Goal: Task Accomplishment & Management: Use online tool/utility

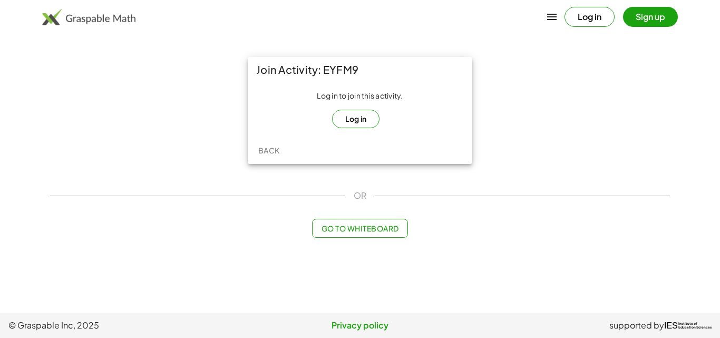
click at [348, 118] on button "Log in" at bounding box center [356, 119] width 48 height 18
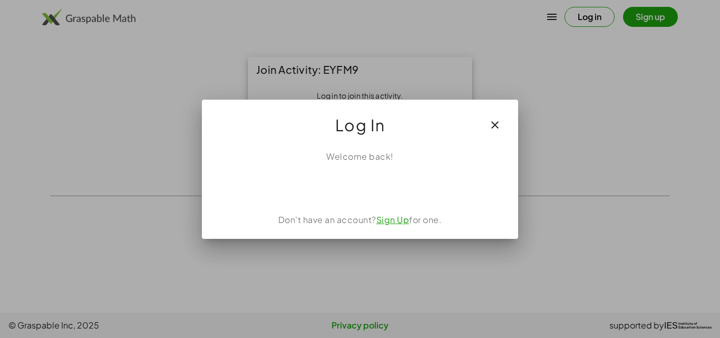
click at [397, 225] on link "Sign Up" at bounding box center [393, 219] width 33 height 11
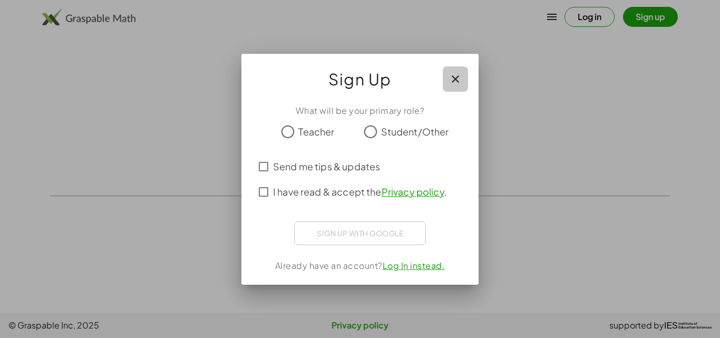
click at [455, 75] on icon "button" at bounding box center [455, 79] width 13 height 13
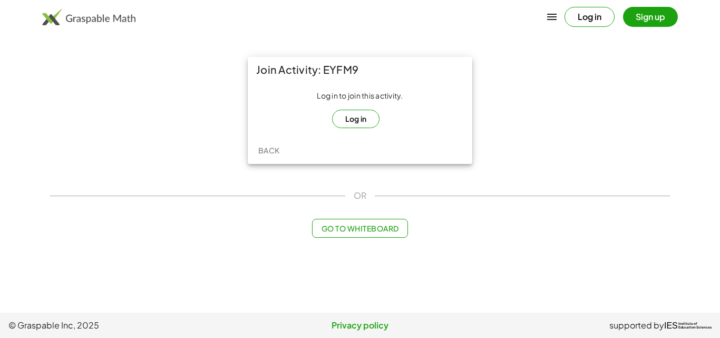
click at [359, 120] on button "Log in" at bounding box center [356, 119] width 48 height 18
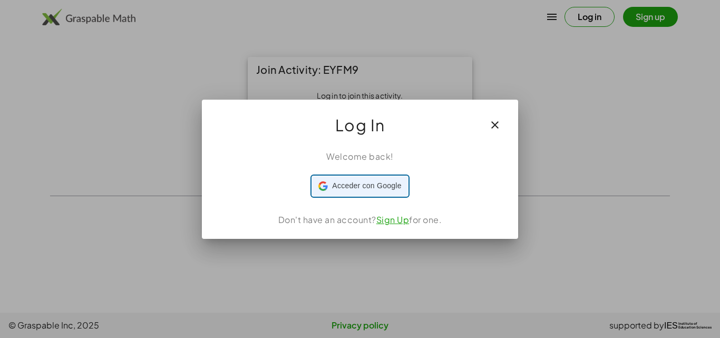
click at [379, 179] on div "Acceder con Google Acceder con Google. Se abre en una pestaña nueva" at bounding box center [360, 186] width 83 height 20
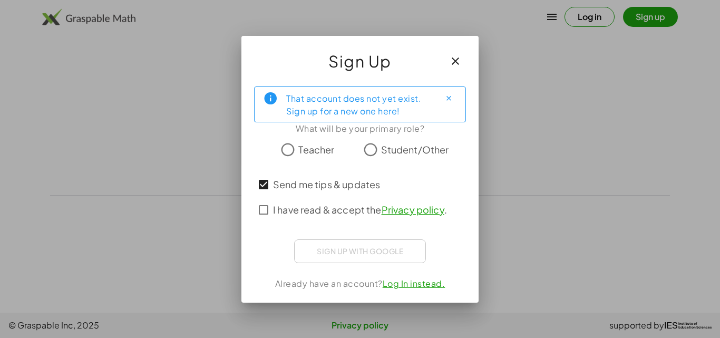
click at [263, 198] on div "I have read & accept the Privacy policy ." at bounding box center [360, 209] width 212 height 25
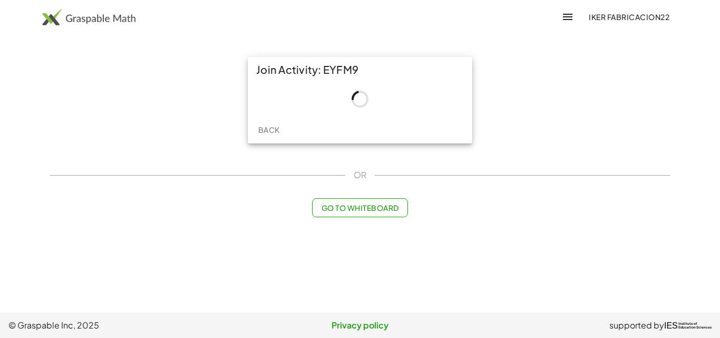
click at [333, 66] on div "Join Activity: EYFM9" at bounding box center [360, 69] width 225 height 25
drag, startPoint x: 369, startPoint y: 67, endPoint x: 323, endPoint y: 68, distance: 45.9
click at [323, 68] on div "Join Activity: EYFM9" at bounding box center [360, 69] width 225 height 25
click at [329, 85] on div at bounding box center [360, 99] width 225 height 34
drag, startPoint x: 342, startPoint y: 71, endPoint x: 382, endPoint y: 71, distance: 39.6
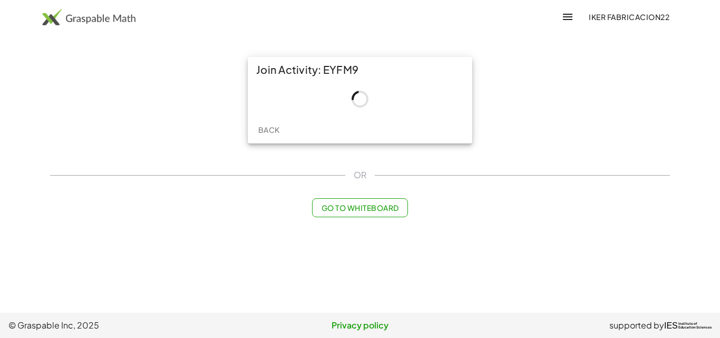
click at [382, 71] on div "Join Activity: EYFM9" at bounding box center [360, 69] width 225 height 25
copy div "EYFM9"
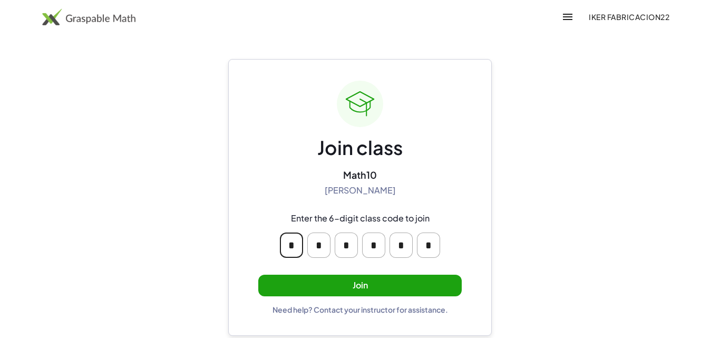
click at [295, 248] on input "*" at bounding box center [291, 245] width 23 height 25
click at [290, 254] on input "*" at bounding box center [291, 245] width 23 height 25
type input "*"
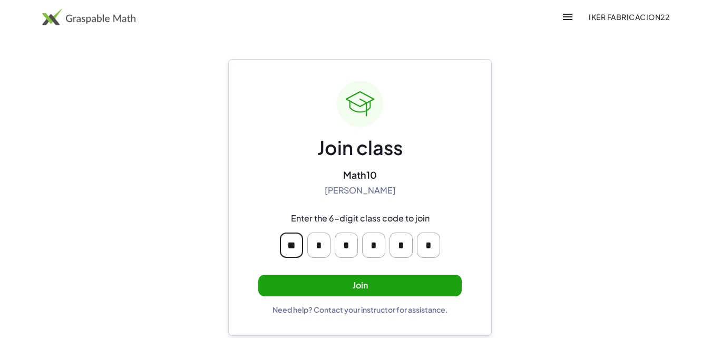
type input "*"
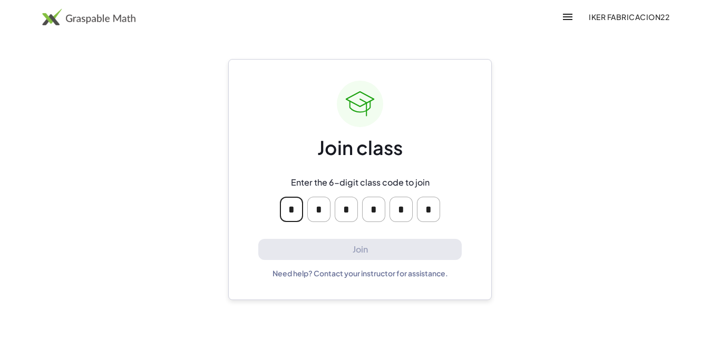
click at [291, 209] on input "*" at bounding box center [291, 209] width 23 height 25
type input "*"
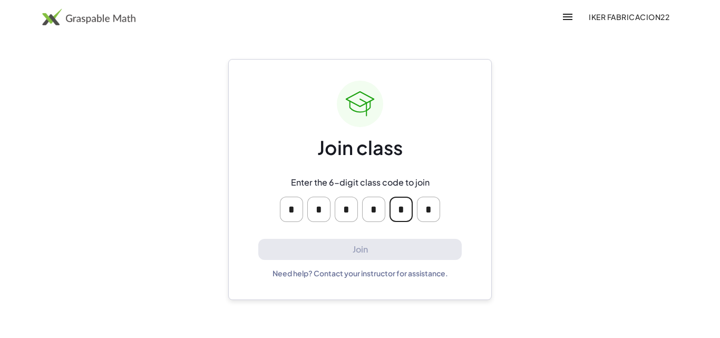
type input "*"
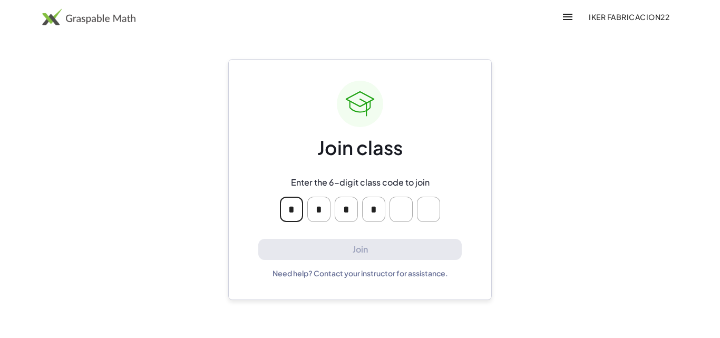
type input "*"
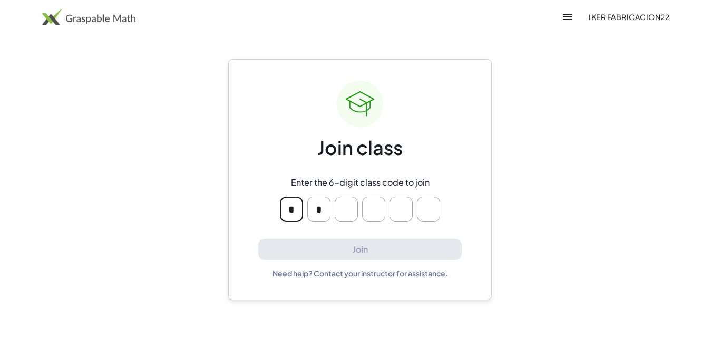
type input "*"
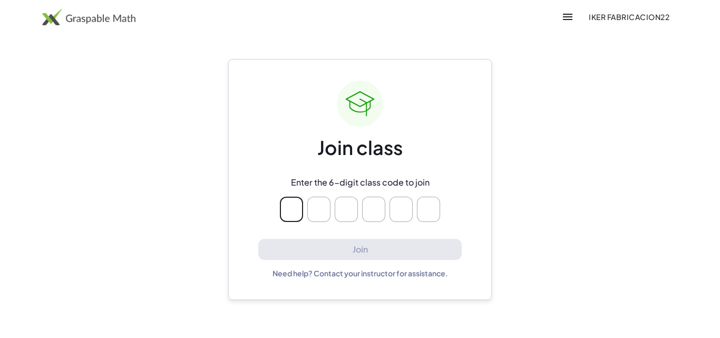
type input "*"
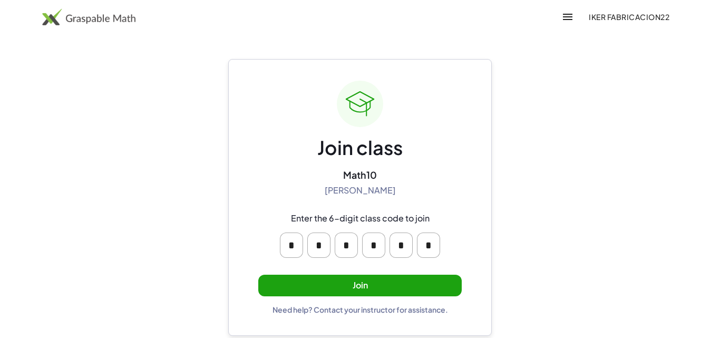
click at [387, 284] on button "Join" at bounding box center [360, 286] width 204 height 22
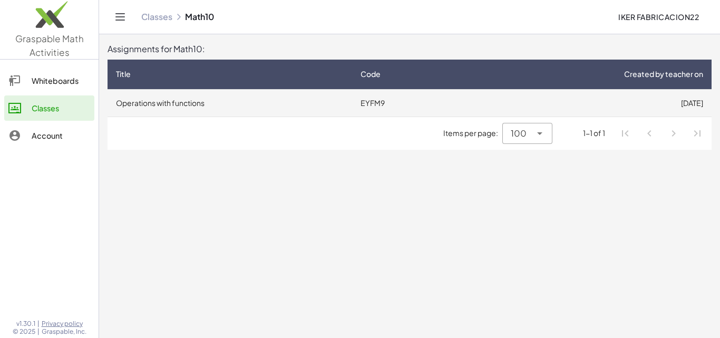
click at [480, 107] on td "[DATE]" at bounding box center [588, 102] width 248 height 27
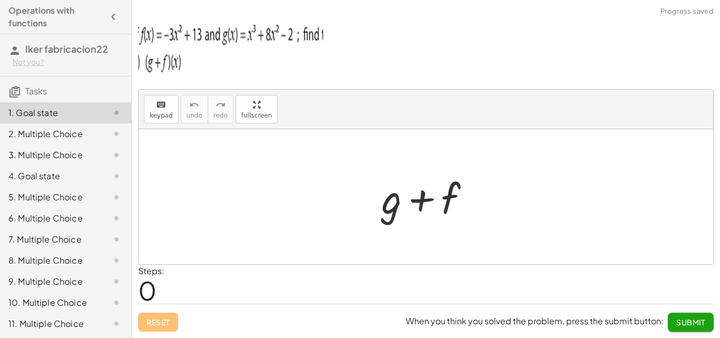
click at [149, 297] on span "0" at bounding box center [147, 290] width 18 height 32
click at [430, 215] on div at bounding box center [431, 197] width 108 height 54
drag, startPoint x: 226, startPoint y: 51, endPoint x: 215, endPoint y: 53, distance: 11.7
click at [226, 51] on img at bounding box center [230, 45] width 185 height 63
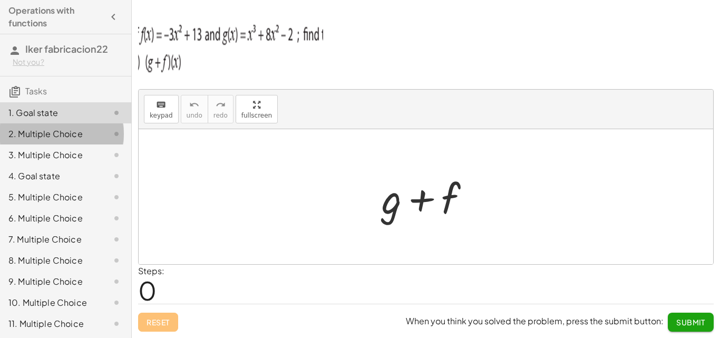
click at [69, 130] on div "2. Multiple Choice" at bounding box center [50, 134] width 85 height 13
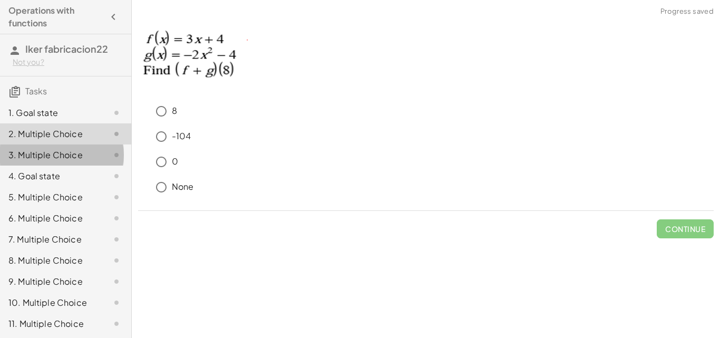
click at [81, 152] on div "3. Multiple Choice" at bounding box center [50, 155] width 85 height 13
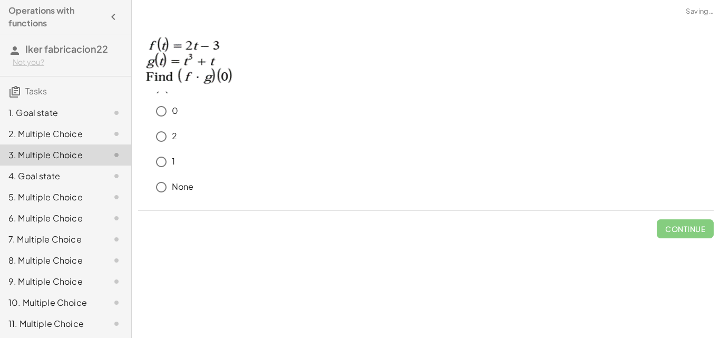
drag, startPoint x: 93, startPoint y: 173, endPoint x: 95, endPoint y: 180, distance: 7.2
click at [93, 174] on div at bounding box center [108, 176] width 30 height 13
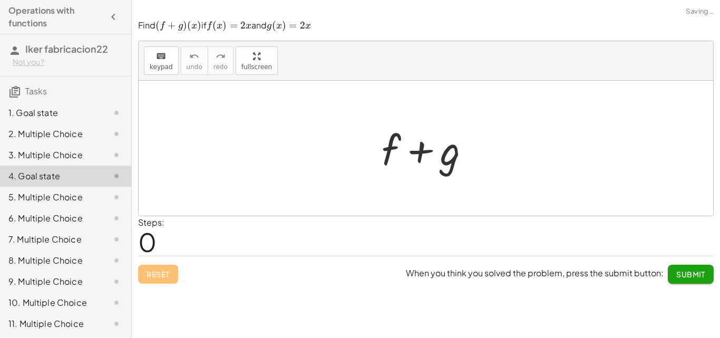
click at [99, 229] on div "5. Multiple Choice" at bounding box center [65, 239] width 131 height 21
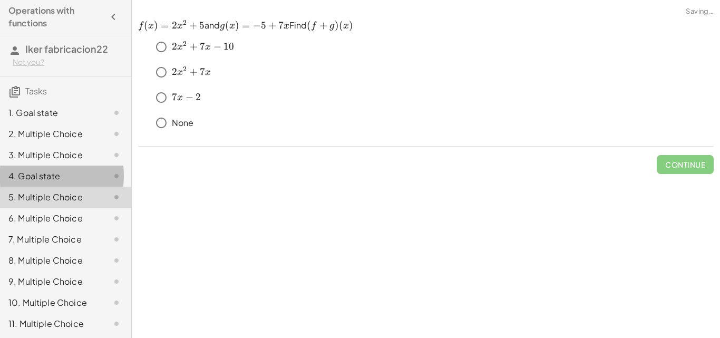
click at [93, 176] on div at bounding box center [108, 176] width 30 height 13
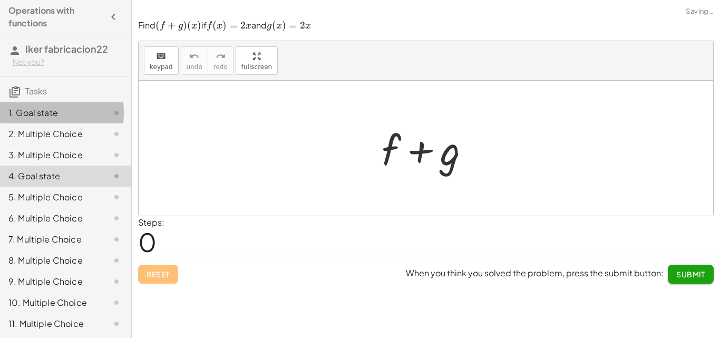
click at [83, 145] on div "1. Goal state" at bounding box center [65, 155] width 131 height 21
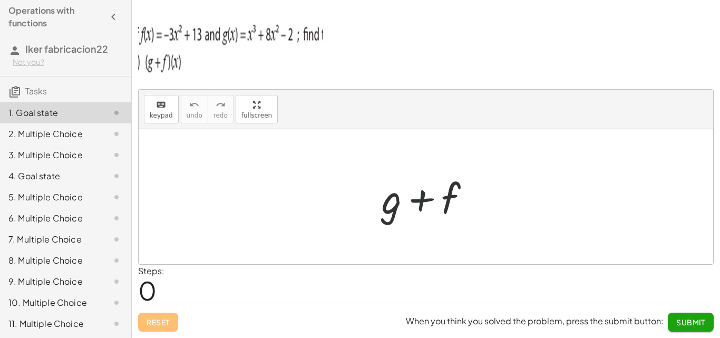
click at [405, 199] on div at bounding box center [431, 197] width 108 height 54
drag, startPoint x: 384, startPoint y: 187, endPoint x: 376, endPoint y: 188, distance: 8.5
click at [376, 188] on div "+ g + g + f" at bounding box center [426, 197] width 121 height 60
drag, startPoint x: 418, startPoint y: 200, endPoint x: 224, endPoint y: 165, distance: 197.2
click at [224, 165] on div "+ f + g + f" at bounding box center [426, 196] width 575 height 135
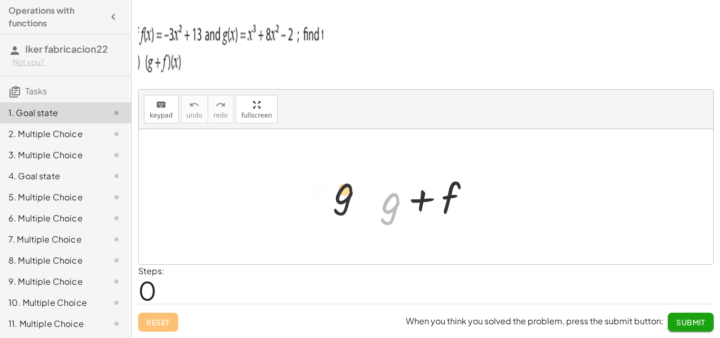
drag, startPoint x: 384, startPoint y: 207, endPoint x: 184, endPoint y: 174, distance: 203.1
click at [184, 174] on div "+ g + g + f" at bounding box center [426, 196] width 575 height 135
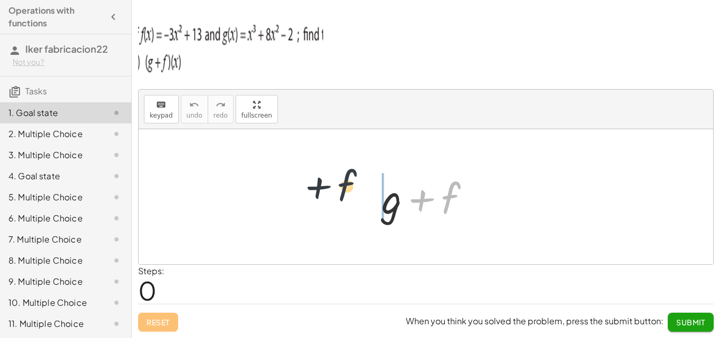
drag, startPoint x: 447, startPoint y: 196, endPoint x: 335, endPoint y: 184, distance: 112.0
click at [335, 184] on div "+ f + g + f" at bounding box center [426, 196] width 575 height 135
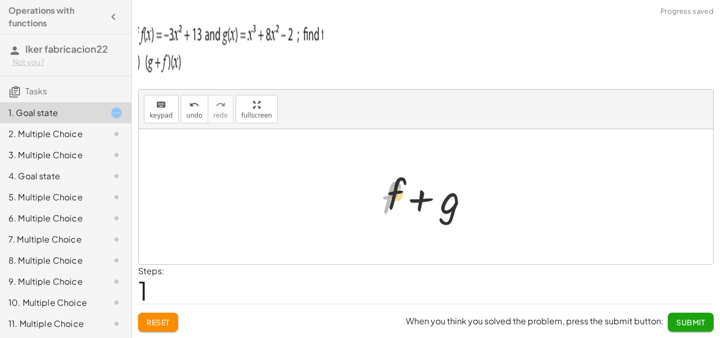
drag, startPoint x: 386, startPoint y: 201, endPoint x: 452, endPoint y: 202, distance: 65.9
click at [449, 201] on div at bounding box center [431, 197] width 108 height 54
drag, startPoint x: 405, startPoint y: 206, endPoint x: 352, endPoint y: 191, distance: 54.3
click at [352, 191] on div "+ g + f + f + g + g + f" at bounding box center [426, 196] width 575 height 135
drag, startPoint x: 388, startPoint y: 202, endPoint x: 468, endPoint y: 186, distance: 81.3
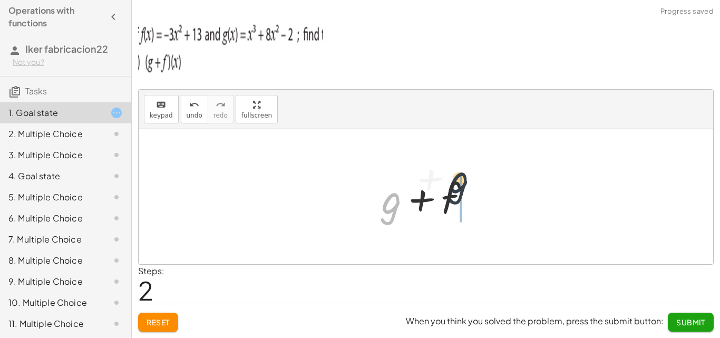
click at [468, 186] on div at bounding box center [431, 197] width 108 height 54
click at [155, 319] on span "Reset" at bounding box center [158, 321] width 23 height 9
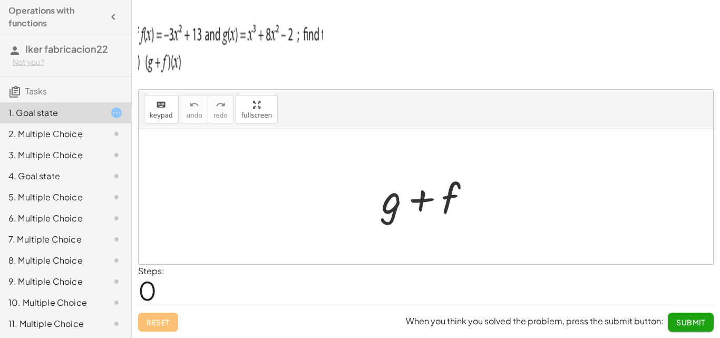
click at [93, 129] on div at bounding box center [108, 134] width 30 height 13
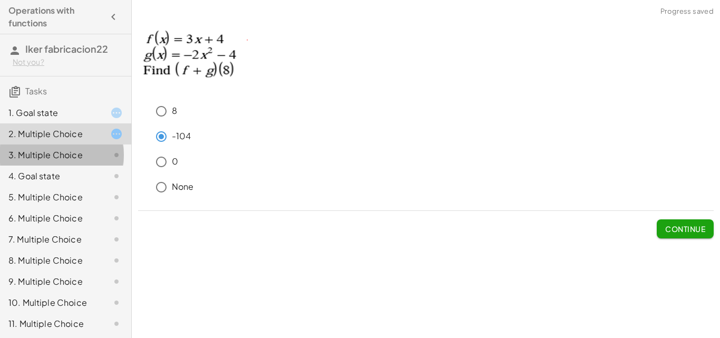
click at [79, 151] on div "3. Multiple Choice" at bounding box center [50, 155] width 85 height 13
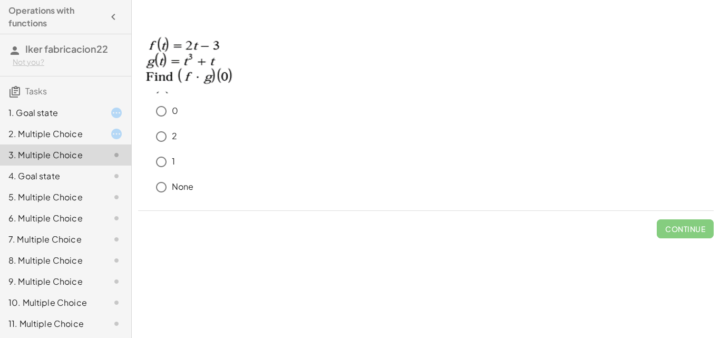
click at [71, 208] on div "4. Goal state" at bounding box center [65, 218] width 131 height 21
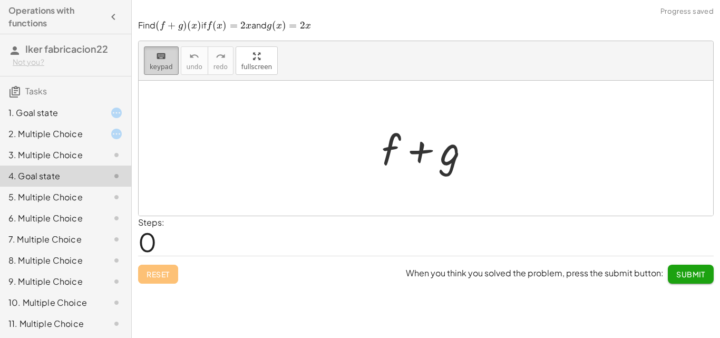
click at [151, 57] on div "keyboard" at bounding box center [161, 56] width 23 height 13
click at [325, 167] on div at bounding box center [426, 148] width 575 height 135
click at [166, 64] on span "keypad" at bounding box center [161, 66] width 23 height 7
drag, startPoint x: 432, startPoint y: 156, endPoint x: 377, endPoint y: 133, distance: 59.4
click at [363, 132] on div "+ g + f + g" at bounding box center [426, 148] width 575 height 135
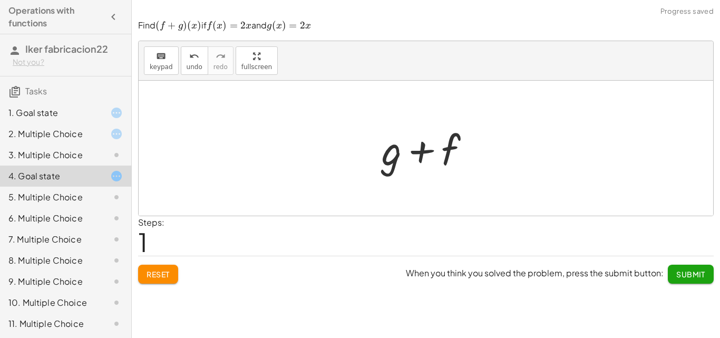
drag, startPoint x: 437, startPoint y: 149, endPoint x: 390, endPoint y: 141, distance: 47.1
click at [419, 138] on div at bounding box center [431, 148] width 108 height 54
click at [174, 270] on button "Reset" at bounding box center [158, 274] width 40 height 19
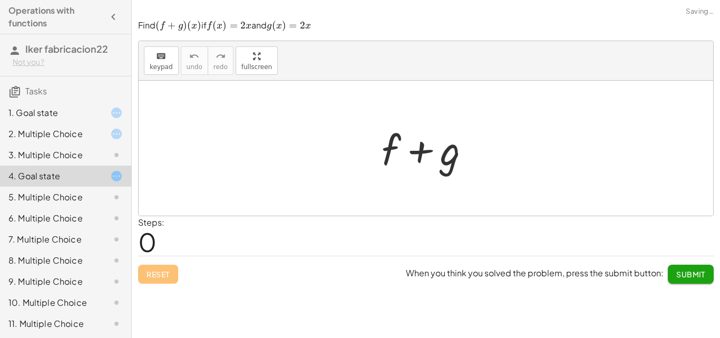
click at [83, 109] on div "1. Goal state" at bounding box center [50, 113] width 85 height 13
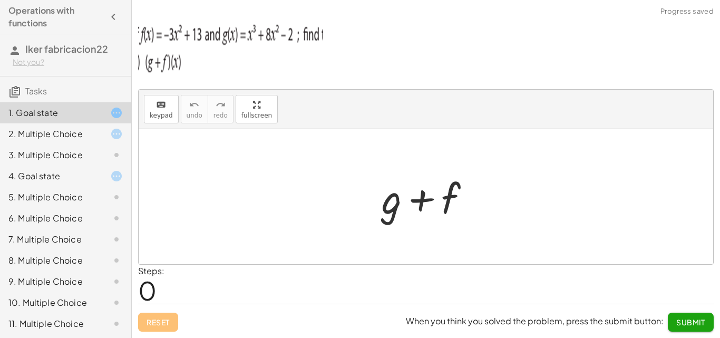
click at [82, 166] on div "2. Multiple Choice" at bounding box center [65, 176] width 131 height 21
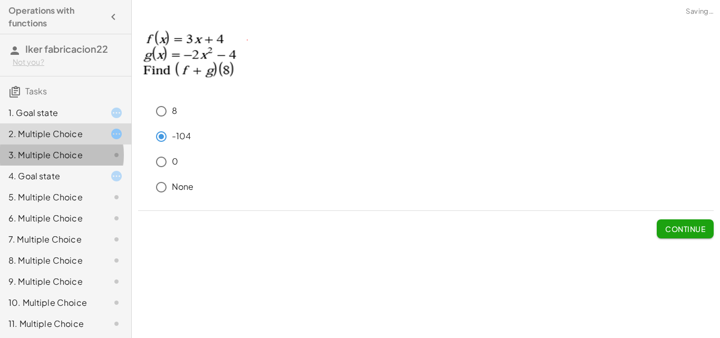
click at [84, 152] on div "3. Multiple Choice" at bounding box center [50, 155] width 85 height 13
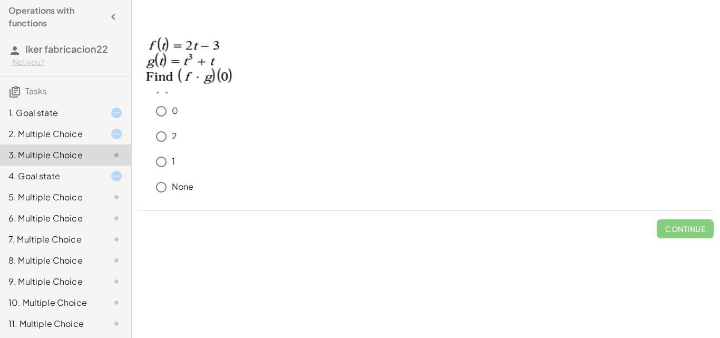
click at [78, 134] on div "2. Multiple Choice" at bounding box center [50, 134] width 85 height 13
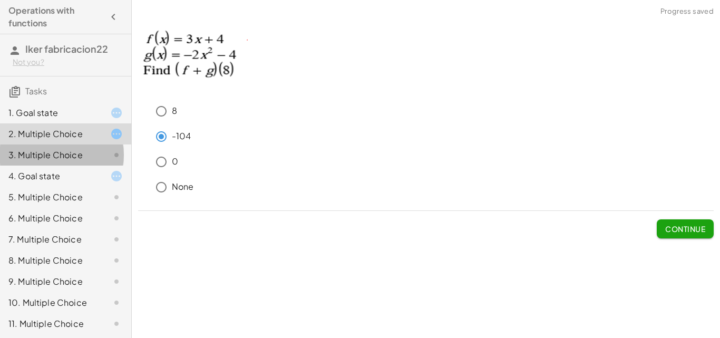
click at [93, 153] on div at bounding box center [108, 155] width 30 height 13
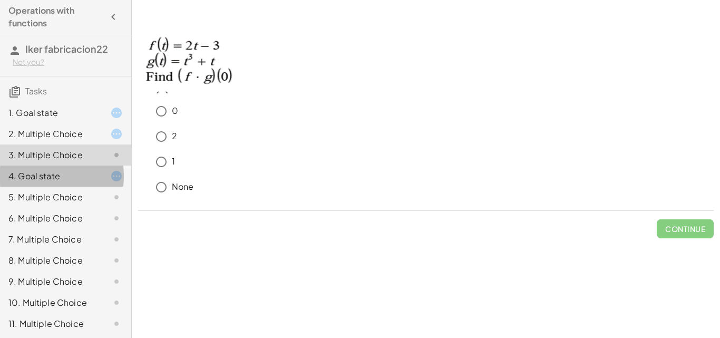
click at [110, 174] on icon at bounding box center [116, 176] width 13 height 13
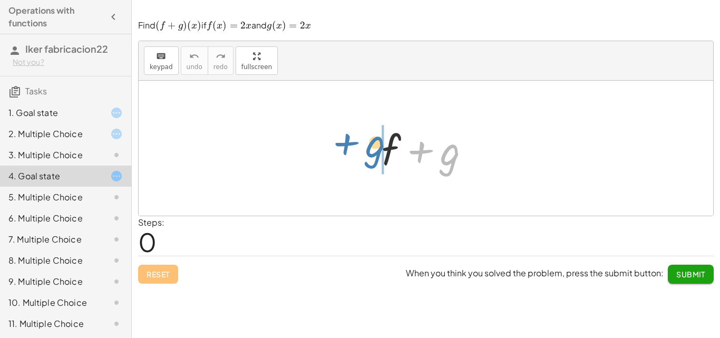
drag, startPoint x: 443, startPoint y: 155, endPoint x: 367, endPoint y: 147, distance: 76.4
click at [367, 147] on div "+ g + f + g" at bounding box center [426, 149] width 121 height 60
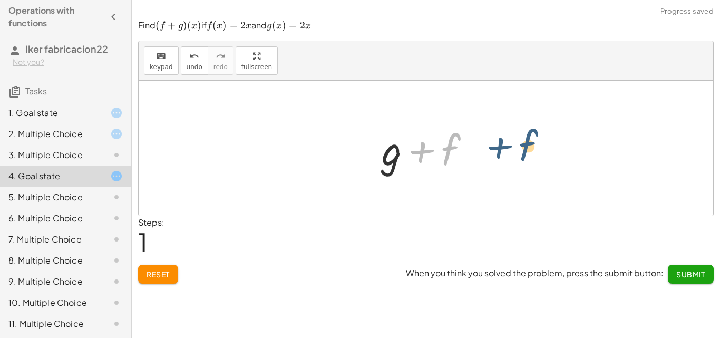
drag, startPoint x: 424, startPoint y: 148, endPoint x: 502, endPoint y: 144, distance: 77.6
click at [502, 144] on div "+ f + g + f + f + g" at bounding box center [426, 148] width 575 height 135
drag, startPoint x: 478, startPoint y: 144, endPoint x: 651, endPoint y: 162, distance: 174.0
click at [651, 162] on div "+ f + g + f + f + g" at bounding box center [426, 148] width 575 height 135
drag, startPoint x: 395, startPoint y: 167, endPoint x: 255, endPoint y: 147, distance: 141.8
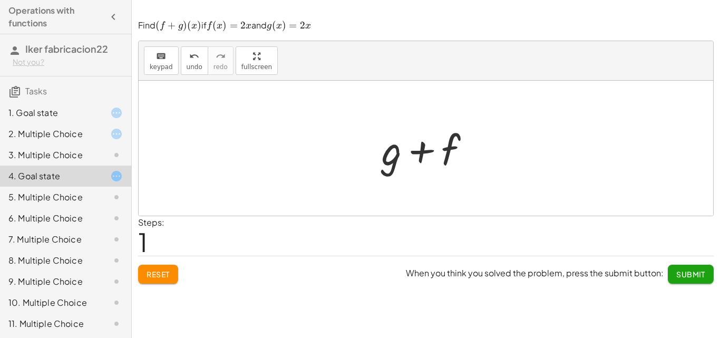
click at [256, 147] on div "+ f + g + f + g" at bounding box center [426, 148] width 575 height 135
drag, startPoint x: 426, startPoint y: 155, endPoint x: 328, endPoint y: 134, distance: 100.2
click at [330, 134] on div "+ f + g + g + f + f + g" at bounding box center [426, 148] width 575 height 135
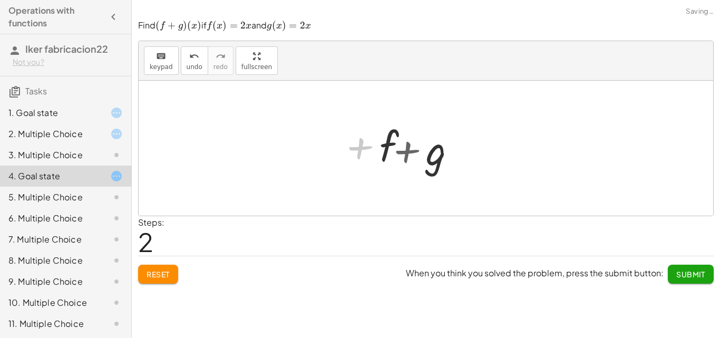
drag, startPoint x: 411, startPoint y: 145, endPoint x: 384, endPoint y: 107, distance: 47.0
click at [390, 109] on div "+ f + g + f + f + g + g + f" at bounding box center [426, 148] width 575 height 135
drag, startPoint x: 420, startPoint y: 138, endPoint x: 378, endPoint y: 155, distance: 45.6
click at [378, 155] on div at bounding box center [431, 148] width 108 height 54
drag, startPoint x: 445, startPoint y: 162, endPoint x: 391, endPoint y: 150, distance: 54.5
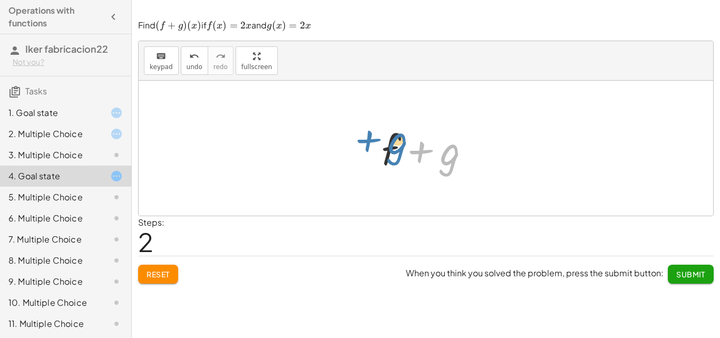
click at [391, 150] on div at bounding box center [431, 148] width 108 height 54
drag, startPoint x: 370, startPoint y: 147, endPoint x: 387, endPoint y: 148, distance: 17.0
click at [448, 146] on div "+ f + g + g + f + f + g" at bounding box center [426, 149] width 121 height 60
drag, startPoint x: 387, startPoint y: 148, endPoint x: 450, endPoint y: 151, distance: 62.8
click at [450, 151] on div at bounding box center [431, 148] width 108 height 54
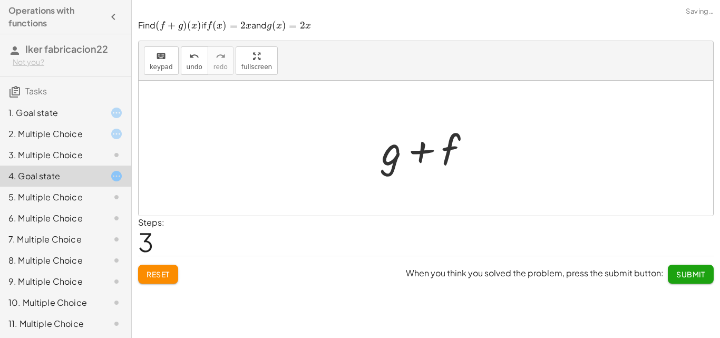
click at [169, 277] on span "Reset" at bounding box center [158, 274] width 23 height 9
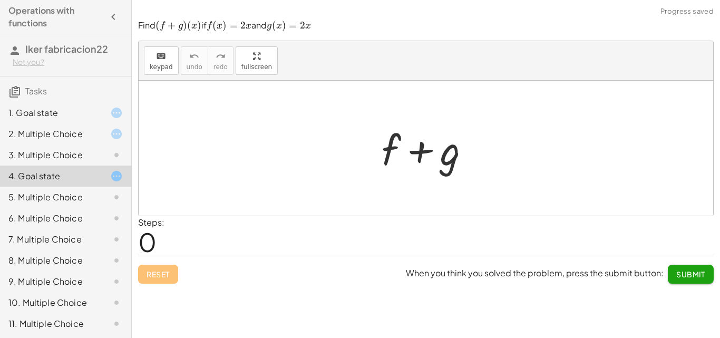
click at [80, 199] on div "5. Multiple Choice" at bounding box center [50, 197] width 85 height 13
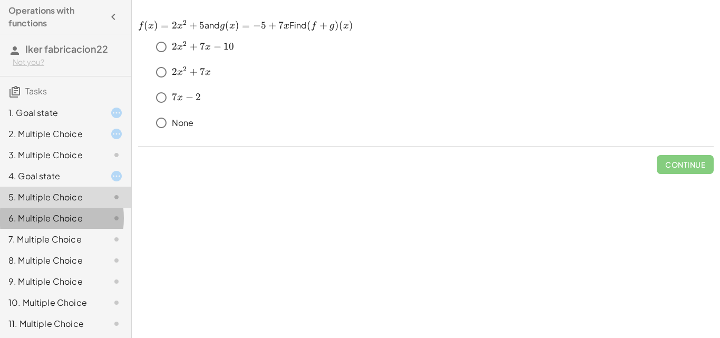
click at [93, 219] on div at bounding box center [108, 218] width 30 height 13
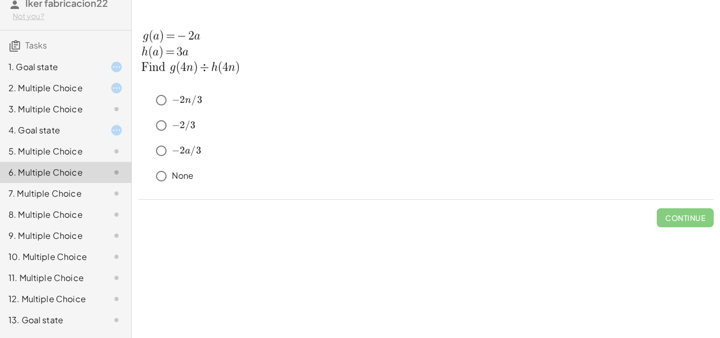
scroll to position [91, 0]
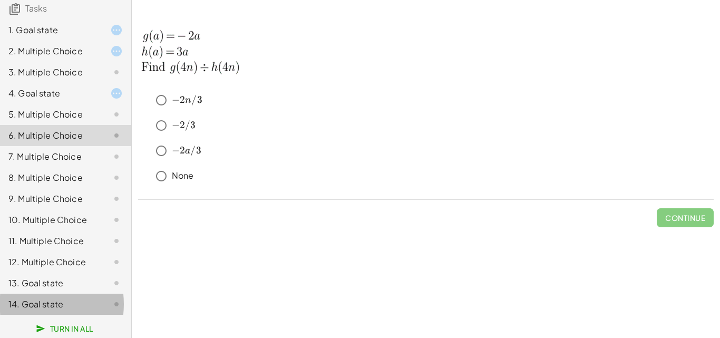
click at [62, 297] on div "14. Goal state" at bounding box center [65, 304] width 131 height 21
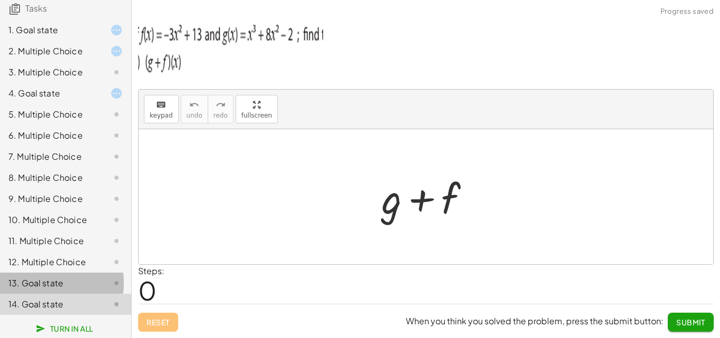
click at [67, 285] on div "13. Goal state" at bounding box center [50, 283] width 85 height 13
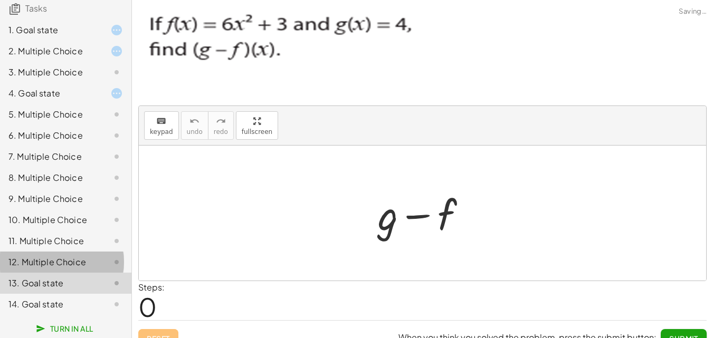
click at [71, 294] on div "12. Multiple Choice" at bounding box center [65, 304] width 131 height 21
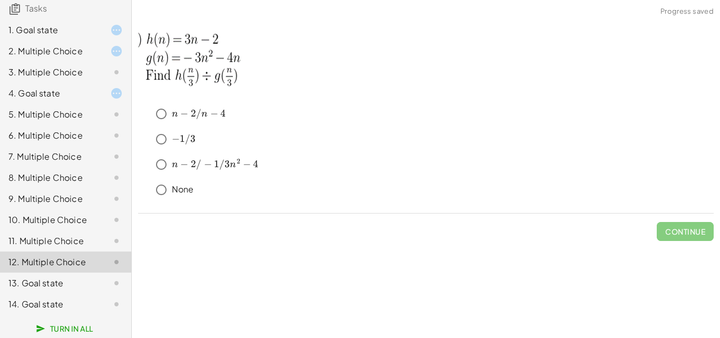
click at [73, 237] on div "11. Multiple Choice" at bounding box center [50, 241] width 85 height 13
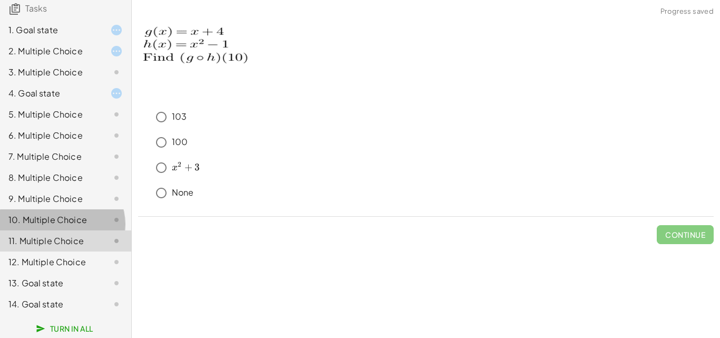
click at [64, 225] on div "10. Multiple Choice" at bounding box center [50, 220] width 85 height 13
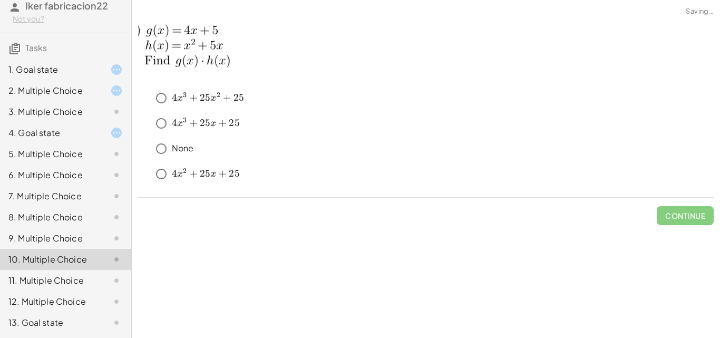
scroll to position [0, 0]
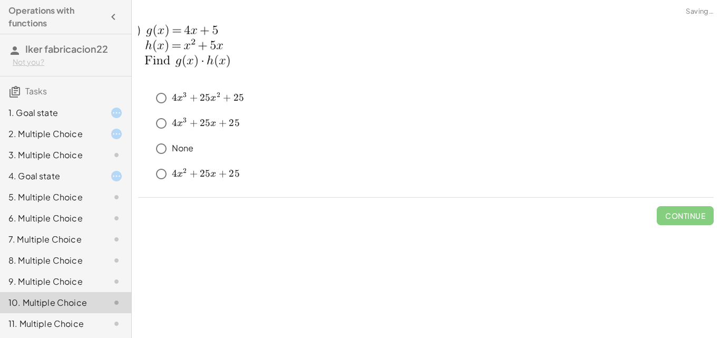
click at [61, 118] on div "1. Goal state" at bounding box center [50, 113] width 85 height 13
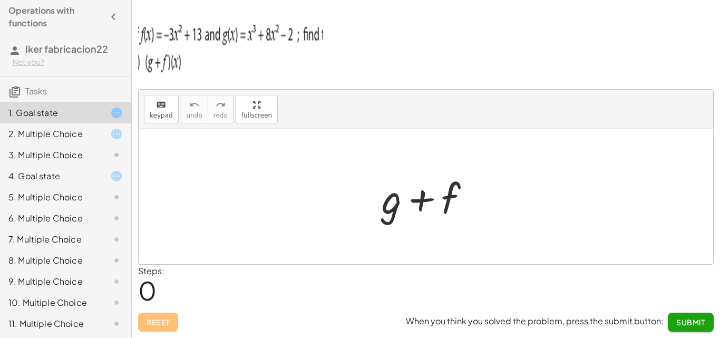
click at [61, 115] on div "1. Goal state" at bounding box center [50, 113] width 85 height 13
click at [219, 43] on img at bounding box center [230, 45] width 185 height 63
click at [94, 117] on div at bounding box center [108, 113] width 30 height 13
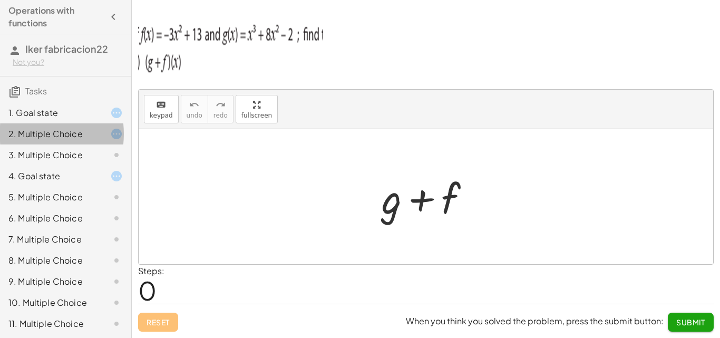
click at [93, 136] on div at bounding box center [108, 134] width 30 height 13
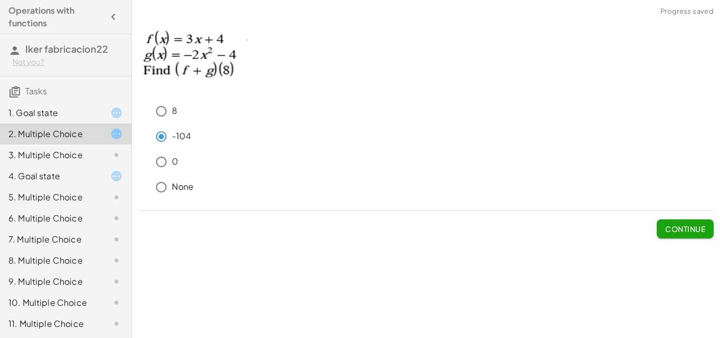
click at [93, 155] on div at bounding box center [108, 155] width 30 height 13
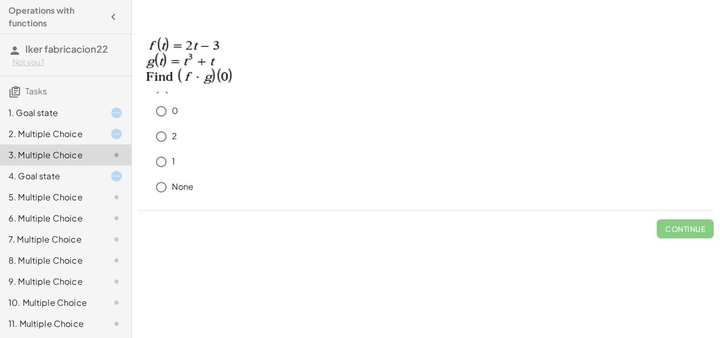
click at [95, 217] on div at bounding box center [108, 218] width 30 height 13
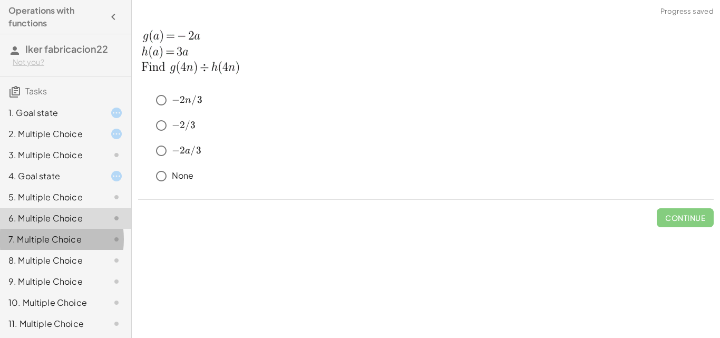
click at [91, 271] on div "7. Multiple Choice" at bounding box center [65, 281] width 131 height 21
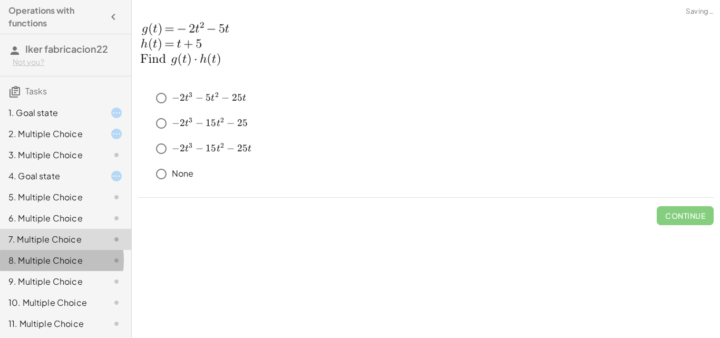
click at [93, 264] on div at bounding box center [108, 260] width 30 height 13
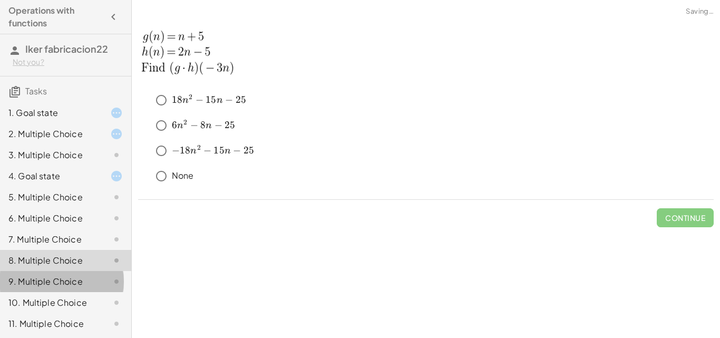
click at [93, 278] on div at bounding box center [108, 281] width 30 height 13
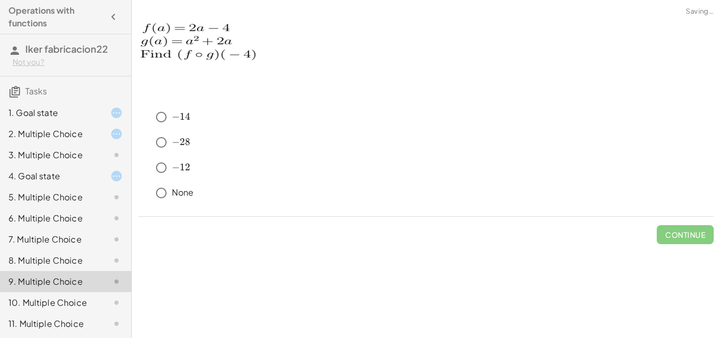
scroll to position [53, 0]
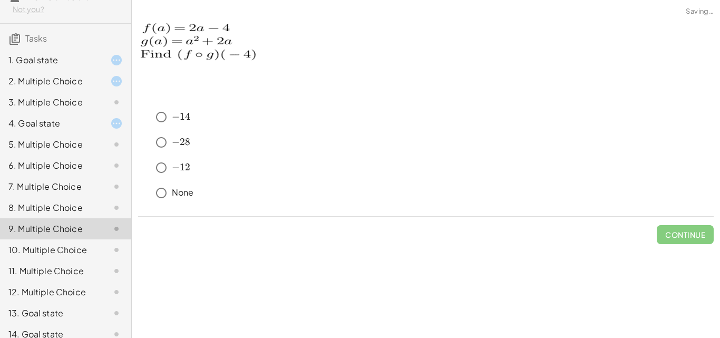
click at [93, 277] on div at bounding box center [108, 271] width 30 height 13
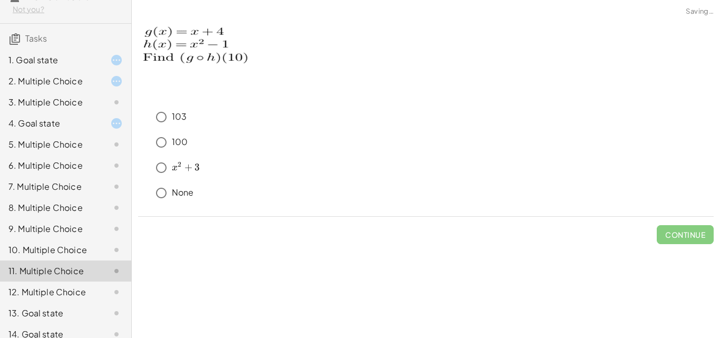
click at [86, 282] on div "10. Multiple Choice" at bounding box center [65, 292] width 131 height 21
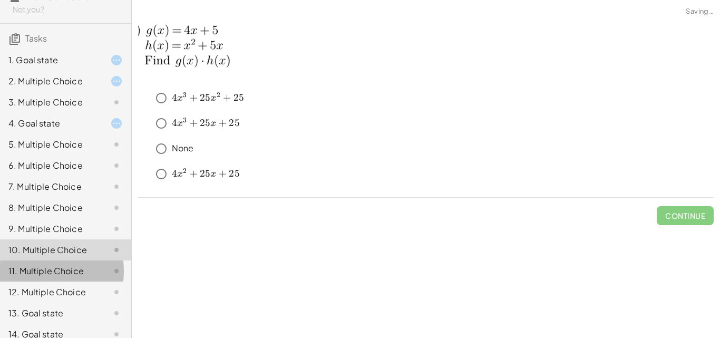
click at [93, 277] on div at bounding box center [108, 271] width 30 height 13
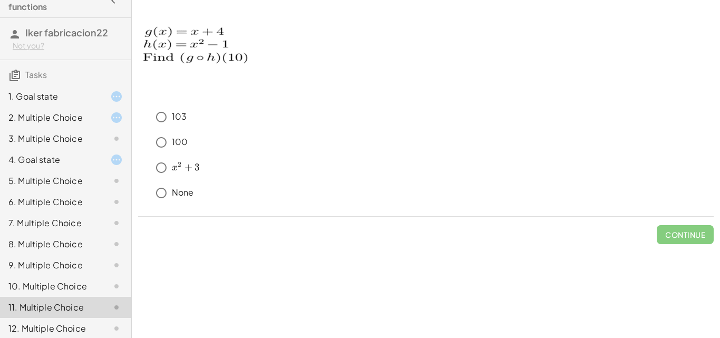
scroll to position [0, 0]
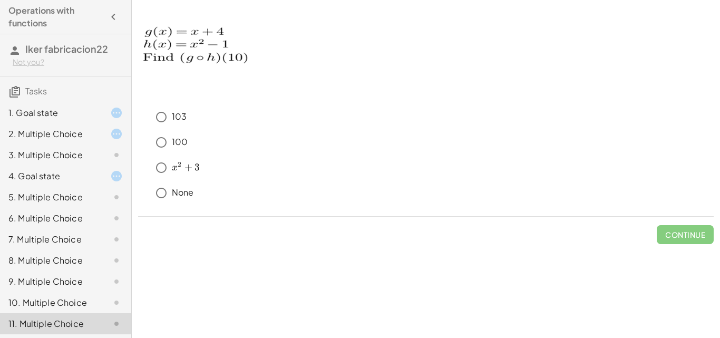
click at [76, 107] on div "1. Goal state" at bounding box center [50, 113] width 85 height 13
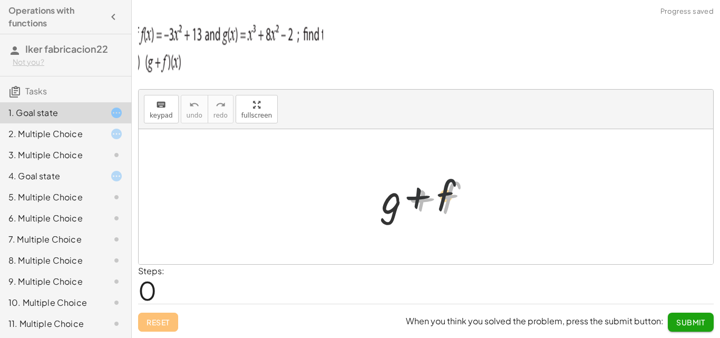
drag, startPoint x: 448, startPoint y: 188, endPoint x: 348, endPoint y: 188, distance: 100.7
click at [348, 188] on div "+ f + g + f" at bounding box center [426, 196] width 575 height 135
click at [153, 326] on span "Reset" at bounding box center [158, 321] width 23 height 9
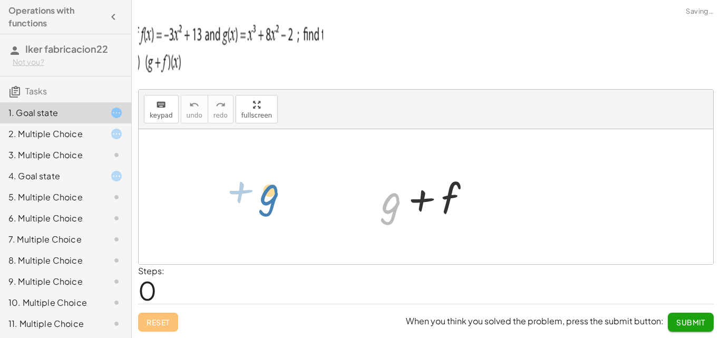
drag, startPoint x: 368, startPoint y: 196, endPoint x: 272, endPoint y: 195, distance: 96.5
click at [79, 130] on div "2. Multiple Choice" at bounding box center [50, 134] width 85 height 13
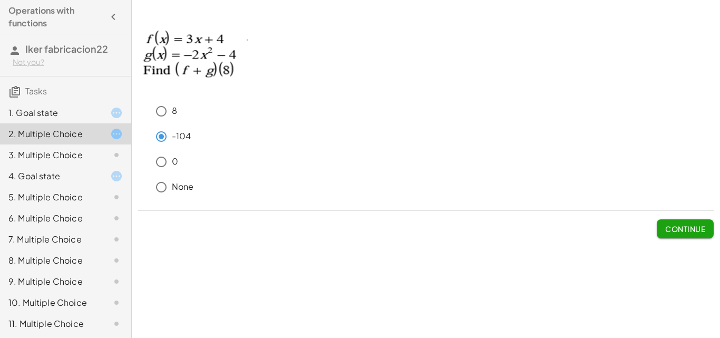
click at [74, 110] on div "1. Goal state" at bounding box center [50, 113] width 85 height 13
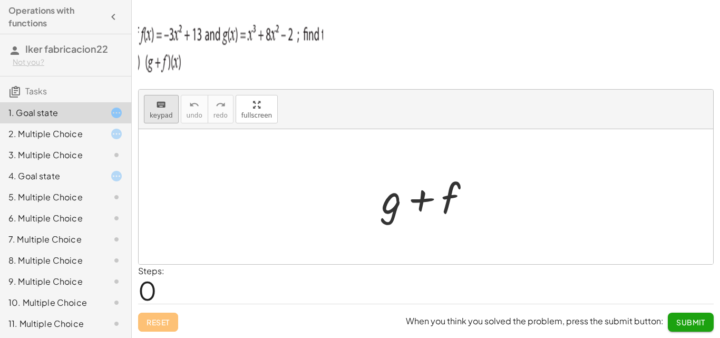
click at [151, 107] on div "keyboard" at bounding box center [161, 104] width 23 height 13
click at [424, 232] on div at bounding box center [426, 196] width 575 height 135
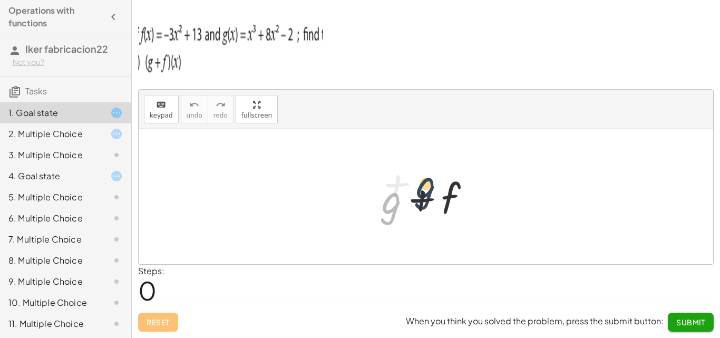
drag, startPoint x: 379, startPoint y: 204, endPoint x: 418, endPoint y: 188, distance: 42.1
click at [418, 188] on div at bounding box center [431, 197] width 108 height 54
drag, startPoint x: 435, startPoint y: 189, endPoint x: 441, endPoint y: 204, distance: 15.4
click at [441, 203] on div at bounding box center [431, 197] width 108 height 54
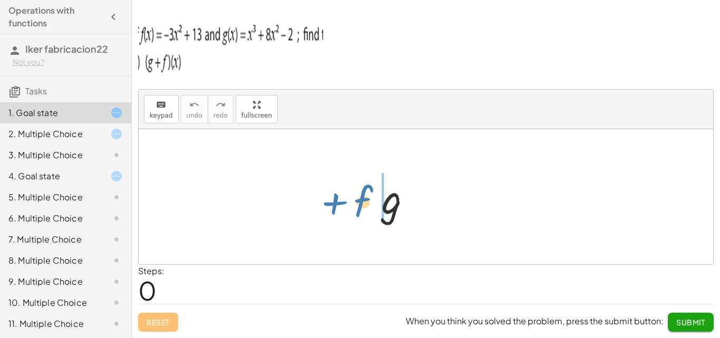
drag, startPoint x: 451, startPoint y: 200, endPoint x: 410, endPoint y: 204, distance: 41.8
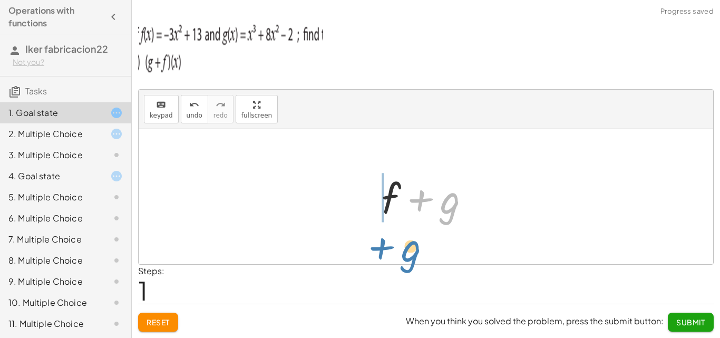
drag, startPoint x: 405, startPoint y: 210, endPoint x: 330, endPoint y: 255, distance: 86.8
click at [330, 257] on div "+ g + f + g + g + f" at bounding box center [426, 196] width 575 height 135
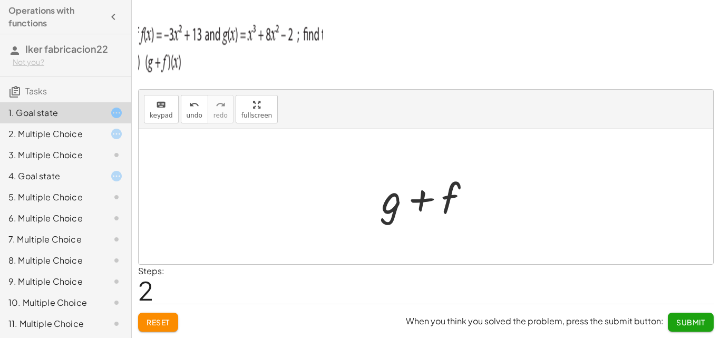
click at [39, 136] on div "2. Multiple Choice" at bounding box center [50, 134] width 85 height 13
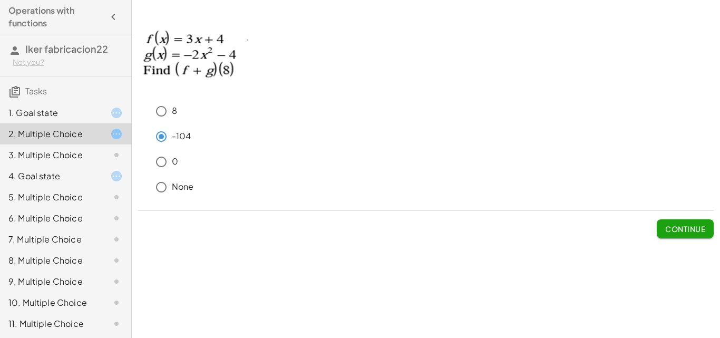
click at [93, 109] on div at bounding box center [108, 113] width 30 height 13
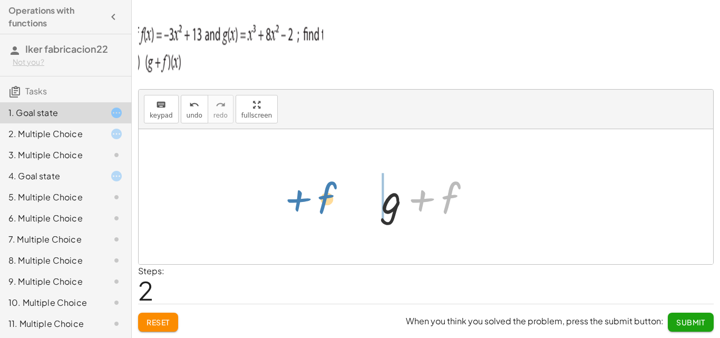
drag, startPoint x: 449, startPoint y: 198, endPoint x: 326, endPoint y: 198, distance: 123.4
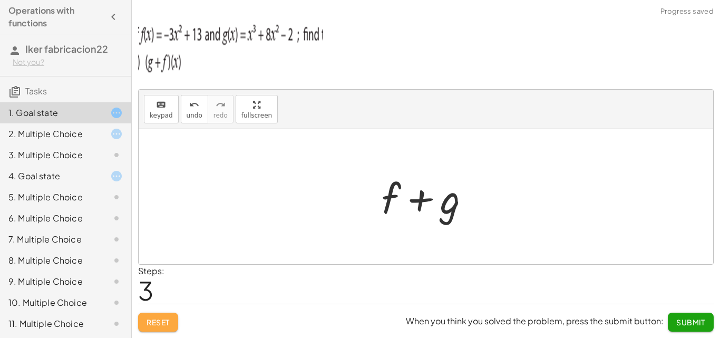
click at [153, 320] on span "Reset" at bounding box center [158, 321] width 23 height 9
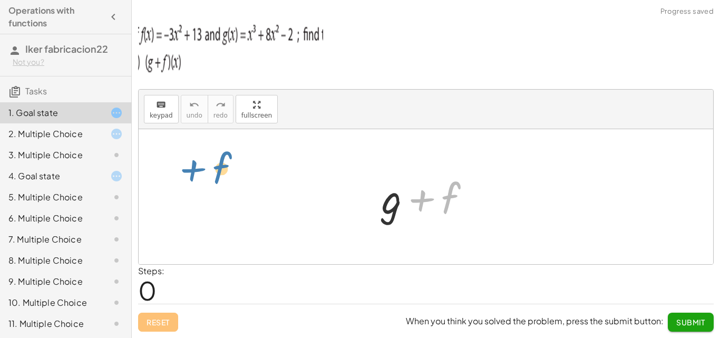
drag, startPoint x: 431, startPoint y: 191, endPoint x: 200, endPoint y: 162, distance: 232.9
click at [200, 162] on div "+ f + g + f" at bounding box center [426, 196] width 575 height 135
drag, startPoint x: 448, startPoint y: 205, endPoint x: 371, endPoint y: 201, distance: 76.6
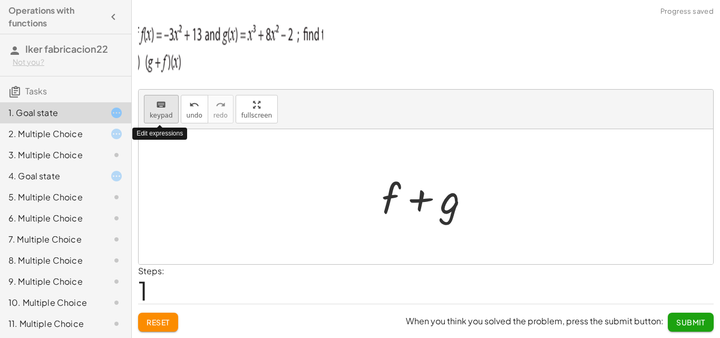
click at [160, 112] on span "keypad" at bounding box center [161, 115] width 23 height 7
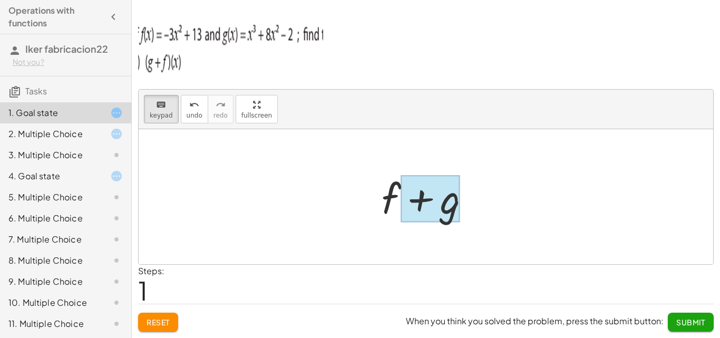
click at [452, 204] on div at bounding box center [431, 199] width 60 height 47
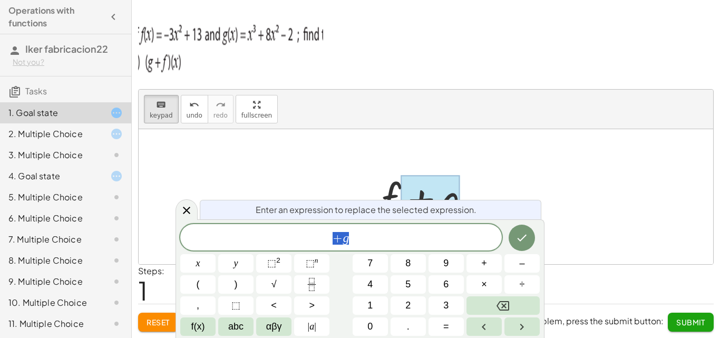
click at [504, 172] on div at bounding box center [426, 196] width 575 height 135
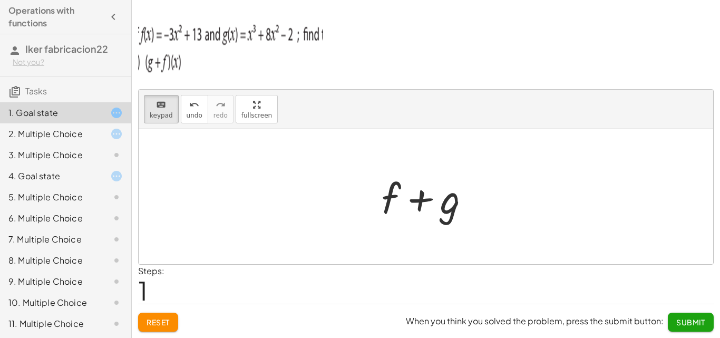
click at [159, 326] on span "Reset" at bounding box center [158, 321] width 23 height 9
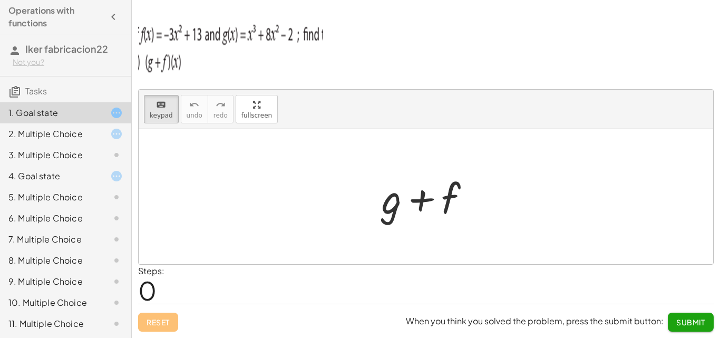
click at [76, 110] on div "1. Goal state" at bounding box center [50, 113] width 85 height 13
click at [110, 176] on icon at bounding box center [116, 176] width 13 height 13
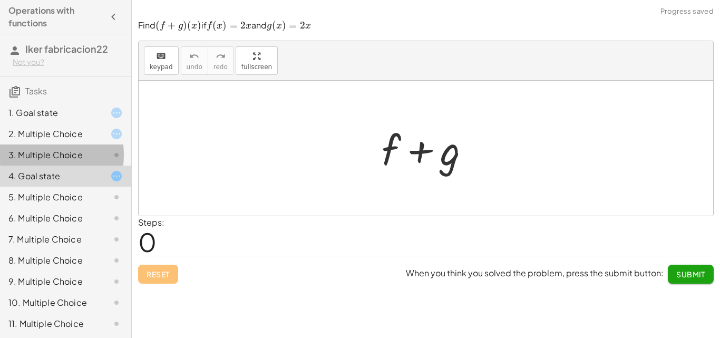
click at [110, 151] on icon at bounding box center [116, 155] width 13 height 13
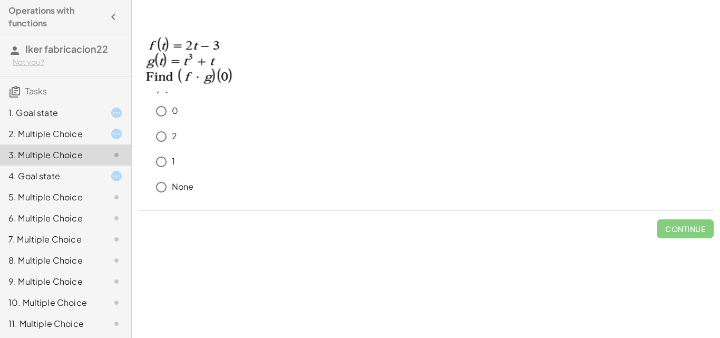
click at [72, 110] on div "1. Goal state" at bounding box center [50, 113] width 85 height 13
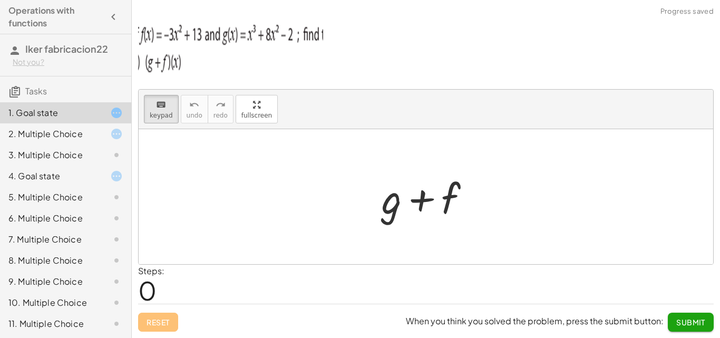
click at [77, 134] on div "2. Multiple Choice" at bounding box center [50, 134] width 85 height 13
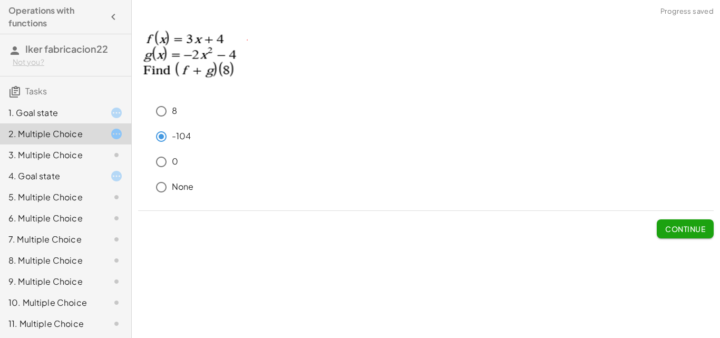
click at [91, 145] on div "1. Goal state" at bounding box center [65, 155] width 131 height 21
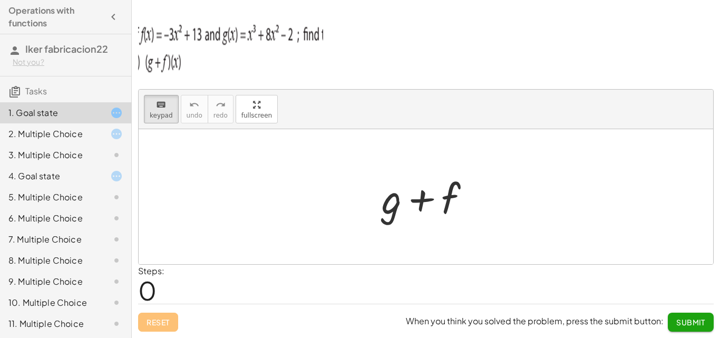
drag, startPoint x: 164, startPoint y: 62, endPoint x: 341, endPoint y: 53, distance: 177.4
click at [341, 53] on p at bounding box center [426, 47] width 576 height 66
click at [74, 131] on div "2. Multiple Choice" at bounding box center [50, 134] width 85 height 13
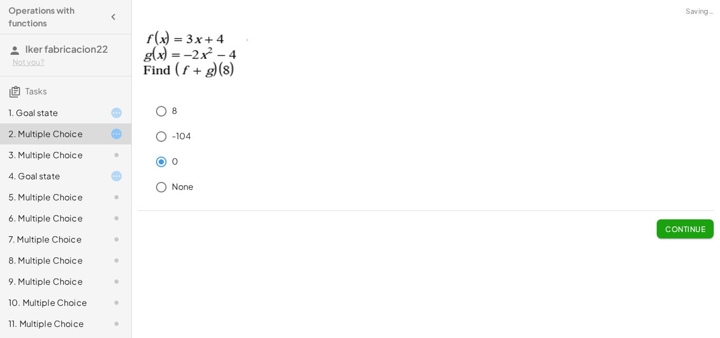
click at [59, 114] on div "1. Goal state" at bounding box center [50, 113] width 85 height 13
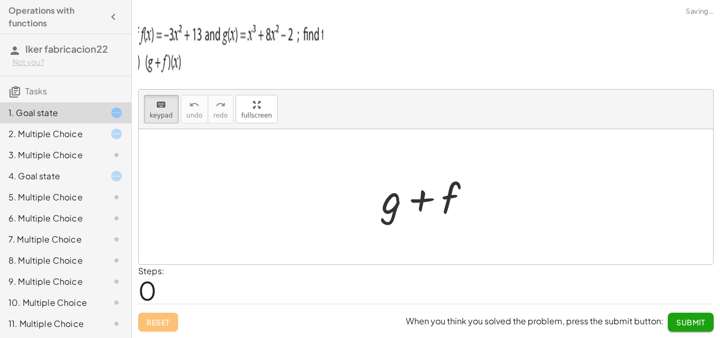
click at [65, 128] on div "2. Multiple Choice" at bounding box center [50, 134] width 85 height 13
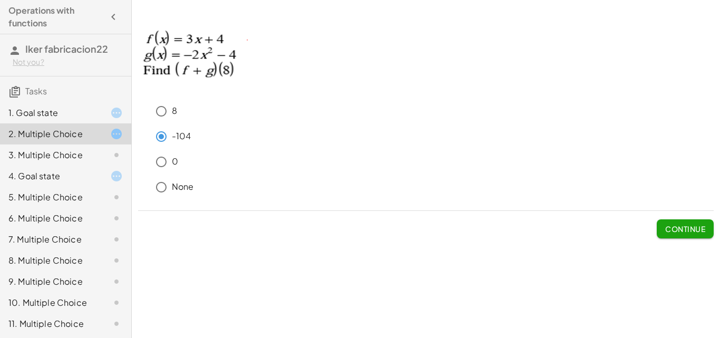
click at [92, 187] on div "3. Multiple Choice" at bounding box center [65, 197] width 131 height 21
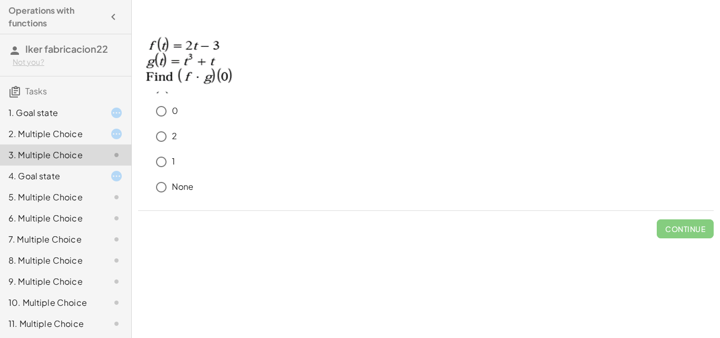
click at [330, 73] on p at bounding box center [426, 58] width 576 height 77
click at [61, 112] on div "1. Goal state" at bounding box center [50, 113] width 85 height 13
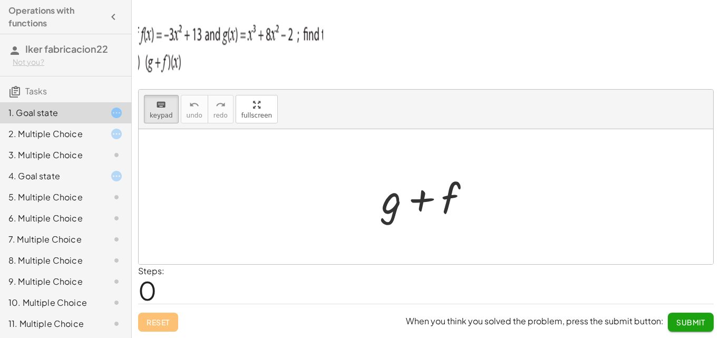
click at [352, 169] on div at bounding box center [426, 196] width 575 height 135
drag, startPoint x: 377, startPoint y: 193, endPoint x: 406, endPoint y: 220, distance: 40.3
click at [377, 193] on div at bounding box center [431, 197] width 108 height 54
click at [408, 222] on div at bounding box center [431, 199] width 59 height 47
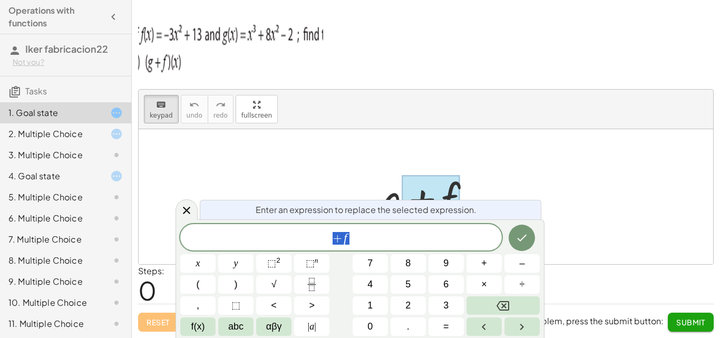
click at [400, 163] on div at bounding box center [426, 196] width 575 height 135
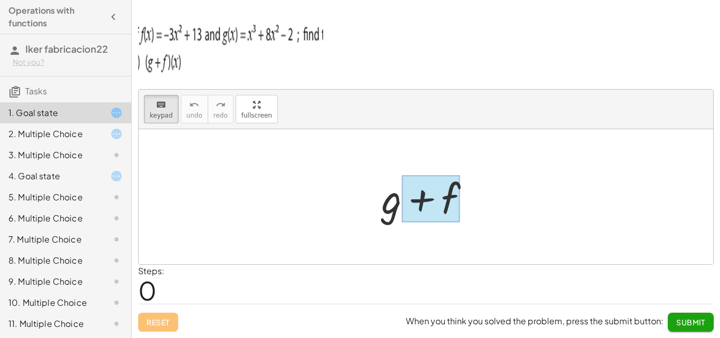
click at [416, 190] on div at bounding box center [431, 199] width 59 height 47
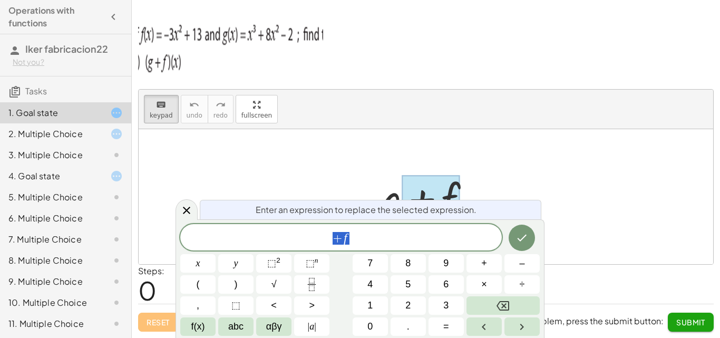
click at [210, 145] on div at bounding box center [426, 196] width 575 height 135
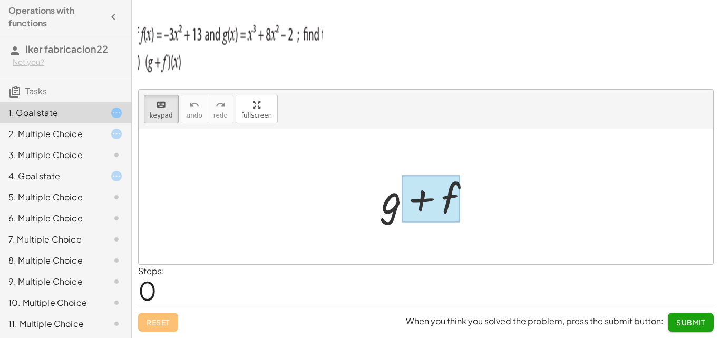
click at [448, 176] on div at bounding box center [431, 199] width 59 height 47
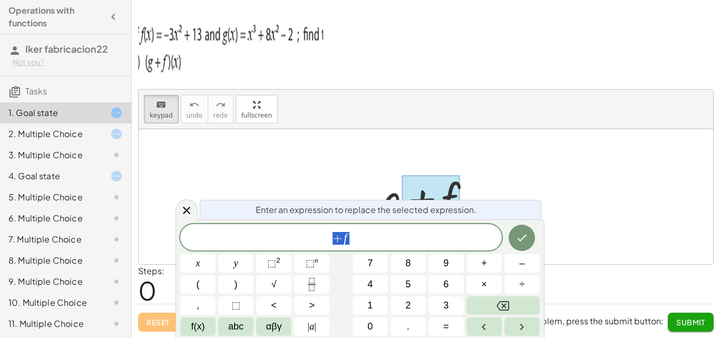
click at [305, 162] on div at bounding box center [426, 196] width 575 height 135
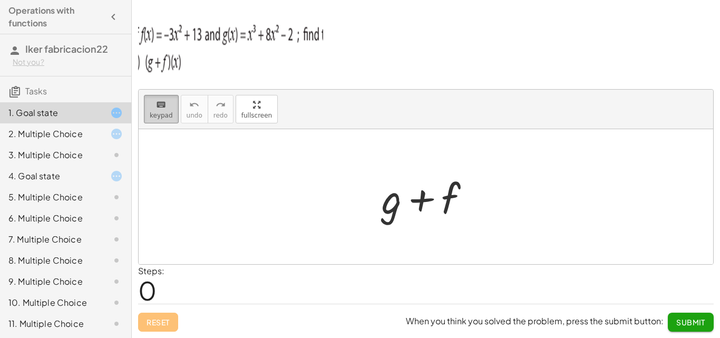
click at [147, 112] on button "keyboard keypad" at bounding box center [161, 109] width 35 height 28
drag, startPoint x: 440, startPoint y: 68, endPoint x: 436, endPoint y: 76, distance: 10.1
click at [440, 68] on p at bounding box center [426, 47] width 576 height 66
click at [403, 196] on div at bounding box center [431, 197] width 108 height 54
click at [394, 198] on div at bounding box center [431, 197] width 108 height 54
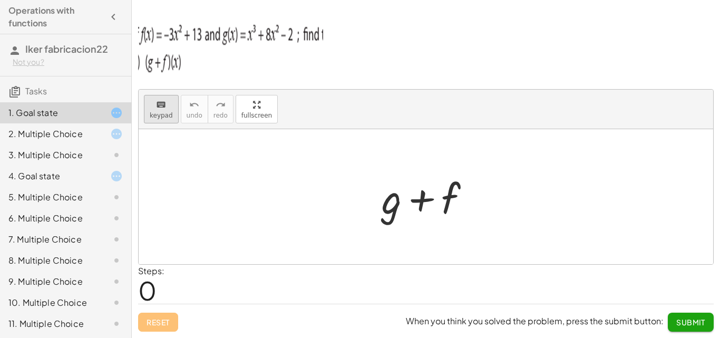
click at [168, 112] on span "keypad" at bounding box center [161, 115] width 23 height 7
click at [435, 198] on div at bounding box center [431, 199] width 59 height 47
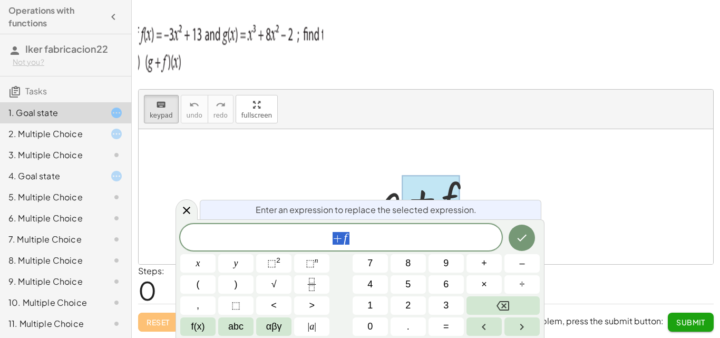
click at [477, 165] on div at bounding box center [426, 196] width 575 height 135
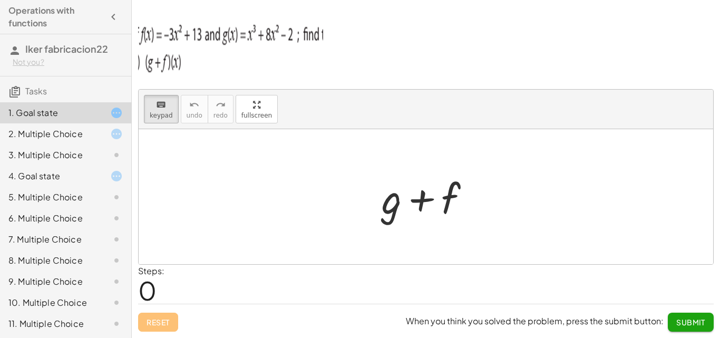
click at [80, 136] on div "2. Multiple Choice" at bounding box center [50, 134] width 85 height 13
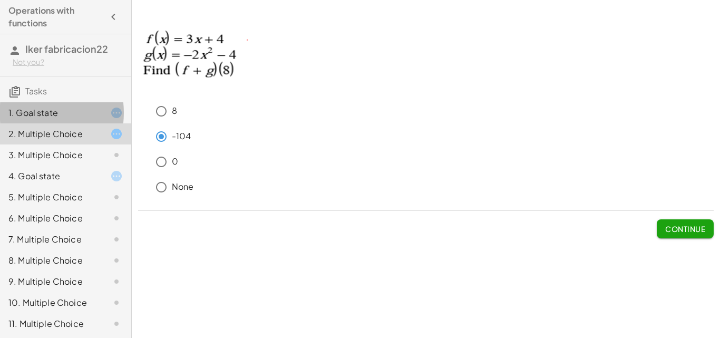
click at [37, 109] on div "1. Goal state" at bounding box center [50, 113] width 85 height 13
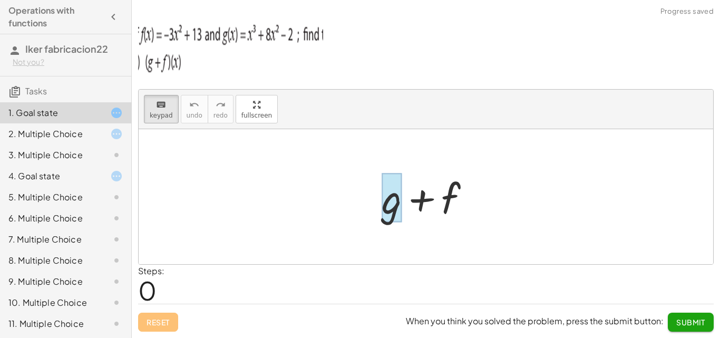
click at [394, 199] on div at bounding box center [392, 198] width 20 height 49
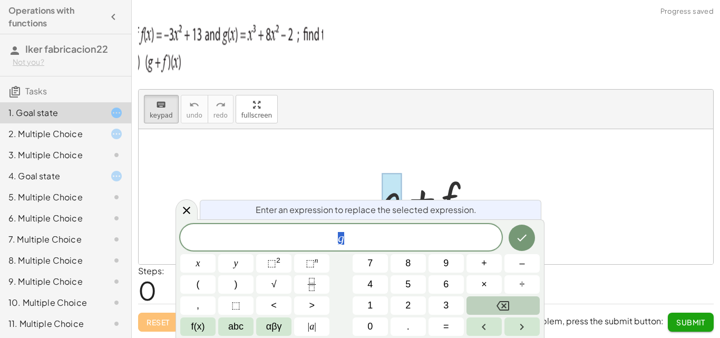
click at [517, 304] on button "Backspace" at bounding box center [503, 305] width 73 height 18
click at [534, 156] on div at bounding box center [426, 196] width 575 height 135
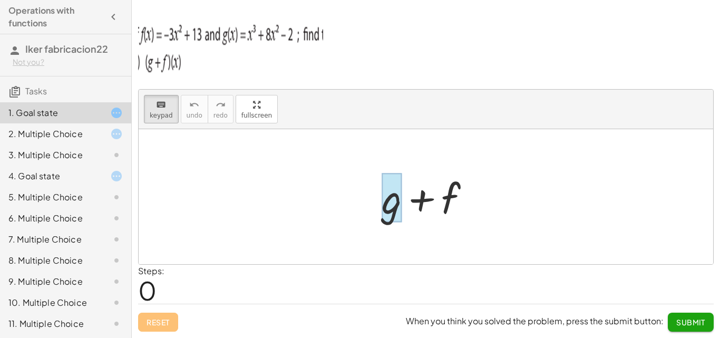
click at [394, 210] on div at bounding box center [392, 198] width 20 height 49
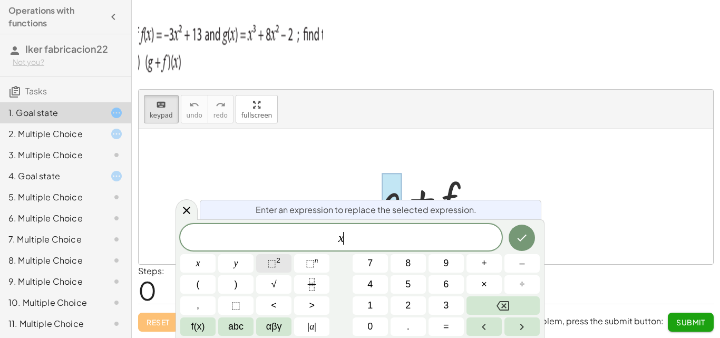
click at [273, 262] on span "⬚" at bounding box center [271, 263] width 9 height 11
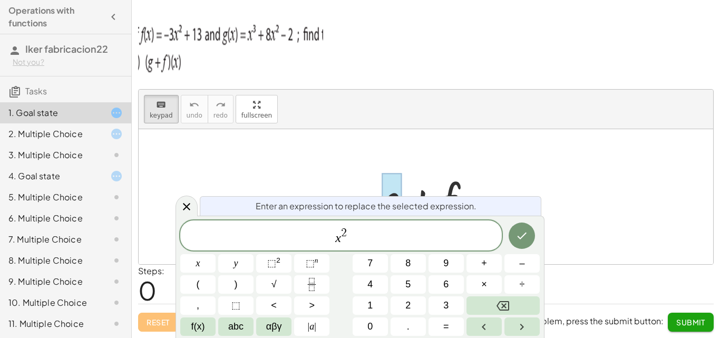
click at [345, 227] on span "2" at bounding box center [344, 233] width 6 height 12
click at [513, 307] on button "Backspace" at bounding box center [503, 305] width 73 height 18
click at [271, 262] on span "⬚" at bounding box center [271, 263] width 9 height 11
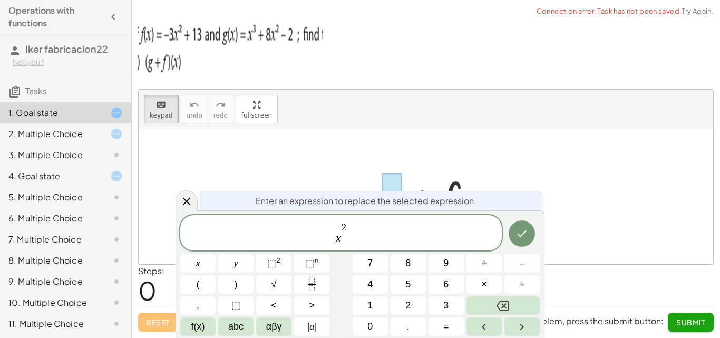
click at [349, 236] on span "x 2 ​" at bounding box center [341, 234] width 322 height 24
click at [348, 225] on span "x 2 ​" at bounding box center [341, 234] width 322 height 24
click at [345, 217] on div "x 2 ​" at bounding box center [341, 232] width 322 height 35
click at [339, 244] on span "x ​ 2 2" at bounding box center [341, 234] width 322 height 24
click at [358, 237] on span "x ​ 2 2" at bounding box center [341, 234] width 322 height 24
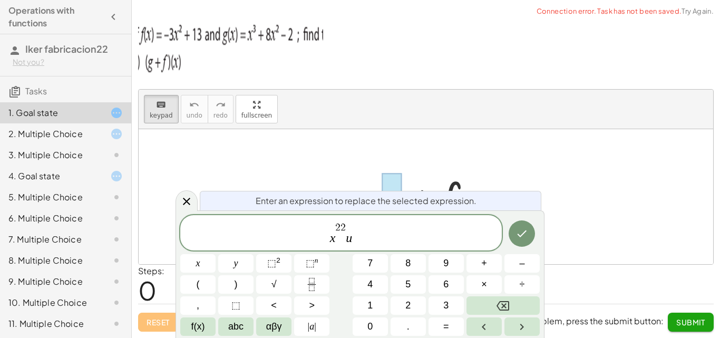
click at [363, 244] on span "x 2 2 u ​" at bounding box center [341, 234] width 322 height 24
click at [336, 213] on div "Enter an expression to replace the selected expression. x 2 2 u ​ x y ⬚ 2 ⬚ n 7…" at bounding box center [360, 274] width 369 height 128
click at [353, 237] on span "x 2 2 u ​" at bounding box center [341, 234] width 322 height 24
click at [341, 230] on span "2 2" at bounding box center [340, 228] width 11 height 10
click at [348, 228] on span "x 2 2 ​ u" at bounding box center [341, 234] width 322 height 24
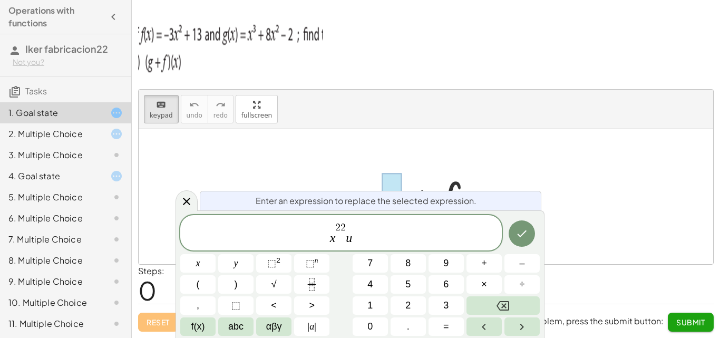
click at [359, 246] on div "x 2 2 ​ u" at bounding box center [341, 232] width 322 height 35
click at [360, 242] on span "x 7 ​" at bounding box center [341, 234] width 322 height 24
drag, startPoint x: 354, startPoint y: 225, endPoint x: 349, endPoint y: 226, distance: 5.4
click at [353, 225] on span "x 7 ​" at bounding box center [341, 234] width 322 height 24
click at [344, 226] on span "7" at bounding box center [343, 228] width 5 height 10
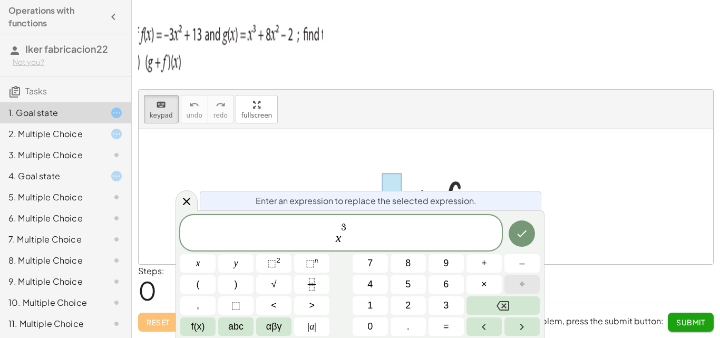
click at [520, 284] on span "÷" at bounding box center [522, 284] width 5 height 14
click at [522, 303] on button "Backspace" at bounding box center [503, 305] width 73 height 18
click at [362, 240] on span "x 3 ​" at bounding box center [341, 234] width 322 height 24
click at [485, 265] on span "+" at bounding box center [485, 263] width 6 height 14
click at [406, 282] on span "5" at bounding box center [408, 284] width 5 height 14
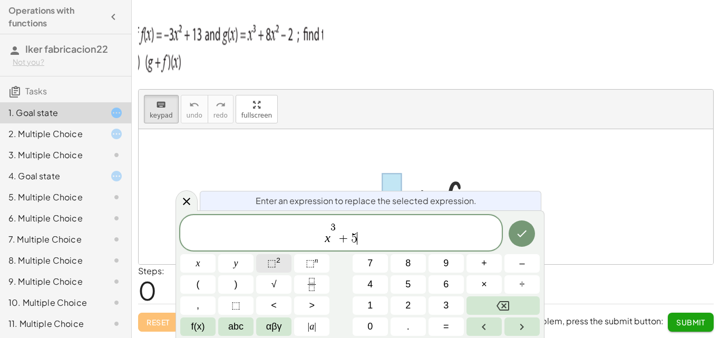
click at [272, 264] on span "⬚" at bounding box center [271, 263] width 9 height 11
click at [526, 238] on icon "Done" at bounding box center [522, 233] width 13 height 13
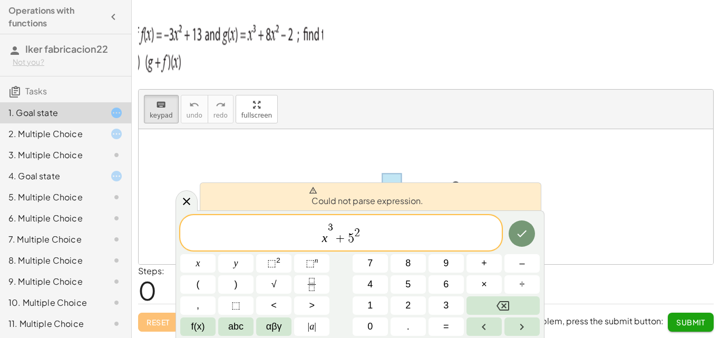
click at [436, 172] on div at bounding box center [431, 197] width 108 height 54
click at [363, 244] on span "x 3 + 5 2" at bounding box center [341, 234] width 322 height 24
click at [480, 270] on button "+" at bounding box center [484, 263] width 35 height 18
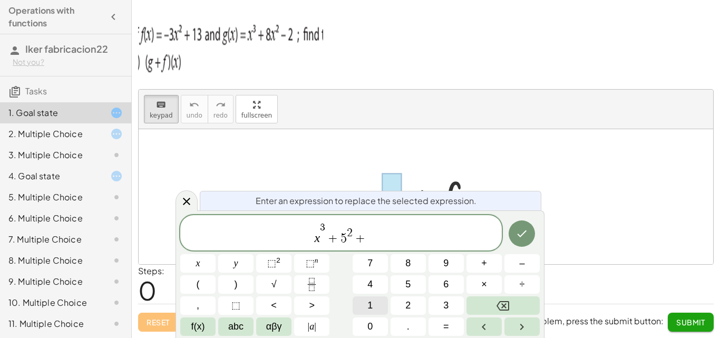
click at [377, 302] on button "1" at bounding box center [370, 305] width 35 height 18
click at [527, 234] on icon "Done" at bounding box center [522, 233] width 13 height 13
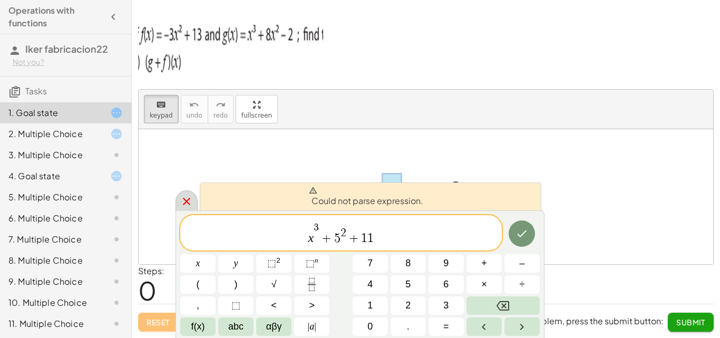
click at [181, 199] on icon at bounding box center [186, 201] width 13 height 13
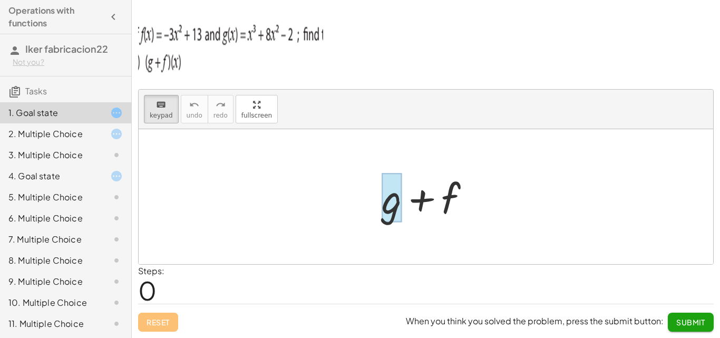
click at [392, 202] on div at bounding box center [392, 198] width 20 height 49
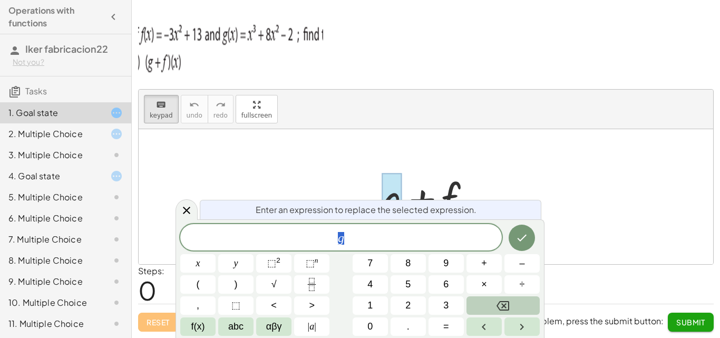
click at [508, 304] on icon "Backspace" at bounding box center [503, 306] width 13 height 13
click at [524, 234] on icon "Done" at bounding box center [522, 238] width 13 height 13
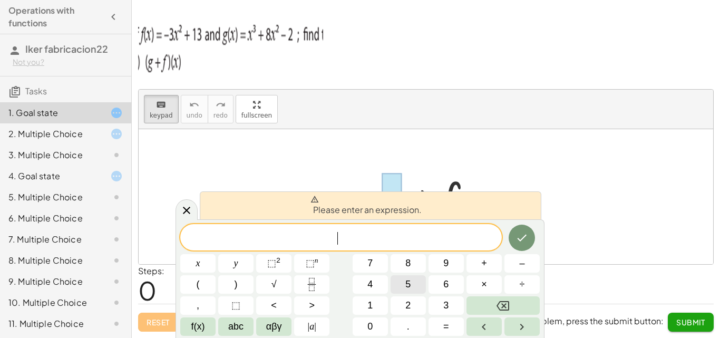
click at [406, 277] on span "5" at bounding box center [408, 284] width 5 height 14
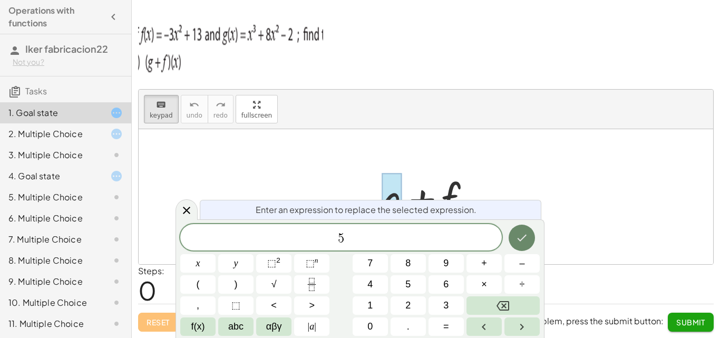
click at [519, 245] on button "Done" at bounding box center [522, 238] width 26 height 26
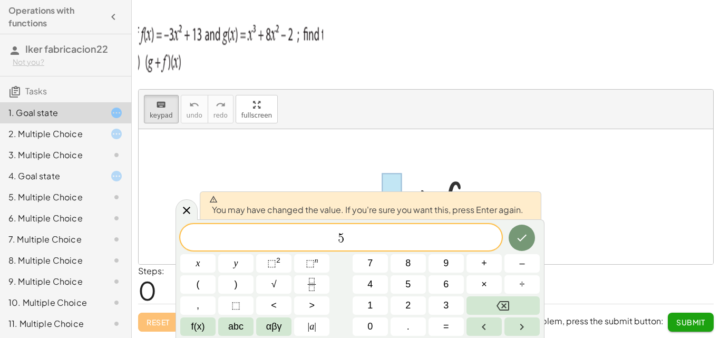
click at [373, 235] on span "5 ​" at bounding box center [341, 238] width 322 height 15
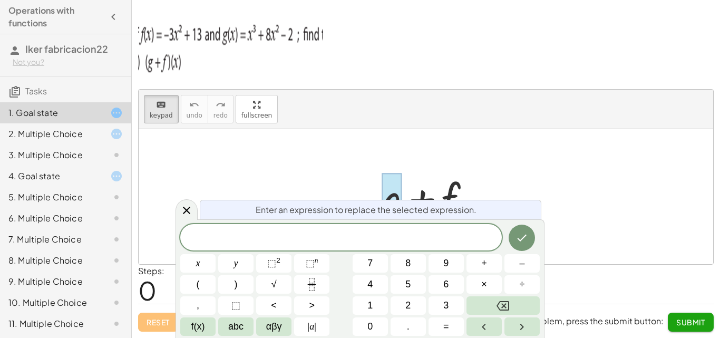
click at [373, 235] on span "​" at bounding box center [341, 238] width 322 height 15
click at [563, 171] on div at bounding box center [426, 196] width 575 height 135
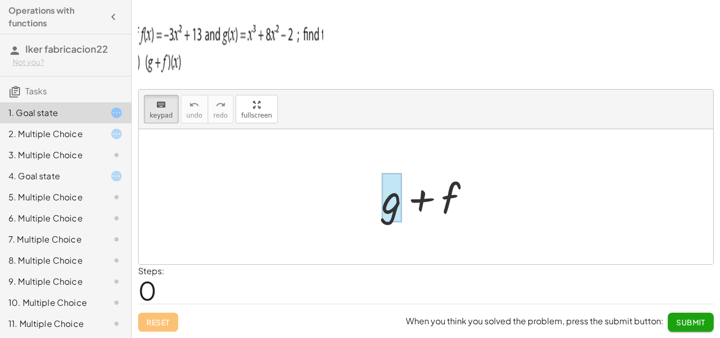
drag, startPoint x: 456, startPoint y: 197, endPoint x: 383, endPoint y: 195, distance: 72.8
click at [383, 195] on div at bounding box center [392, 198] width 20 height 49
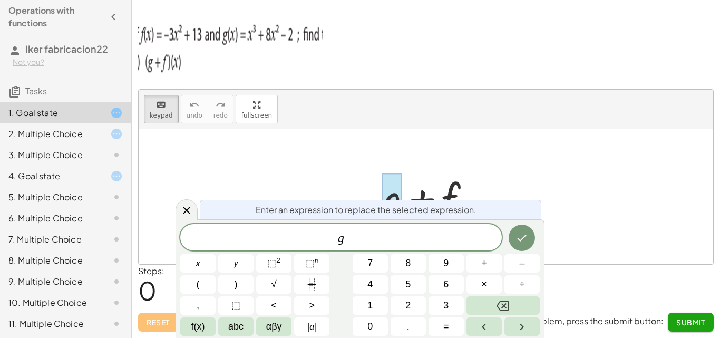
drag, startPoint x: 383, startPoint y: 194, endPoint x: 503, endPoint y: 182, distance: 120.3
click at [503, 182] on div "+ g + f" at bounding box center [426, 196] width 575 height 135
click at [500, 183] on div at bounding box center [426, 196] width 575 height 135
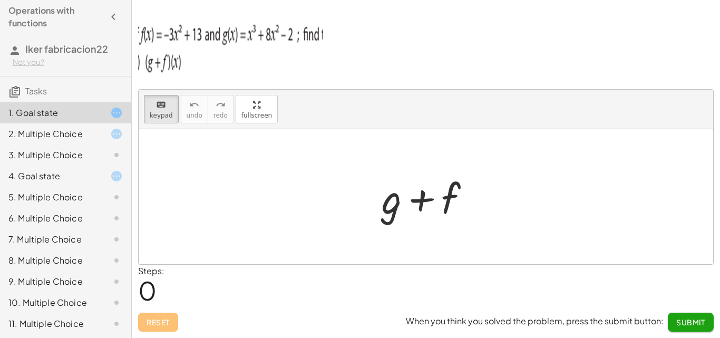
drag, startPoint x: 400, startPoint y: 196, endPoint x: 475, endPoint y: 193, distance: 75.0
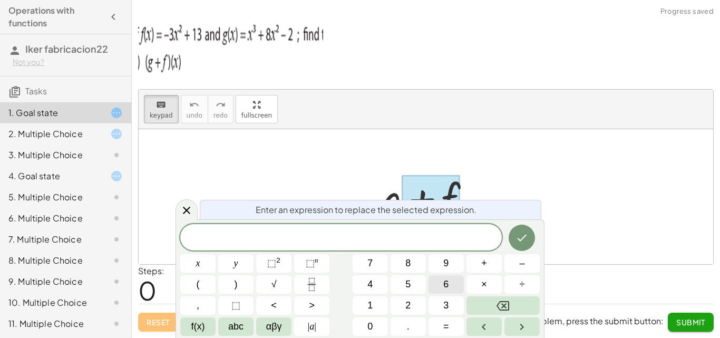
click at [443, 282] on button "6" at bounding box center [446, 284] width 35 height 18
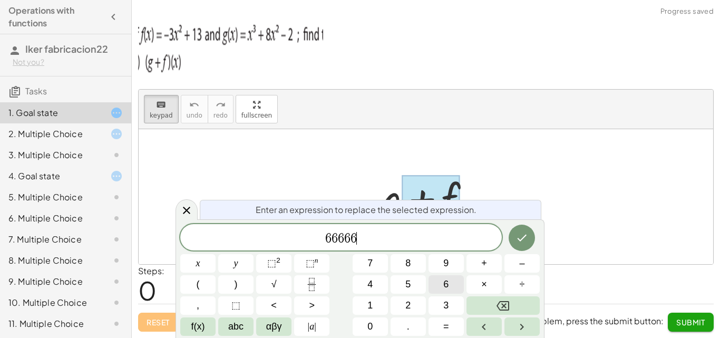
click at [443, 282] on button "6" at bounding box center [446, 284] width 35 height 18
click at [521, 235] on icon "Done" at bounding box center [522, 238] width 13 height 13
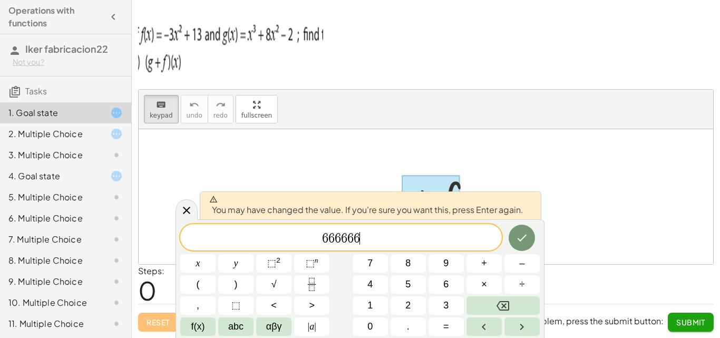
drag, startPoint x: 435, startPoint y: 240, endPoint x: 123, endPoint y: 242, distance: 312.2
click at [119, 243] on body "Operations with functions Iker fabricacion22 Not you? Tasks 1. Goal state 2. Mu…" at bounding box center [360, 169] width 720 height 338
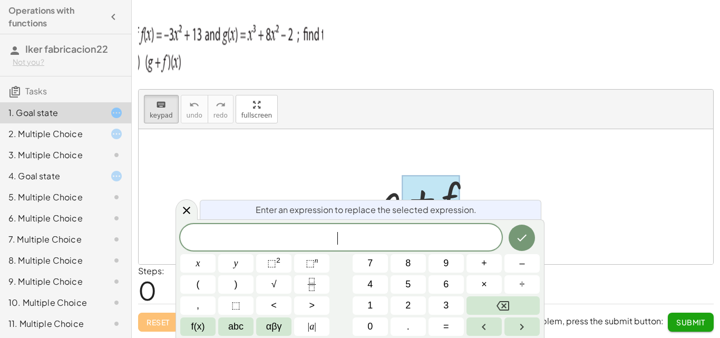
click at [378, 135] on div at bounding box center [426, 196] width 575 height 135
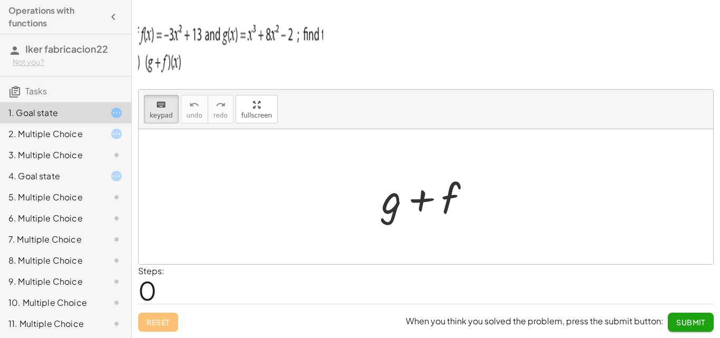
drag, startPoint x: 458, startPoint y: 193, endPoint x: 367, endPoint y: 188, distance: 91.4
click at [377, 198] on div at bounding box center [431, 197] width 108 height 54
drag, startPoint x: 385, startPoint y: 200, endPoint x: 480, endPoint y: 187, distance: 96.4
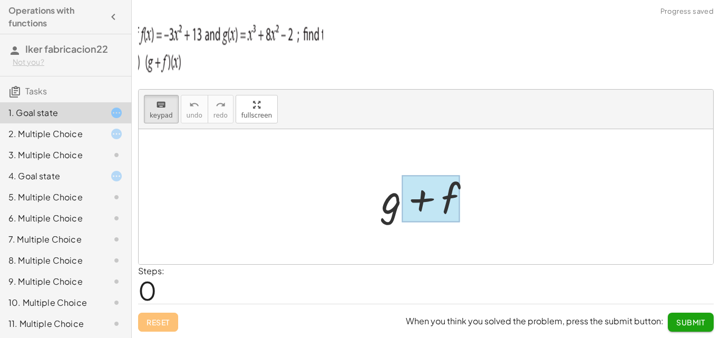
drag, startPoint x: 382, startPoint y: 200, endPoint x: 459, endPoint y: 192, distance: 77.4
click at [432, 190] on div at bounding box center [431, 199] width 59 height 47
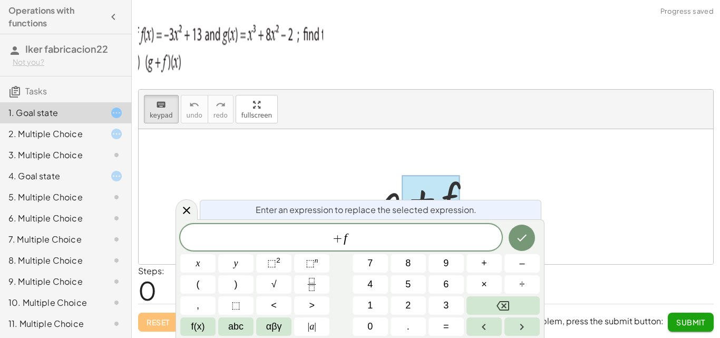
click at [432, 190] on div at bounding box center [431, 199] width 59 height 47
click at [369, 232] on span "+ f" at bounding box center [341, 238] width 322 height 15
click at [369, 232] on span "+ f ​" at bounding box center [341, 238] width 322 height 15
click at [274, 263] on span "⬚" at bounding box center [271, 263] width 9 height 11
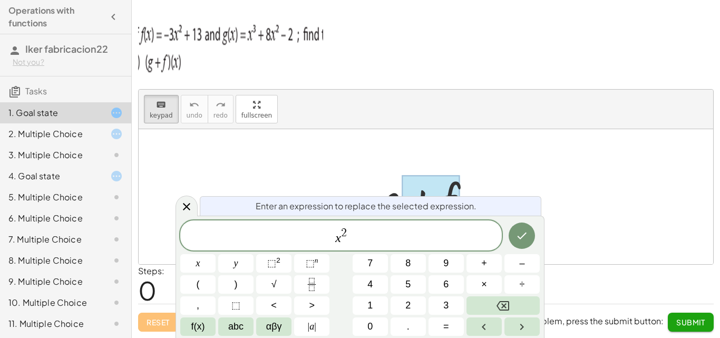
click at [353, 232] on span "x 2 ​" at bounding box center [341, 236] width 322 height 19
click at [347, 230] on span "x 2" at bounding box center [341, 236] width 322 height 19
click at [362, 250] on div "x 3 ​" at bounding box center [341, 235] width 322 height 30
click at [515, 233] on button "Done" at bounding box center [522, 236] width 26 height 26
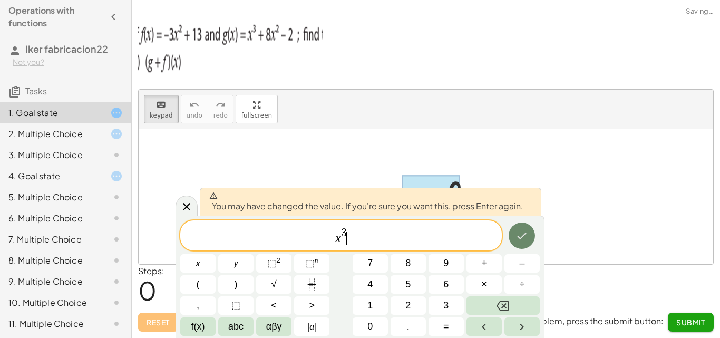
click at [523, 226] on button "Done" at bounding box center [522, 236] width 26 height 26
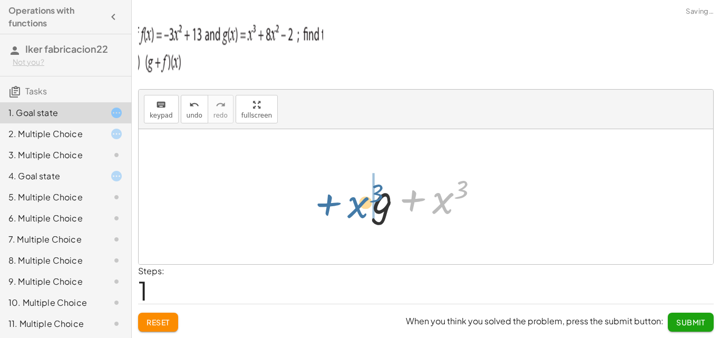
drag, startPoint x: 442, startPoint y: 201, endPoint x: 347, endPoint y: 208, distance: 96.2
click at [347, 208] on div "+ g + f + x 3 + g + x 3" at bounding box center [426, 196] width 575 height 135
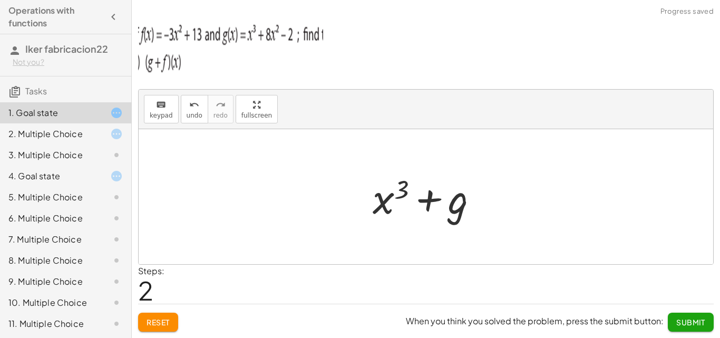
click at [450, 204] on div at bounding box center [430, 197] width 124 height 54
click at [458, 203] on div at bounding box center [430, 197] width 124 height 54
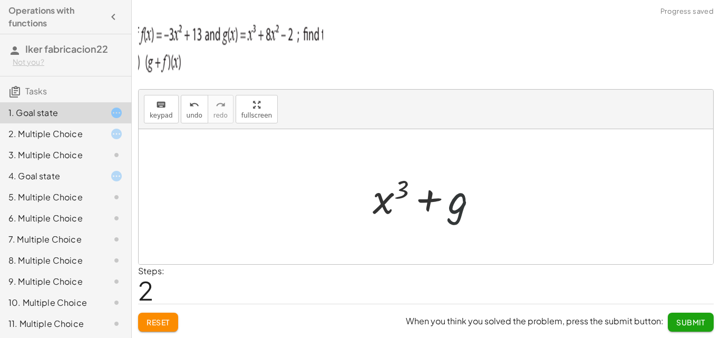
click at [458, 203] on div at bounding box center [430, 197] width 124 height 54
click at [463, 195] on div at bounding box center [430, 197] width 124 height 54
click at [444, 208] on div at bounding box center [430, 197] width 124 height 54
click at [438, 204] on div at bounding box center [430, 197] width 124 height 54
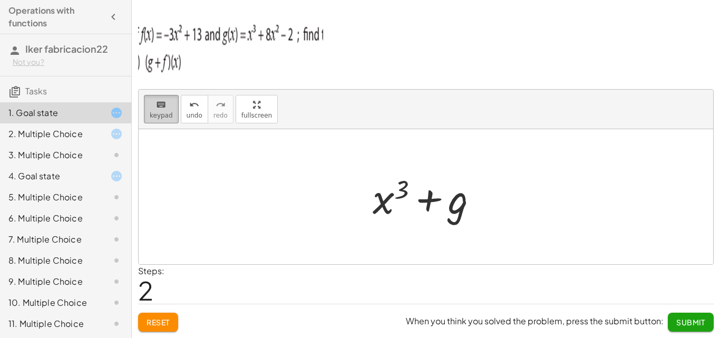
click at [156, 101] on icon "keyboard" at bounding box center [161, 105] width 10 height 13
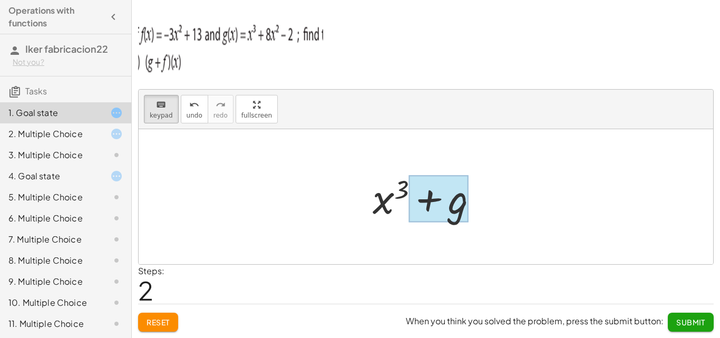
click at [447, 202] on div at bounding box center [439, 199] width 60 height 47
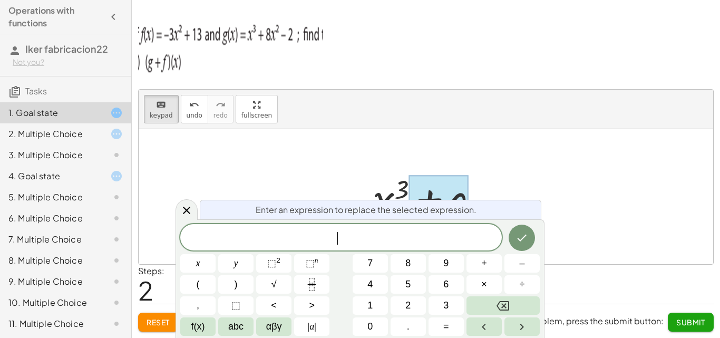
click at [497, 189] on div at bounding box center [426, 196] width 575 height 135
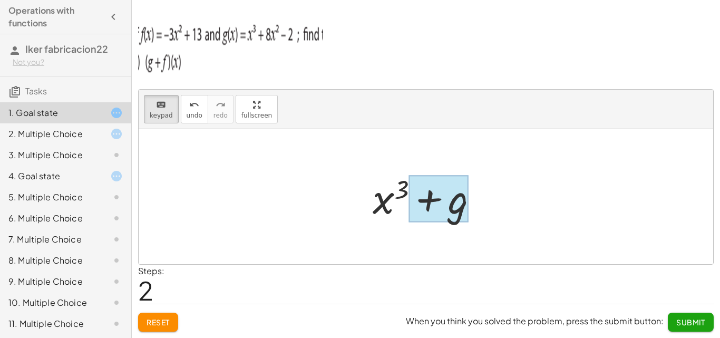
click at [454, 203] on div at bounding box center [439, 199] width 60 height 47
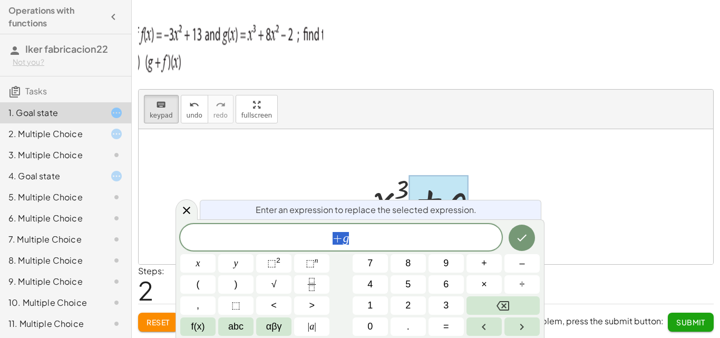
click at [375, 220] on div "Enter an expression to replace the selected expression. + g x y ⬚ 2 ⬚ n 7 8 9 +…" at bounding box center [360, 278] width 369 height 119
drag, startPoint x: 375, startPoint y: 230, endPoint x: 374, endPoint y: 238, distance: 7.5
click at [375, 232] on span "+ g ​" at bounding box center [341, 238] width 322 height 15
click at [374, 238] on span "+ g ​" at bounding box center [341, 238] width 322 height 15
click at [262, 264] on button "⬚ 2" at bounding box center [273, 263] width 35 height 18
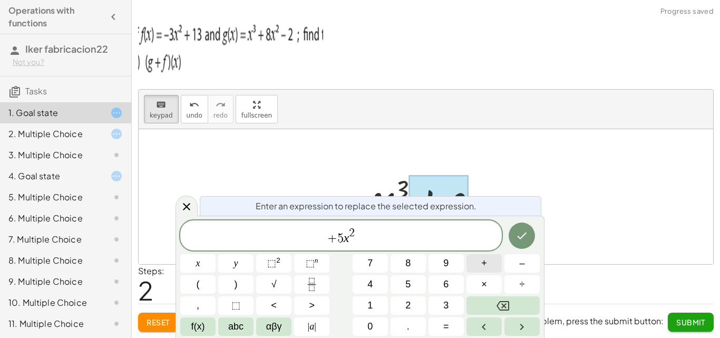
click at [486, 261] on span "+" at bounding box center [485, 263] width 6 height 14
click at [368, 306] on span "1" at bounding box center [370, 306] width 5 height 14
click at [529, 235] on button "Done" at bounding box center [522, 236] width 26 height 26
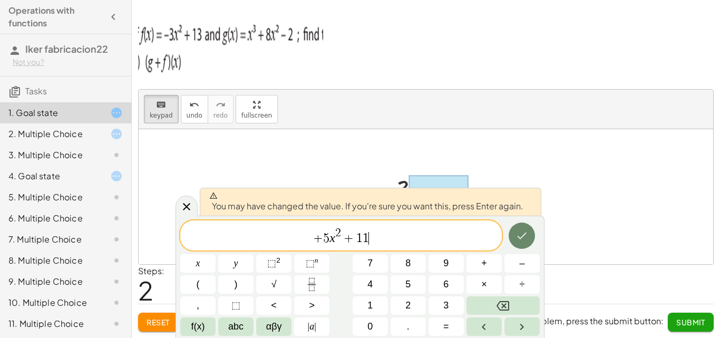
click at [524, 233] on icon "Done" at bounding box center [522, 235] width 13 height 13
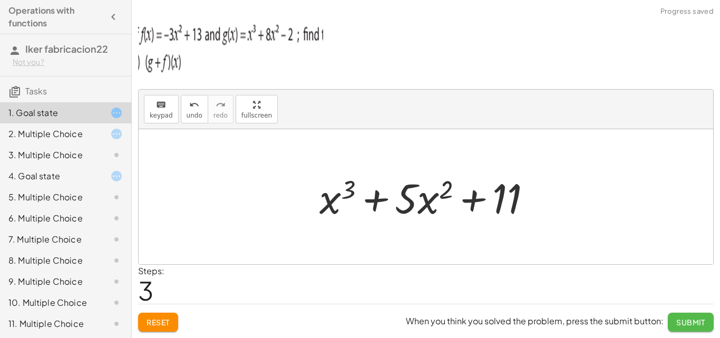
click at [691, 324] on span "Submit" at bounding box center [691, 321] width 29 height 9
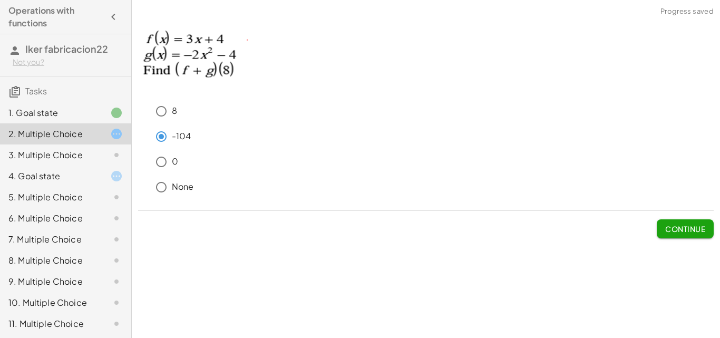
click at [55, 109] on div "1. Goal state" at bounding box center [50, 113] width 85 height 13
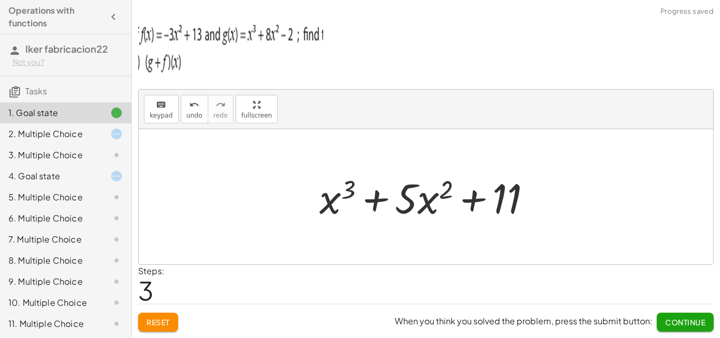
click at [49, 133] on div "2. Multiple Choice" at bounding box center [50, 134] width 85 height 13
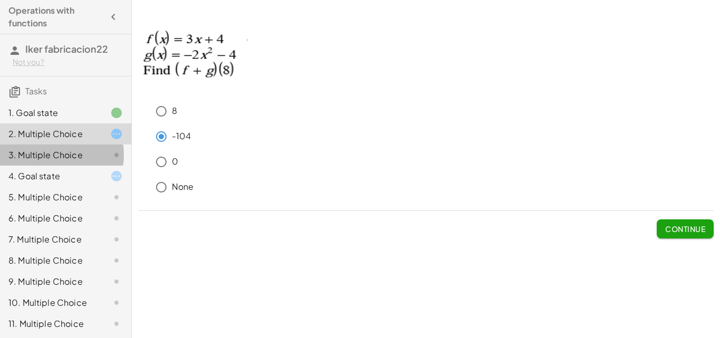
click at [72, 155] on div "3. Multiple Choice" at bounding box center [50, 155] width 85 height 13
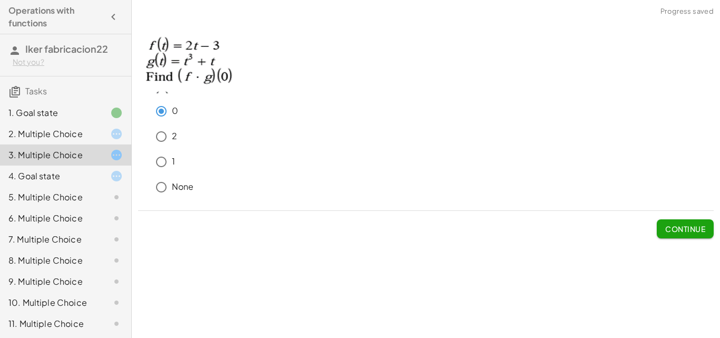
click at [676, 230] on span "Continue" at bounding box center [686, 228] width 40 height 9
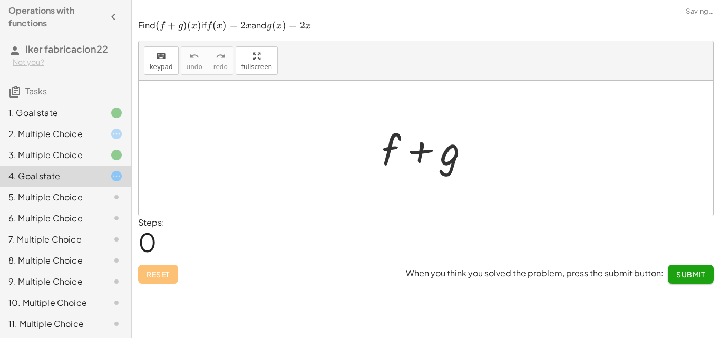
click at [93, 133] on div at bounding box center [108, 134] width 30 height 13
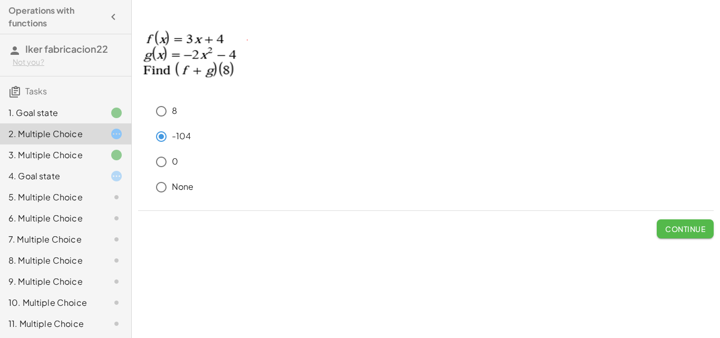
click at [684, 230] on span "Continue" at bounding box center [686, 228] width 40 height 9
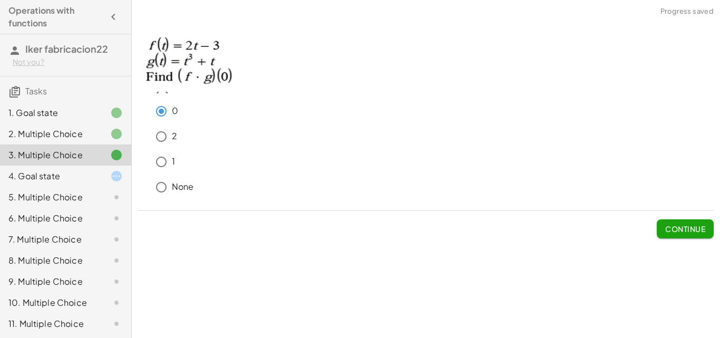
click at [93, 181] on div at bounding box center [108, 176] width 30 height 13
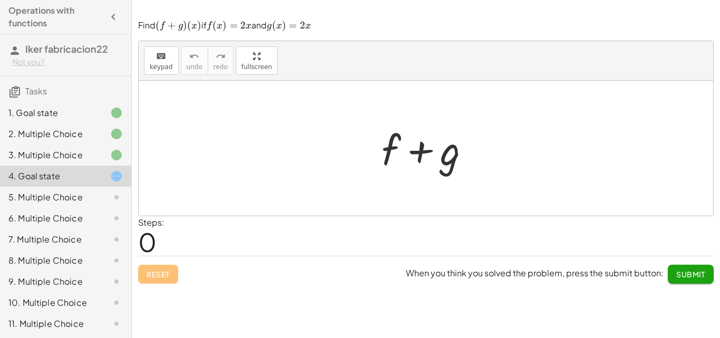
click at [430, 156] on div at bounding box center [431, 148] width 108 height 54
click at [442, 155] on div at bounding box center [431, 148] width 108 height 54
click at [444, 156] on div at bounding box center [431, 148] width 108 height 54
click at [360, 139] on div at bounding box center [426, 148] width 575 height 135
click at [397, 147] on div at bounding box center [431, 148] width 108 height 54
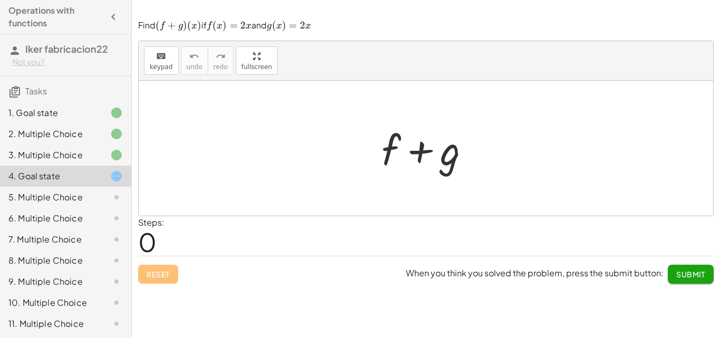
click at [158, 41] on div "keyboard keypad undo [PERSON_NAME] redo fullscreen" at bounding box center [426, 61] width 575 height 40
click at [176, 68] on button "keyboard keypad" at bounding box center [161, 60] width 35 height 28
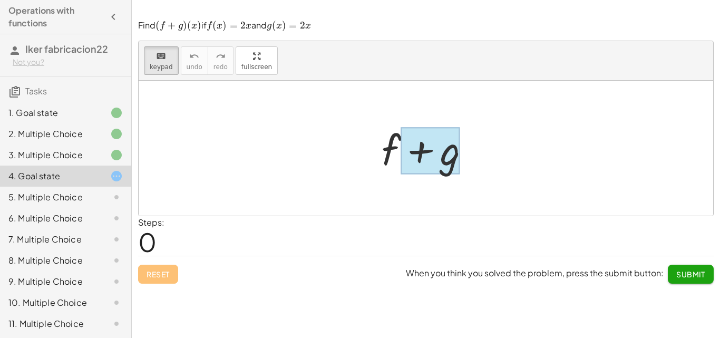
click at [404, 156] on div at bounding box center [431, 150] width 60 height 47
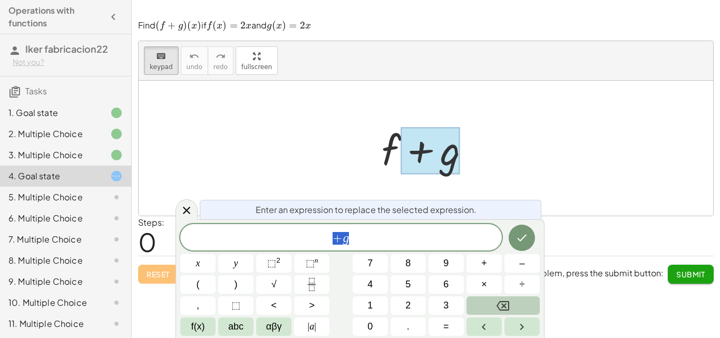
click at [511, 308] on button "Backspace" at bounding box center [503, 305] width 73 height 18
click at [216, 254] on div at bounding box center [197, 263] width 35 height 18
click at [526, 237] on icon "Done" at bounding box center [522, 238] width 13 height 13
click at [525, 237] on icon "Done" at bounding box center [522, 237] width 9 height 7
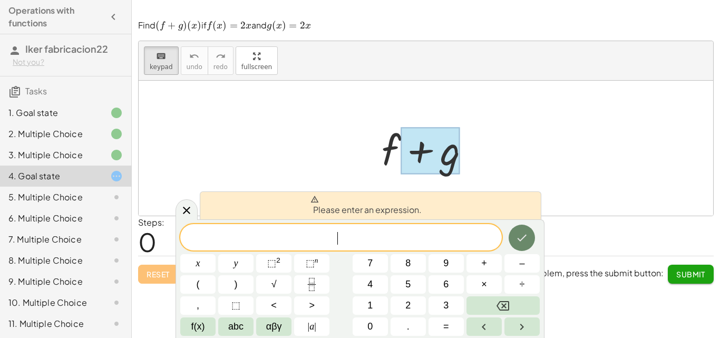
click at [525, 237] on icon "Done" at bounding box center [522, 238] width 9 height 7
click at [512, 238] on button "Done" at bounding box center [522, 238] width 26 height 26
click at [531, 239] on button "Done" at bounding box center [522, 238] width 26 height 26
click at [485, 283] on span "×" at bounding box center [485, 284] width 6 height 14
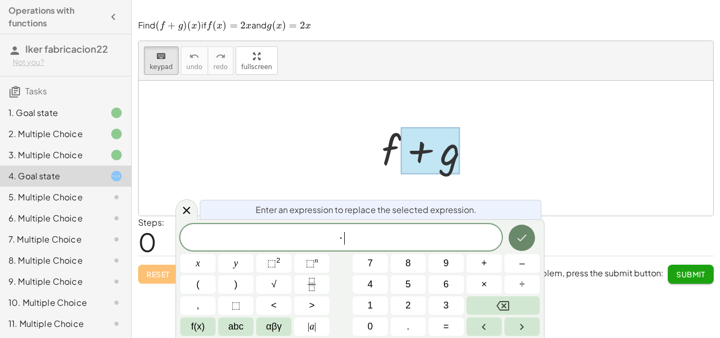
click at [524, 230] on button "Done" at bounding box center [522, 238] width 26 height 26
click at [226, 322] on button "abc" at bounding box center [235, 326] width 35 height 18
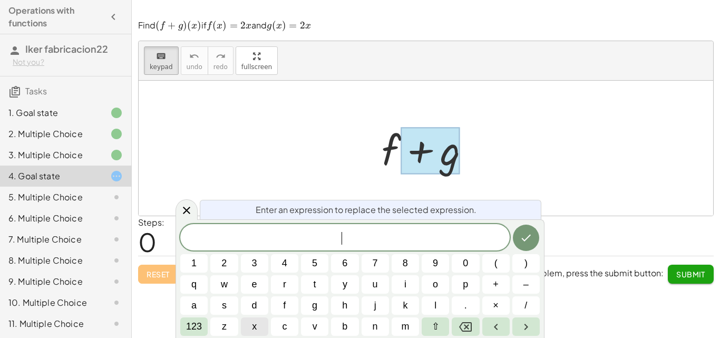
click at [246, 324] on button "x" at bounding box center [254, 326] width 27 height 18
click at [196, 324] on span "123" at bounding box center [194, 327] width 16 height 14
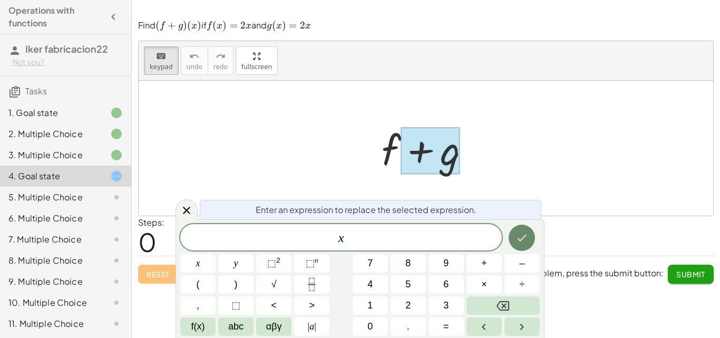
click at [523, 240] on icon "Done" at bounding box center [522, 238] width 13 height 13
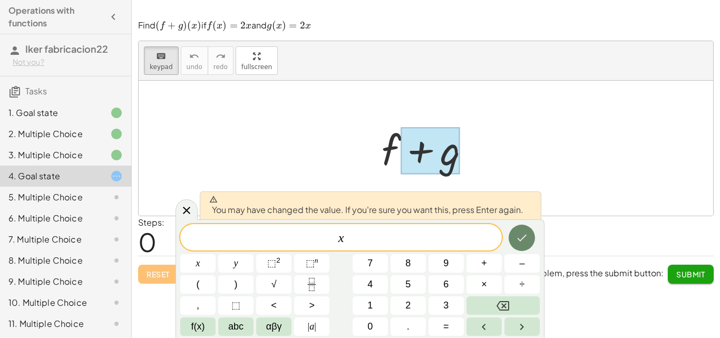
click at [523, 240] on icon "Done" at bounding box center [522, 238] width 13 height 13
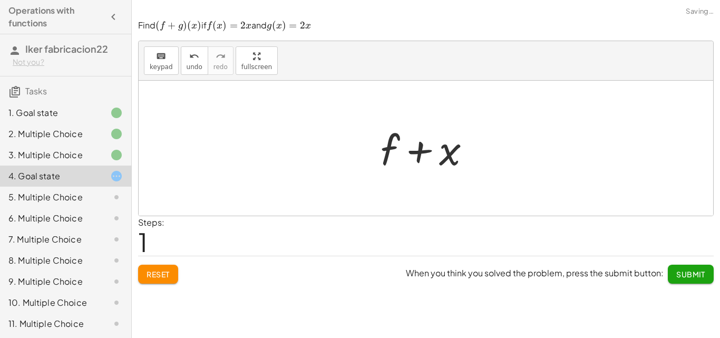
click at [523, 240] on div "Steps: 1" at bounding box center [426, 235] width 576 height 39
click at [381, 161] on div at bounding box center [430, 148] width 109 height 54
click at [386, 153] on div at bounding box center [430, 148] width 109 height 54
click at [426, 151] on div at bounding box center [430, 148] width 109 height 54
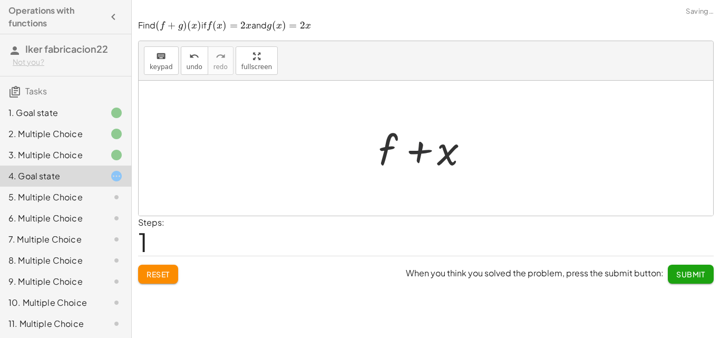
click at [420, 151] on div at bounding box center [430, 148] width 109 height 54
click at [386, 151] on div at bounding box center [430, 148] width 109 height 54
click at [443, 146] on div at bounding box center [430, 148] width 109 height 54
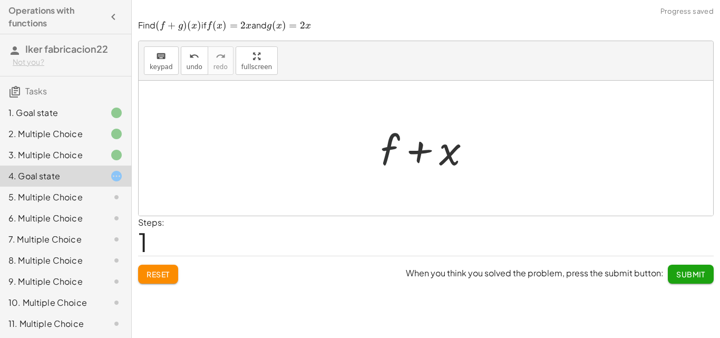
click at [444, 148] on div at bounding box center [430, 148] width 109 height 54
click at [446, 150] on div at bounding box center [430, 148] width 109 height 54
click at [162, 58] on icon "keyboard" at bounding box center [161, 56] width 10 height 13
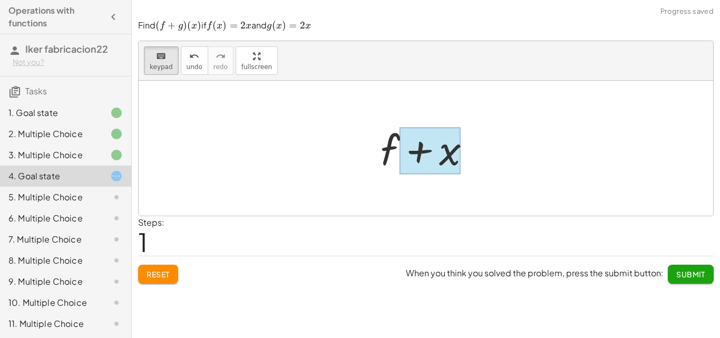
click at [446, 154] on div at bounding box center [430, 150] width 61 height 47
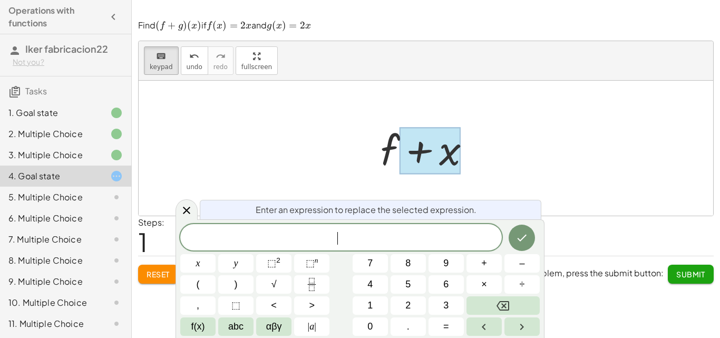
click at [475, 171] on div "+ f + g + f + x" at bounding box center [426, 148] width 575 height 135
click at [450, 130] on div at bounding box center [430, 150] width 61 height 47
click at [513, 244] on button "Done" at bounding box center [522, 238] width 26 height 26
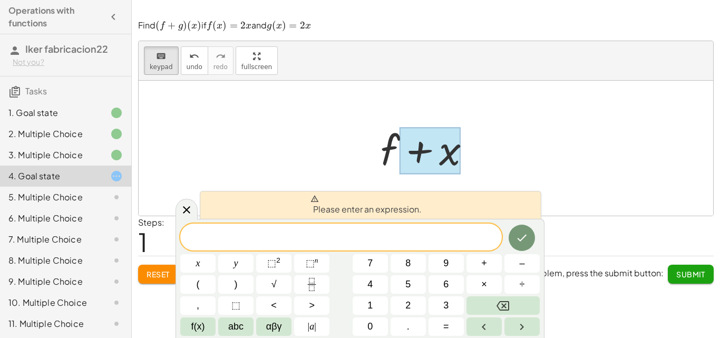
click at [483, 132] on div at bounding box center [430, 148] width 109 height 54
click at [518, 227] on button "Done" at bounding box center [522, 238] width 26 height 26
drag, startPoint x: 434, startPoint y: 143, endPoint x: 389, endPoint y: 136, distance: 44.9
click at [365, 136] on div "+ f + g + f + x" at bounding box center [426, 149] width 122 height 60
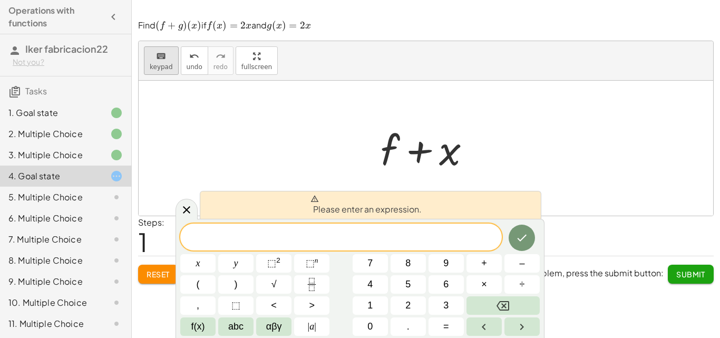
click at [156, 59] on icon "keyboard" at bounding box center [161, 56] width 10 height 13
drag, startPoint x: 324, startPoint y: 149, endPoint x: 358, endPoint y: 152, distance: 34.0
click at [324, 149] on div at bounding box center [426, 148] width 575 height 135
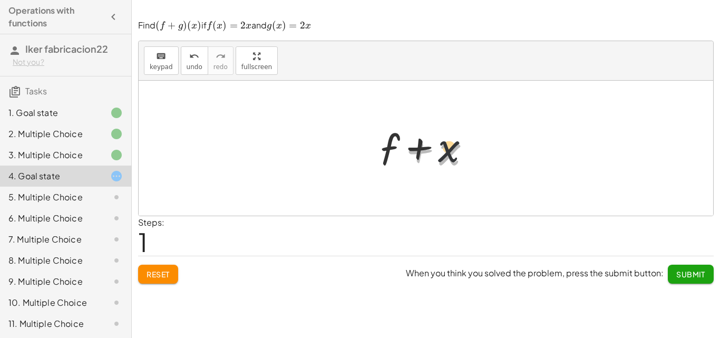
drag, startPoint x: 441, startPoint y: 153, endPoint x: 431, endPoint y: 145, distance: 13.4
click at [426, 137] on div at bounding box center [430, 148] width 109 height 54
drag, startPoint x: 443, startPoint y: 152, endPoint x: 345, endPoint y: 143, distance: 98.5
click at [400, 153] on div at bounding box center [430, 148] width 109 height 54
click at [444, 147] on div at bounding box center [430, 148] width 109 height 54
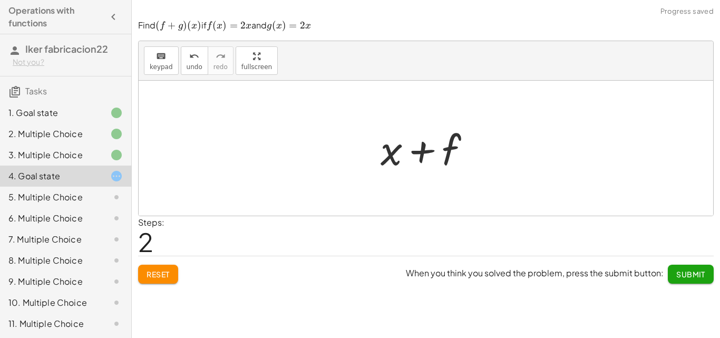
click at [376, 155] on div at bounding box center [430, 148] width 109 height 54
click at [164, 55] on icon "keyboard" at bounding box center [161, 56] width 10 height 13
click at [399, 153] on div at bounding box center [392, 149] width 22 height 49
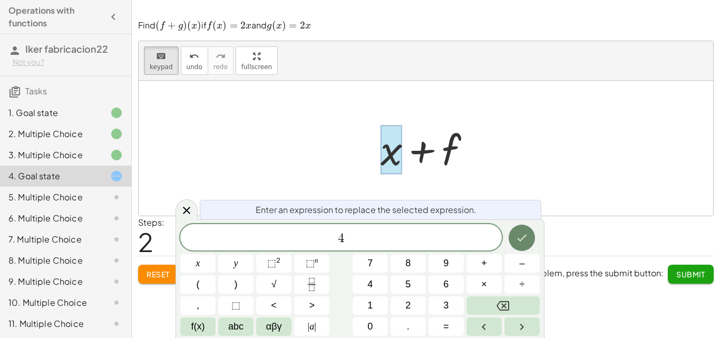
click at [527, 233] on icon "Done" at bounding box center [522, 238] width 13 height 13
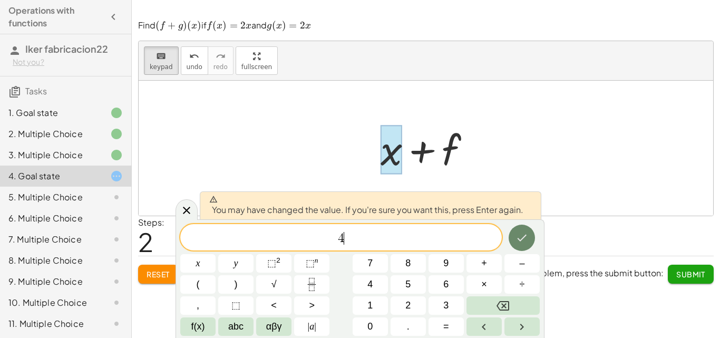
click at [527, 233] on icon "Done" at bounding box center [522, 238] width 13 height 13
click at [527, 233] on div "Steps: 2" at bounding box center [426, 235] width 576 height 39
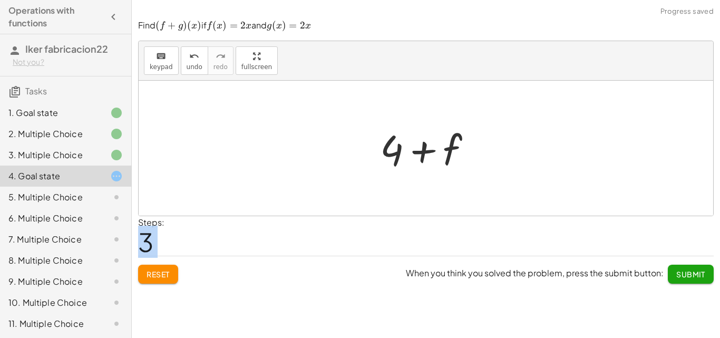
click at [432, 153] on div at bounding box center [430, 148] width 111 height 54
click at [448, 148] on div at bounding box center [430, 148] width 111 height 54
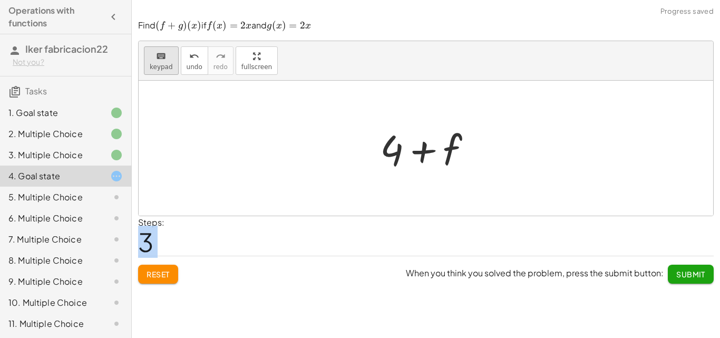
drag, startPoint x: 145, startPoint y: 66, endPoint x: 159, endPoint y: 71, distance: 14.9
click at [146, 68] on button "keyboard keypad" at bounding box center [161, 60] width 35 height 28
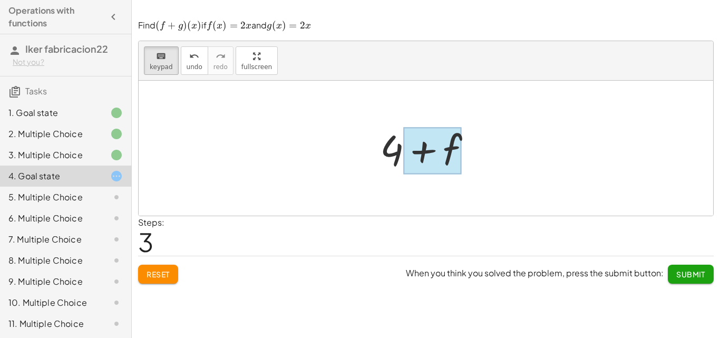
click at [440, 156] on div at bounding box center [432, 150] width 59 height 47
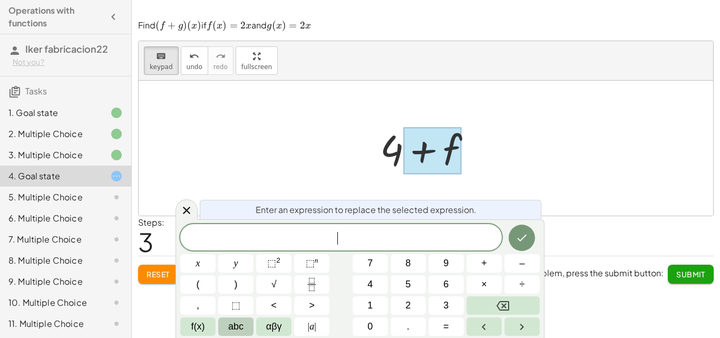
click at [238, 327] on span "abc" at bounding box center [235, 327] width 15 height 14
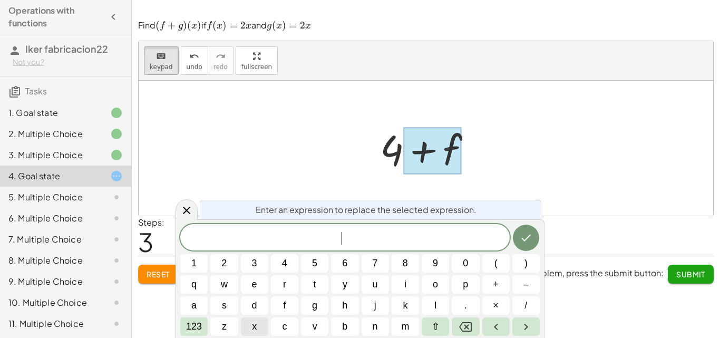
click at [256, 327] on span "x" at bounding box center [254, 327] width 5 height 14
click at [527, 240] on icon "Done" at bounding box center [526, 238] width 13 height 13
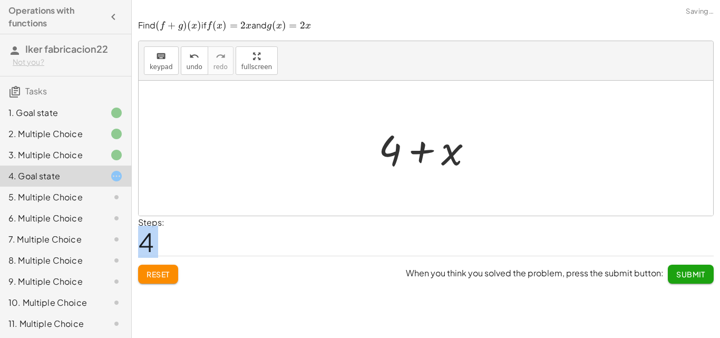
click at [527, 240] on div "Steps: 4" at bounding box center [426, 235] width 576 height 39
click at [420, 158] on div at bounding box center [429, 148] width 113 height 54
drag, startPoint x: 368, startPoint y: 151, endPoint x: 383, endPoint y: 151, distance: 15.3
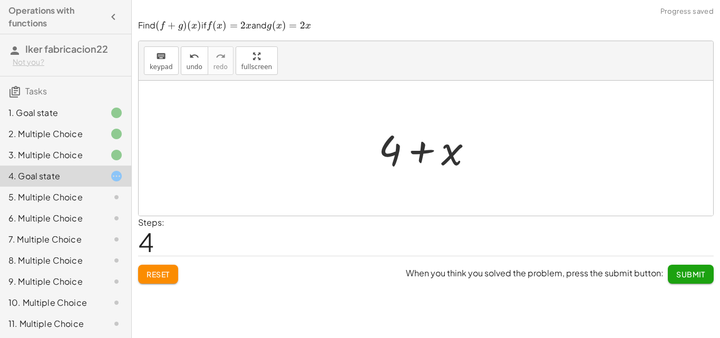
click at [383, 151] on div "+ f + g + f + x + x + f + 4 + f + 4 + x" at bounding box center [426, 149] width 127 height 60
drag, startPoint x: 383, startPoint y: 151, endPoint x: 393, endPoint y: 141, distance: 14.2
click at [393, 141] on div at bounding box center [429, 148] width 113 height 54
drag, startPoint x: 384, startPoint y: 148, endPoint x: 489, endPoint y: 149, distance: 105.0
click at [489, 149] on div "+ f + g + f + x + x + f + 4 + f + 4 + 4 + x" at bounding box center [426, 149] width 127 height 60
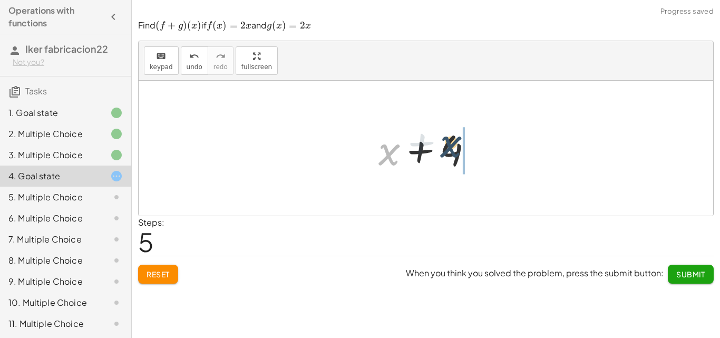
drag, startPoint x: 394, startPoint y: 160, endPoint x: 464, endPoint y: 152, distance: 70.6
click at [389, 158] on div at bounding box center [429, 148] width 113 height 54
click at [415, 153] on div at bounding box center [429, 148] width 113 height 54
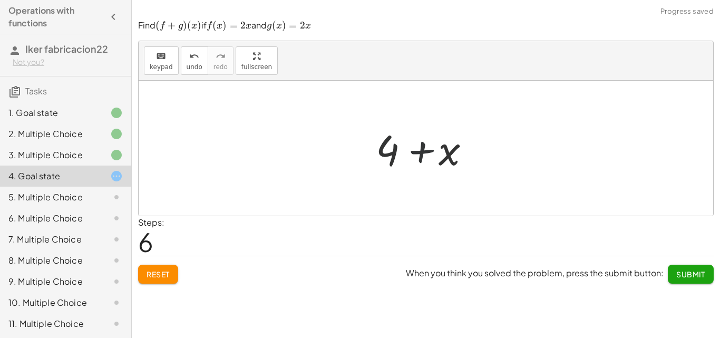
click at [415, 153] on div at bounding box center [429, 148] width 113 height 54
click at [151, 58] on div "keyboard" at bounding box center [161, 56] width 23 height 13
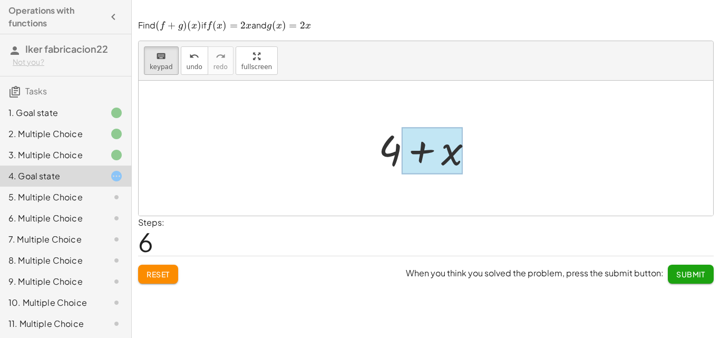
click at [417, 143] on div at bounding box center [432, 150] width 61 height 47
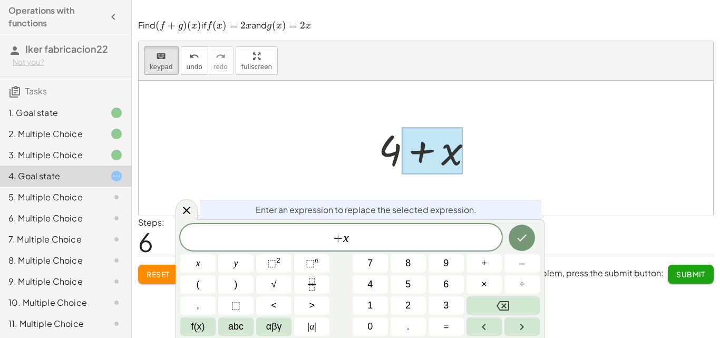
click at [417, 143] on div at bounding box center [432, 150] width 61 height 47
click at [517, 310] on button "Backspace" at bounding box center [503, 305] width 73 height 18
click at [516, 308] on button "Backspace" at bounding box center [503, 305] width 73 height 18
click at [407, 235] on span "+ x ​" at bounding box center [341, 238] width 322 height 15
click at [340, 238] on span "+" at bounding box center [338, 238] width 10 height 13
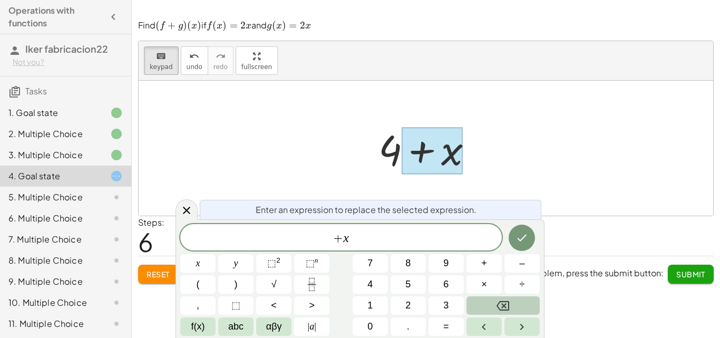
click at [504, 302] on icon "Backspace" at bounding box center [503, 306] width 13 height 13
click at [525, 225] on button "Done" at bounding box center [522, 238] width 26 height 26
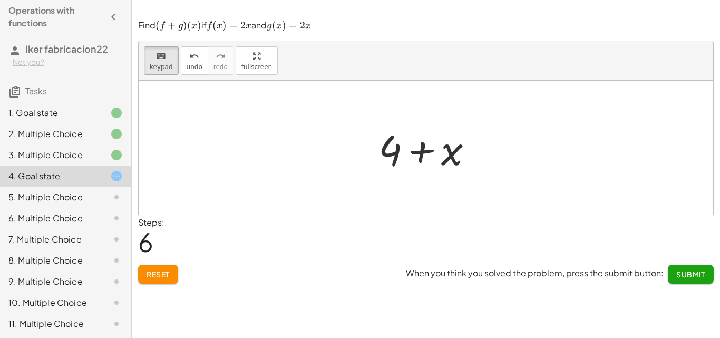
click at [525, 227] on div "Steps: 6" at bounding box center [426, 235] width 576 height 39
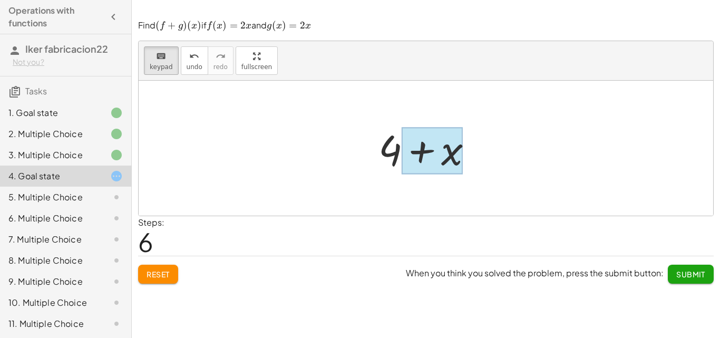
click at [424, 152] on div at bounding box center [432, 150] width 61 height 47
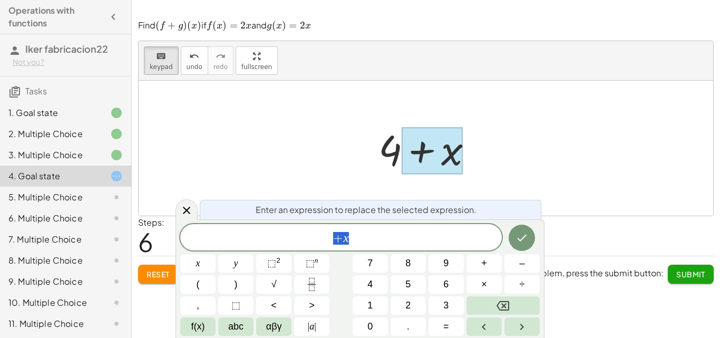
click at [424, 152] on div at bounding box center [432, 150] width 61 height 47
click at [343, 239] on var "x" at bounding box center [346, 238] width 6 height 14
click at [525, 240] on icon "Done" at bounding box center [522, 238] width 13 height 13
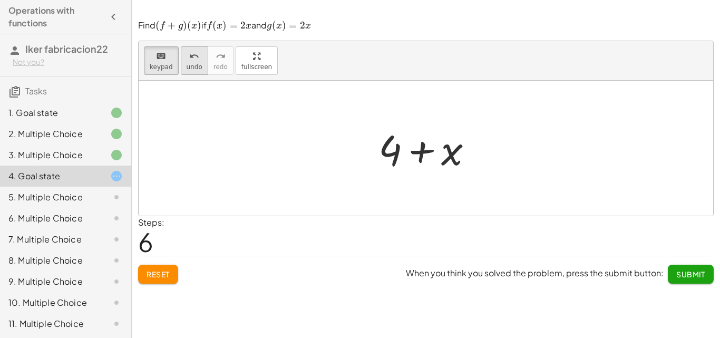
click at [199, 63] on button "undo undo" at bounding box center [194, 60] width 27 height 28
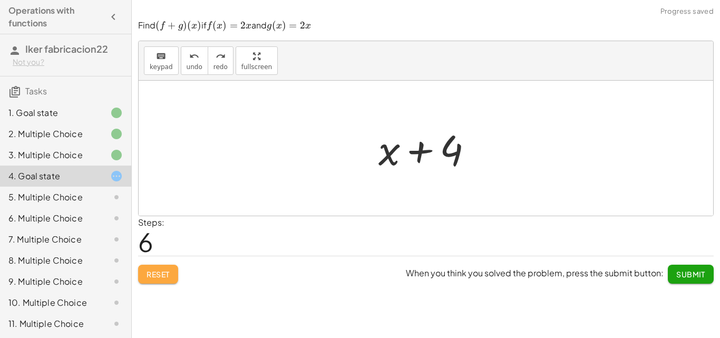
click at [161, 275] on span "Reset" at bounding box center [158, 274] width 23 height 9
click at [441, 147] on div at bounding box center [431, 148] width 108 height 54
click at [387, 143] on div at bounding box center [431, 148] width 108 height 54
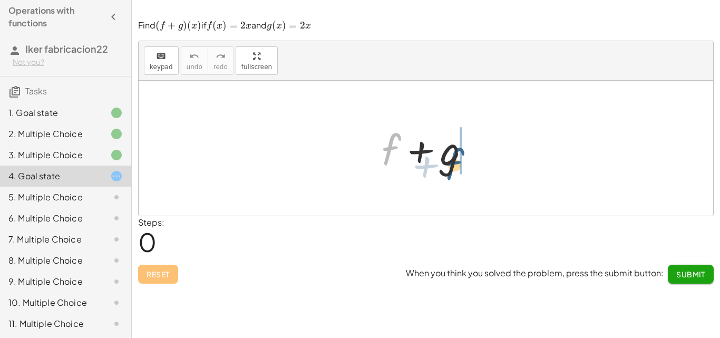
drag, startPoint x: 388, startPoint y: 147, endPoint x: 451, endPoint y: 162, distance: 65.1
click at [451, 162] on div at bounding box center [431, 148] width 108 height 54
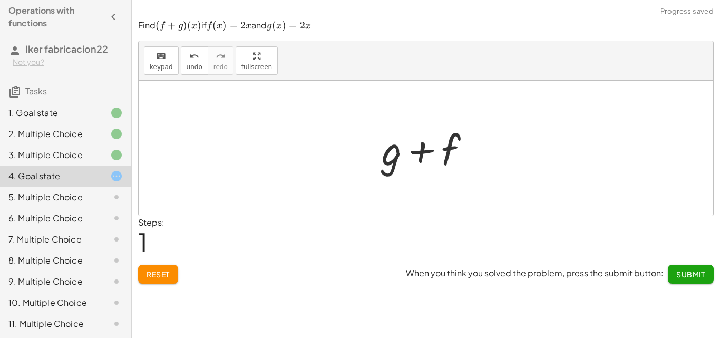
click at [395, 153] on div at bounding box center [431, 148] width 108 height 54
click at [392, 155] on div at bounding box center [431, 148] width 108 height 54
click at [143, 59] on div "keyboard keypad undo [PERSON_NAME] redo fullscreen" at bounding box center [426, 61] width 575 height 40
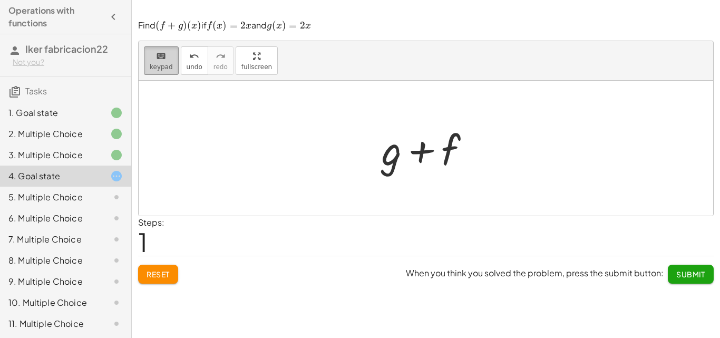
click at [156, 64] on span "keypad" at bounding box center [161, 66] width 23 height 7
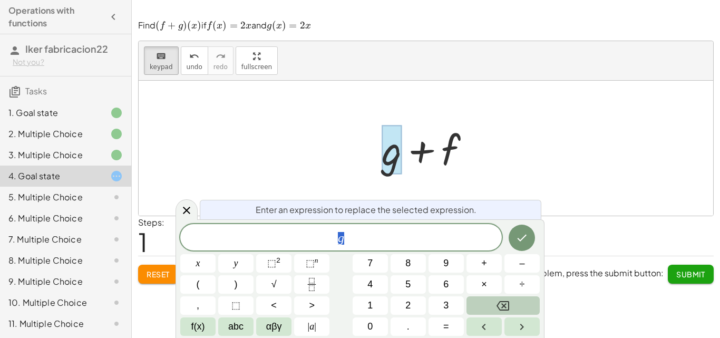
click at [511, 302] on button "Backspace" at bounding box center [503, 305] width 73 height 18
click at [375, 280] on button "4" at bounding box center [370, 284] width 35 height 18
click at [523, 241] on icon "Done" at bounding box center [522, 238] width 13 height 13
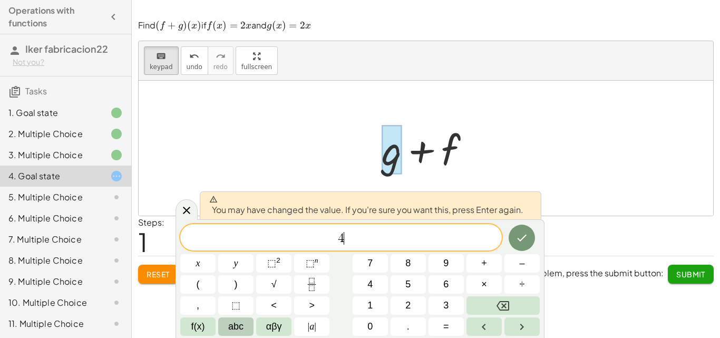
click at [226, 327] on button "abc" at bounding box center [235, 326] width 35 height 18
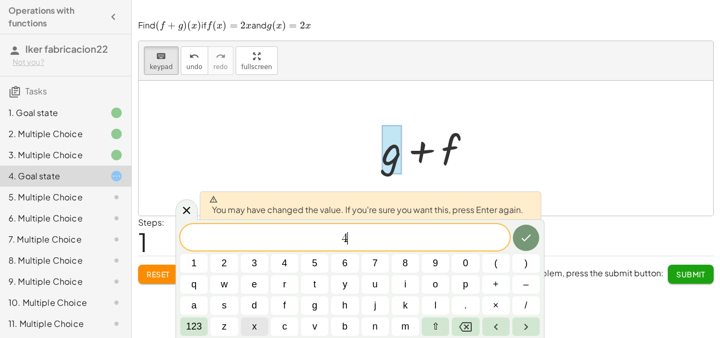
click at [253, 326] on span "x" at bounding box center [254, 327] width 5 height 14
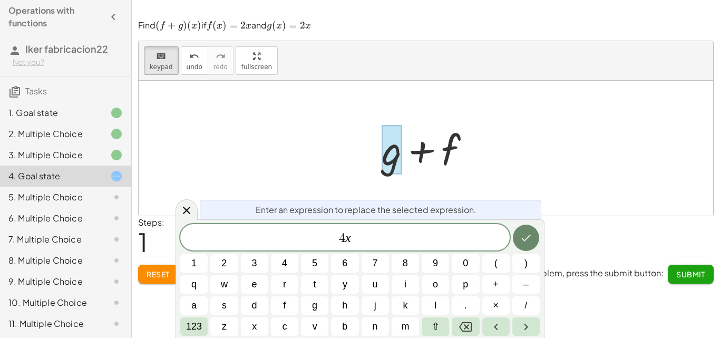
click at [534, 244] on button "Done" at bounding box center [526, 238] width 26 height 26
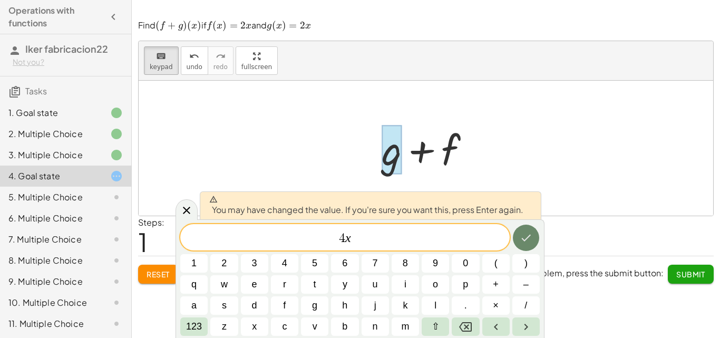
click at [527, 240] on icon "Done" at bounding box center [526, 238] width 13 height 13
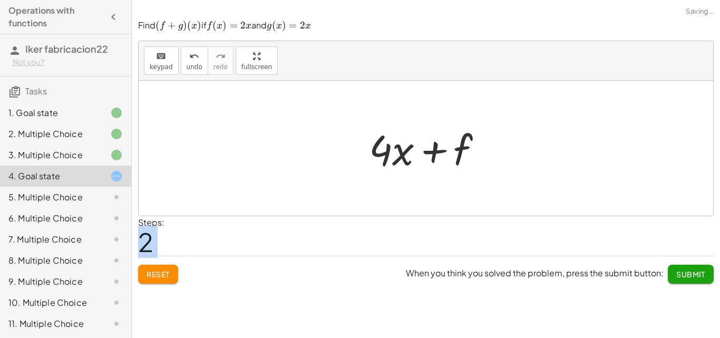
click at [527, 240] on div "Steps: 2" at bounding box center [426, 235] width 576 height 39
click at [444, 129] on div at bounding box center [430, 148] width 132 height 54
click at [458, 147] on div at bounding box center [430, 148] width 132 height 54
click at [459, 147] on div at bounding box center [430, 148] width 132 height 54
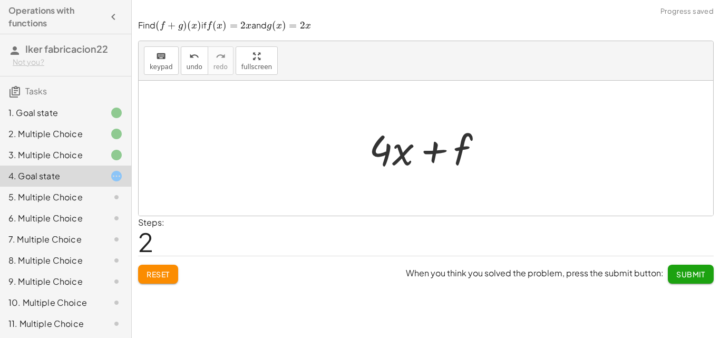
drag, startPoint x: 134, startPoint y: 51, endPoint x: 139, endPoint y: 54, distance: 5.7
click at [0, 0] on div "Find ﻿ ( f + g ) ( x ) (f+g)(x) ( f + g ) ( x ) ﻿ if ﻿ f ( x ) = 2 x f(x)=2x f …" at bounding box center [0, 0] width 0 height 0
click at [153, 57] on div "keyboard" at bounding box center [161, 56] width 23 height 13
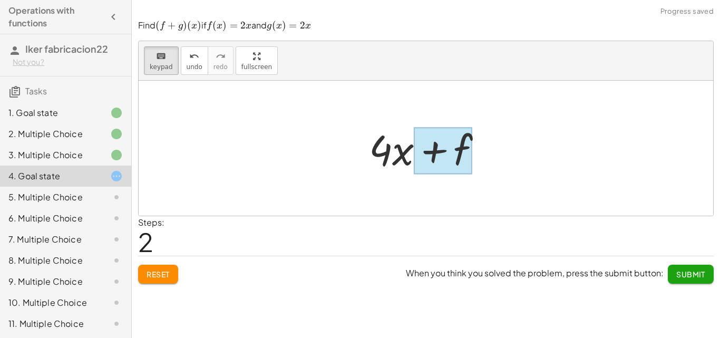
click at [447, 148] on div at bounding box center [443, 150] width 59 height 47
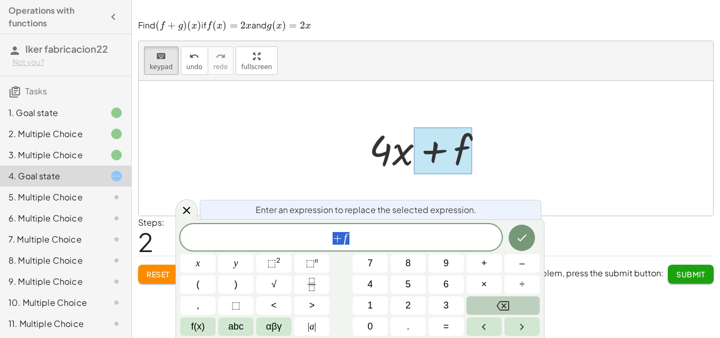
click at [521, 304] on button "Backspace" at bounding box center [503, 305] width 73 height 18
click at [520, 237] on icon "Done" at bounding box center [522, 238] width 13 height 13
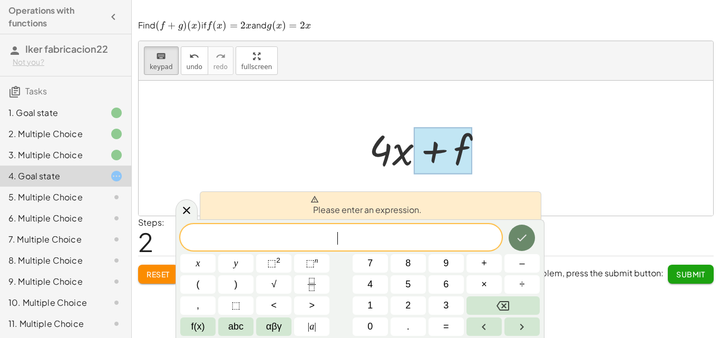
click at [520, 237] on icon "Done" at bounding box center [522, 238] width 13 height 13
click at [409, 332] on span "." at bounding box center [408, 327] width 3 height 14
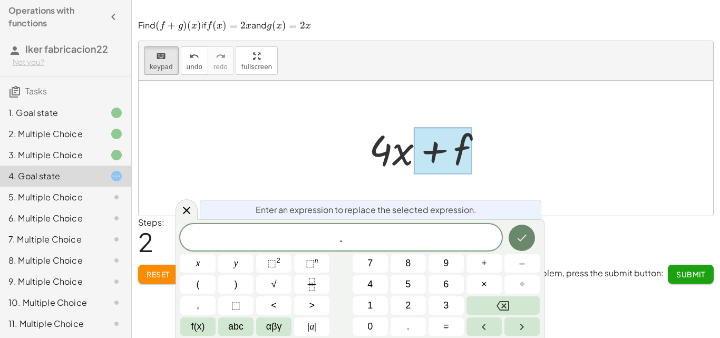
click at [522, 243] on icon "Done" at bounding box center [522, 238] width 13 height 13
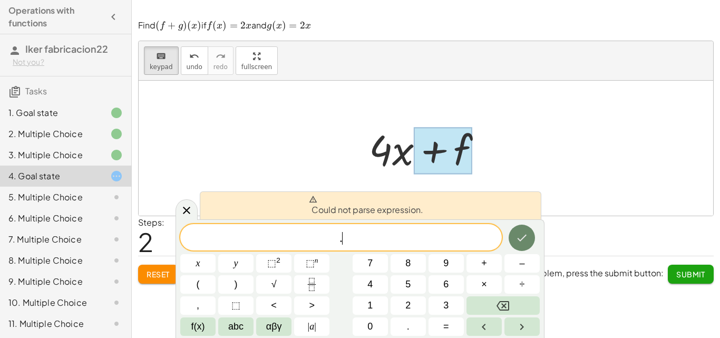
click at [522, 243] on icon "Done" at bounding box center [522, 238] width 13 height 13
click at [513, 302] on button "Backspace" at bounding box center [503, 305] width 73 height 18
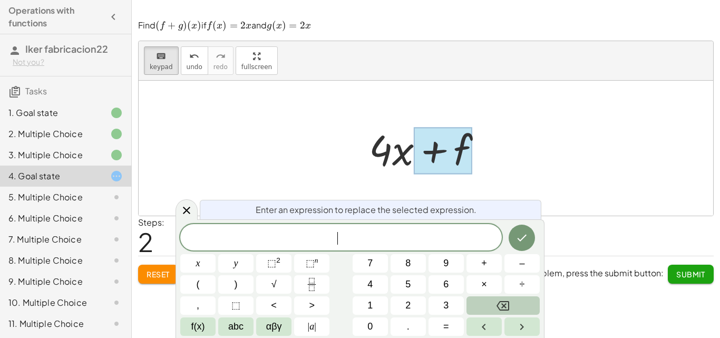
click at [513, 302] on button "Backspace" at bounding box center [503, 305] width 73 height 18
click at [503, 304] on icon "Backspace" at bounding box center [503, 305] width 13 height 9
click at [184, 210] on icon at bounding box center [186, 210] width 13 height 13
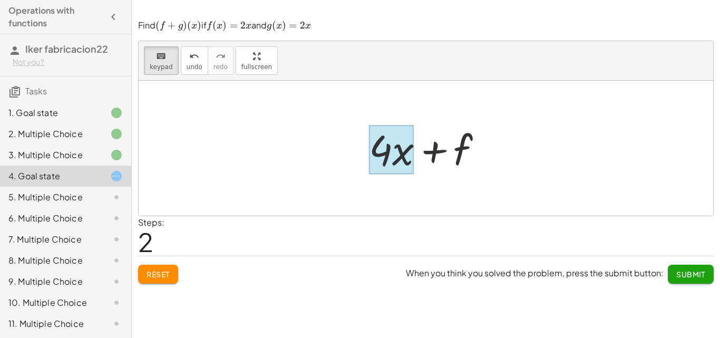
click at [405, 142] on div at bounding box center [391, 149] width 45 height 49
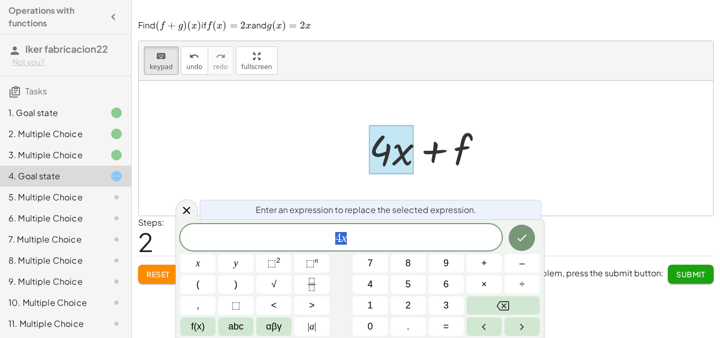
click at [405, 142] on div at bounding box center [391, 149] width 45 height 49
click at [496, 301] on button "Backspace" at bounding box center [503, 305] width 73 height 18
click at [396, 232] on span "4 x ​" at bounding box center [341, 238] width 322 height 15
click at [509, 300] on icon "Backspace" at bounding box center [503, 306] width 13 height 13
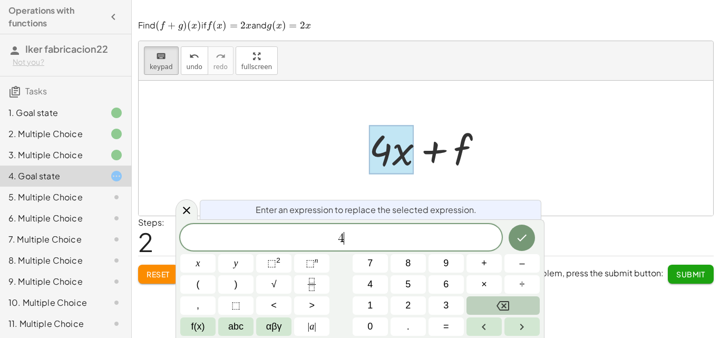
click at [509, 301] on icon "Backspace" at bounding box center [503, 305] width 13 height 9
click at [198, 328] on span "f(x)" at bounding box center [198, 327] width 14 height 14
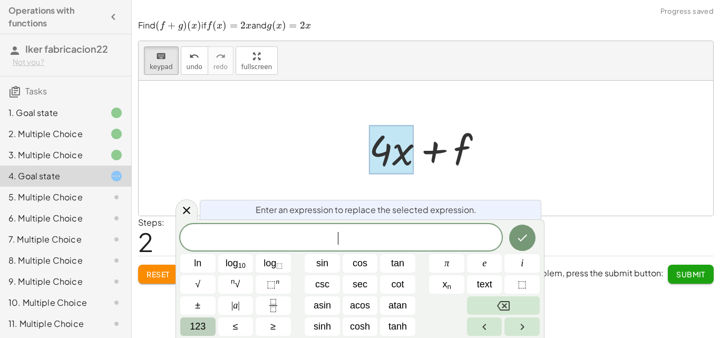
click at [198, 329] on span "123" at bounding box center [198, 327] width 16 height 14
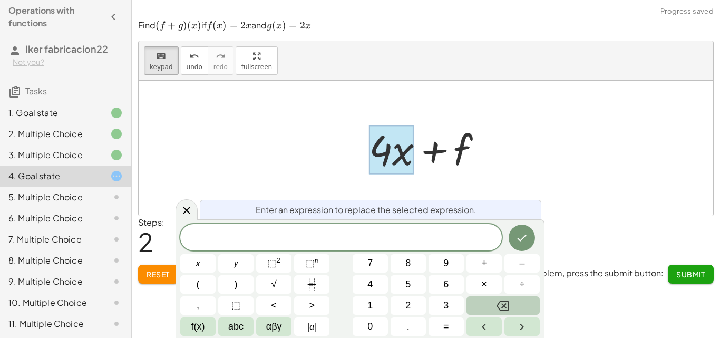
click at [198, 329] on span "f(x)" at bounding box center [198, 327] width 14 height 14
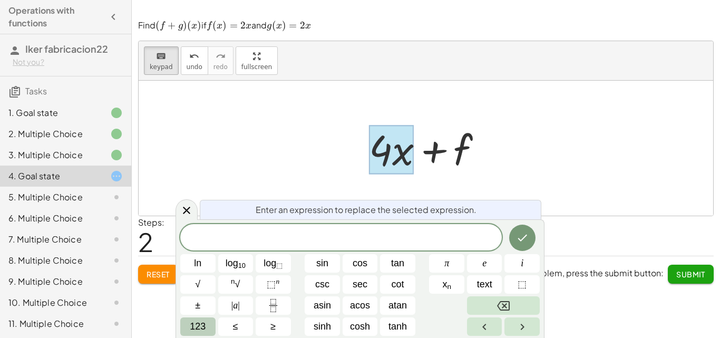
click at [198, 329] on span "123" at bounding box center [198, 327] width 16 height 14
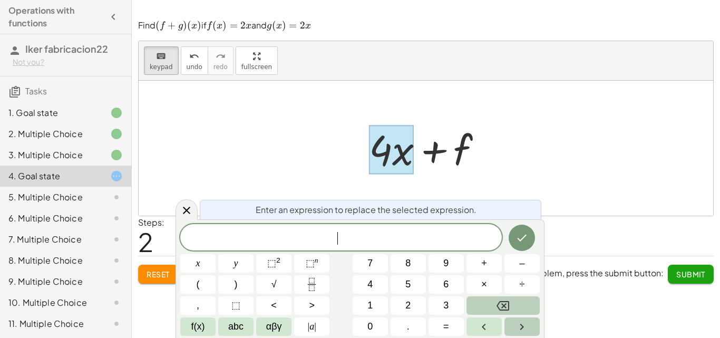
click at [512, 323] on button "Right arrow" at bounding box center [522, 326] width 35 height 18
click at [396, 228] on div "​" at bounding box center [341, 237] width 322 height 26
click at [518, 243] on icon "Done" at bounding box center [522, 238] width 13 height 13
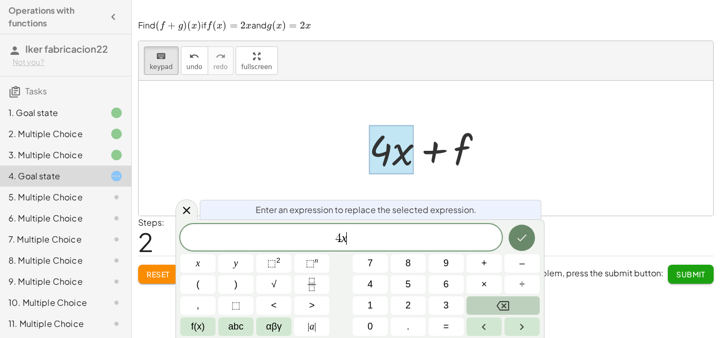
click at [518, 243] on div "Steps: 2" at bounding box center [426, 235] width 576 height 39
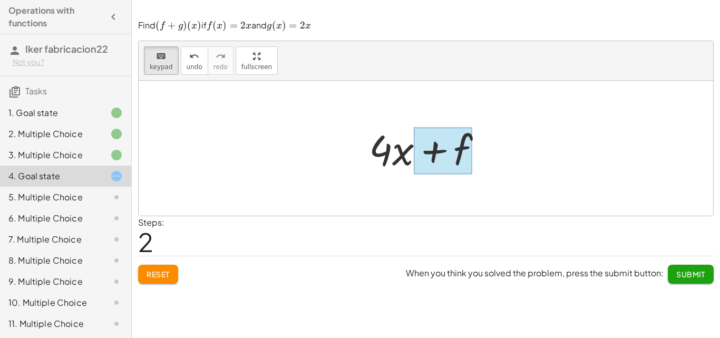
click at [462, 165] on div at bounding box center [443, 150] width 59 height 47
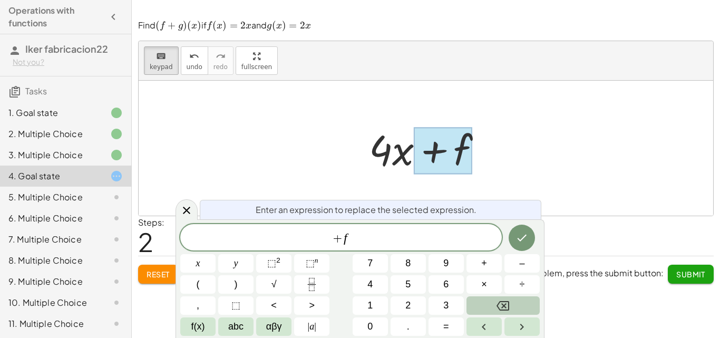
click at [403, 228] on div "+ f" at bounding box center [341, 237] width 322 height 26
click at [403, 228] on div "+ f ​" at bounding box center [341, 237] width 322 height 26
click at [527, 234] on icon "Done" at bounding box center [522, 238] width 13 height 13
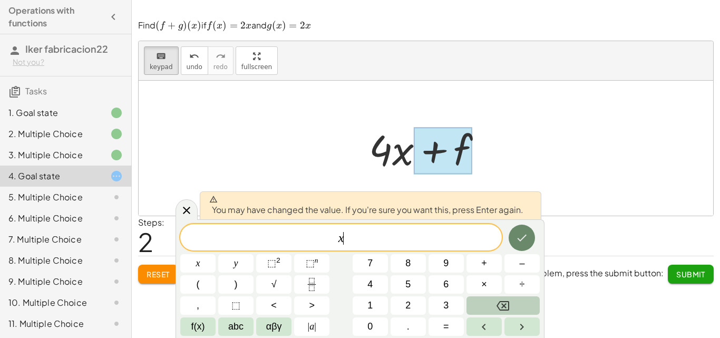
click at [527, 234] on icon "Done" at bounding box center [522, 238] width 13 height 13
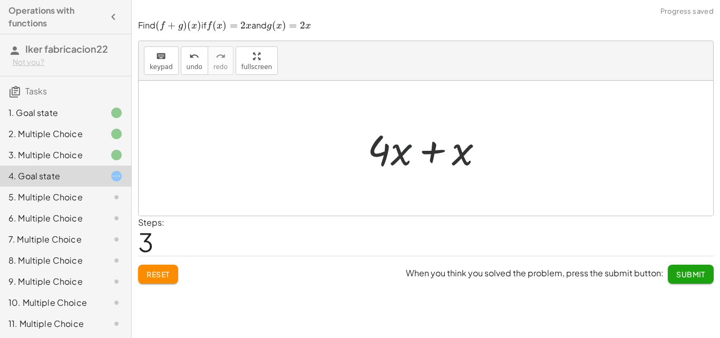
click at [407, 149] on div at bounding box center [429, 148] width 135 height 54
drag, startPoint x: 462, startPoint y: 156, endPoint x: 720, endPoint y: 121, distance: 260.2
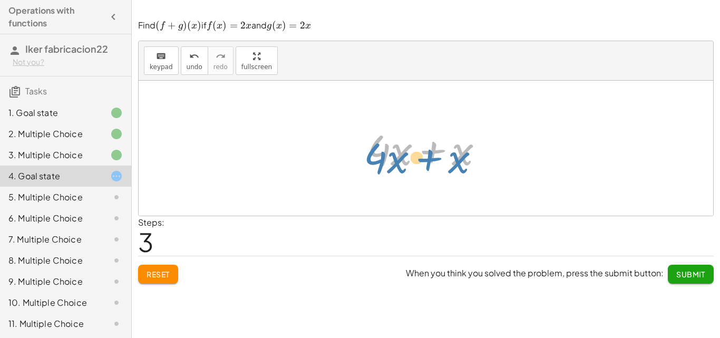
drag, startPoint x: 446, startPoint y: 156, endPoint x: 441, endPoint y: 165, distance: 10.1
click at [441, 165] on div at bounding box center [429, 148] width 135 height 54
click at [422, 152] on div at bounding box center [429, 148] width 135 height 54
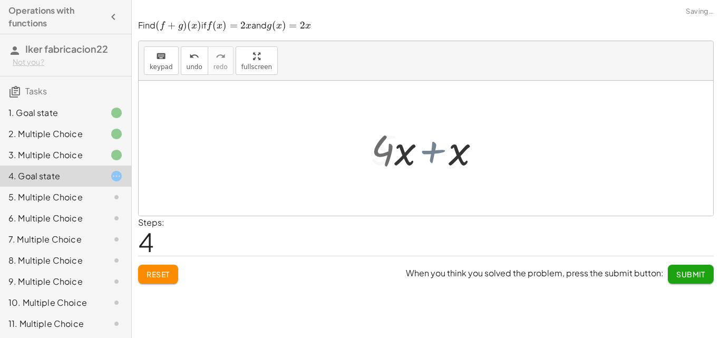
click at [422, 152] on div at bounding box center [429, 148] width 73 height 54
click at [416, 152] on div at bounding box center [429, 148] width 73 height 54
click at [422, 150] on div at bounding box center [429, 148] width 73 height 54
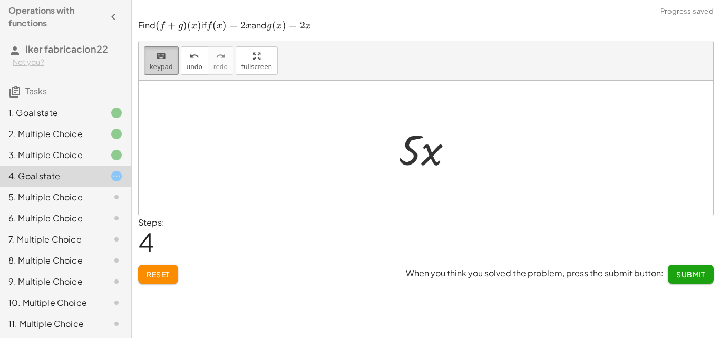
click at [146, 62] on button "keyboard keypad" at bounding box center [161, 60] width 35 height 28
click at [413, 151] on div at bounding box center [410, 149] width 23 height 49
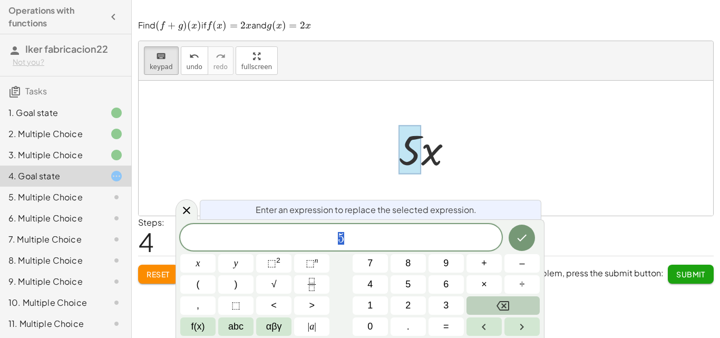
click at [525, 299] on button "Backspace" at bounding box center [503, 305] width 73 height 18
click at [524, 300] on button "Backspace" at bounding box center [503, 305] width 73 height 18
click at [450, 301] on button "3" at bounding box center [446, 305] width 35 height 18
click at [242, 328] on span "abc" at bounding box center [235, 327] width 15 height 14
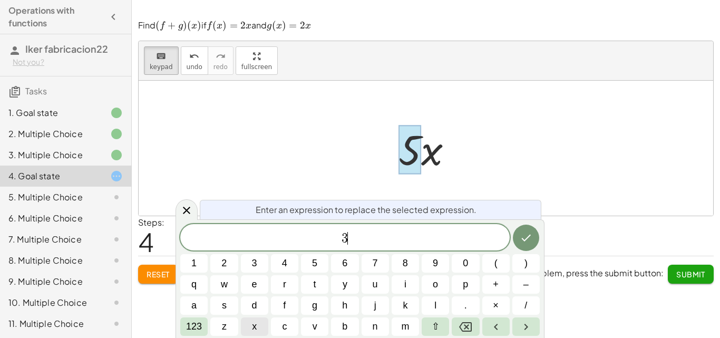
click at [253, 323] on span "x" at bounding box center [254, 327] width 5 height 14
click at [527, 244] on button "Done" at bounding box center [526, 238] width 26 height 26
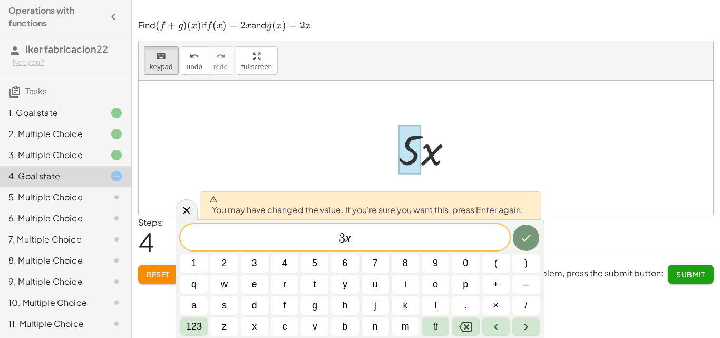
click at [396, 240] on span "3 x ​" at bounding box center [345, 238] width 330 height 15
click at [530, 230] on button "Done" at bounding box center [526, 238] width 26 height 26
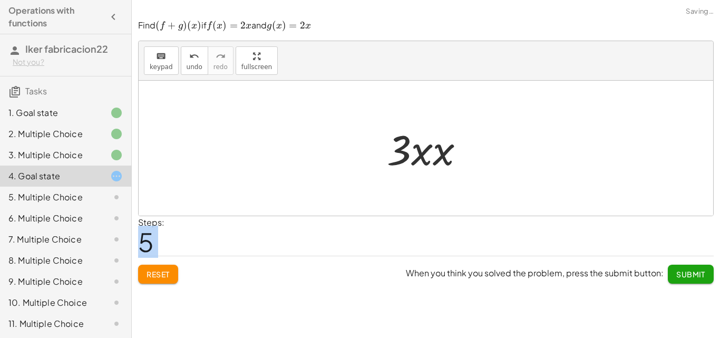
click at [530, 230] on div "Steps: 5" at bounding box center [426, 235] width 576 height 39
click at [448, 154] on div at bounding box center [430, 148] width 97 height 54
click at [448, 154] on div at bounding box center [430, 148] width 89 height 54
click at [437, 143] on div at bounding box center [430, 148] width 89 height 54
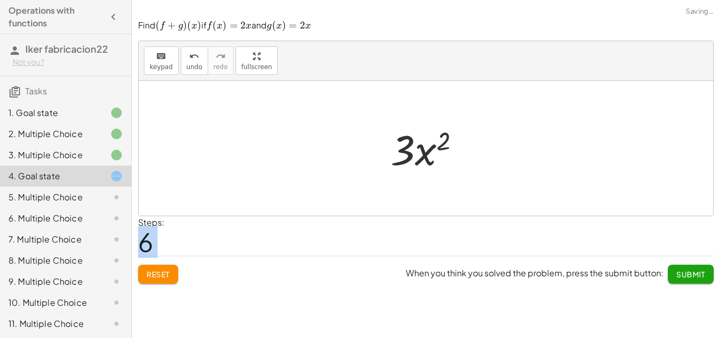
click at [435, 146] on div at bounding box center [430, 148] width 89 height 54
click at [421, 152] on div at bounding box center [430, 148] width 89 height 54
click at [420, 152] on div at bounding box center [430, 148] width 89 height 54
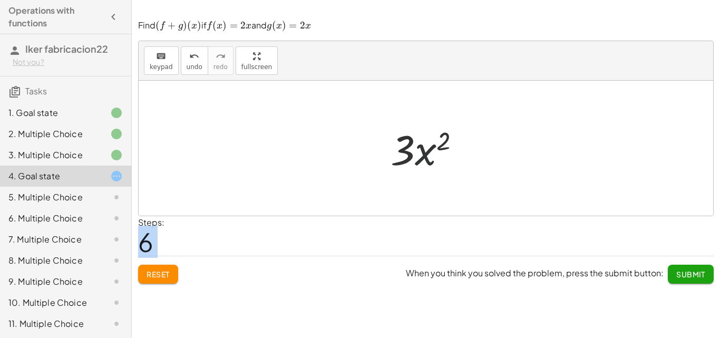
click at [420, 152] on div at bounding box center [430, 148] width 89 height 54
click at [153, 261] on div "Reset When you think you solved the problem, press the submit button: Submit" at bounding box center [426, 270] width 576 height 28
drag, startPoint x: 153, startPoint y: 275, endPoint x: 180, endPoint y: 261, distance: 30.9
click at [153, 276] on span "Reset" at bounding box center [158, 274] width 23 height 9
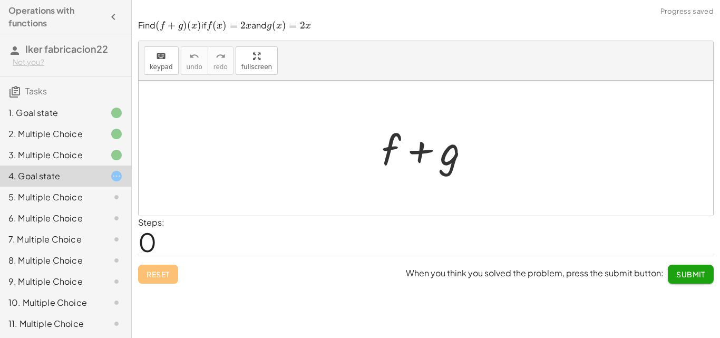
click at [405, 126] on div at bounding box center [431, 148] width 108 height 54
click at [388, 148] on div at bounding box center [431, 148] width 108 height 54
click at [150, 71] on span "keypad" at bounding box center [161, 66] width 23 height 7
click at [391, 141] on div at bounding box center [391, 149] width 19 height 49
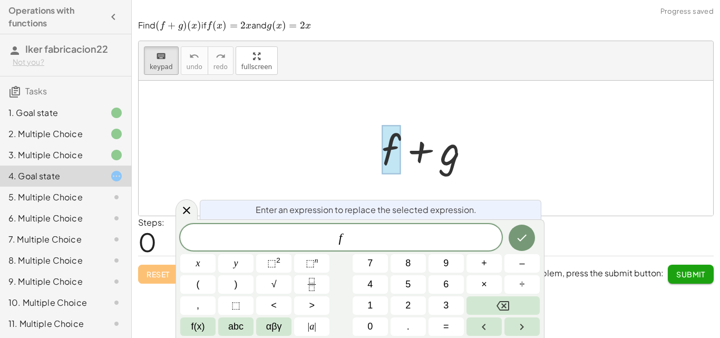
click at [391, 141] on div at bounding box center [391, 149] width 19 height 49
click at [511, 303] on button "Backspace" at bounding box center [503, 305] width 73 height 18
click at [384, 226] on div "​ f" at bounding box center [341, 237] width 322 height 26
click at [493, 307] on button "Backspace" at bounding box center [503, 305] width 73 height 18
click at [449, 302] on span "3" at bounding box center [446, 306] width 5 height 14
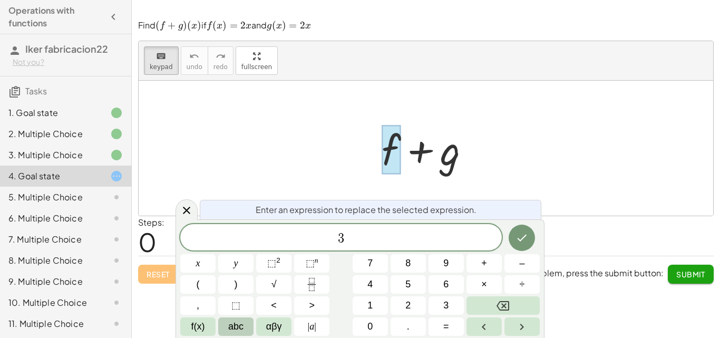
click at [231, 327] on span "abc" at bounding box center [235, 327] width 15 height 14
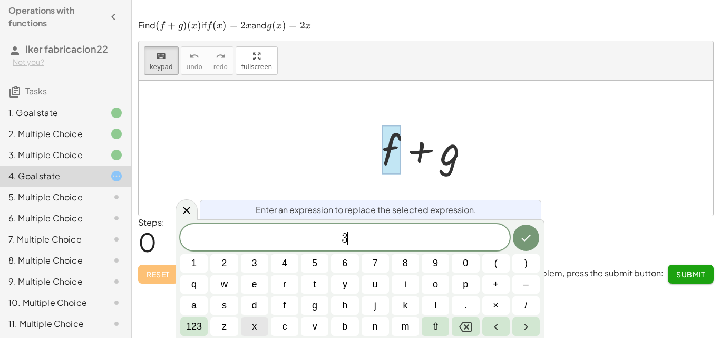
click at [250, 328] on button "x" at bounding box center [254, 326] width 27 height 18
click at [529, 230] on button "Done" at bounding box center [526, 238] width 26 height 26
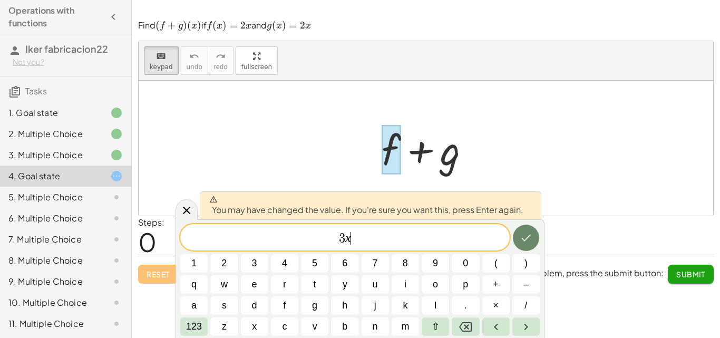
click at [519, 232] on button "Done" at bounding box center [526, 238] width 26 height 26
click at [519, 232] on div "Steps: 0" at bounding box center [426, 235] width 576 height 39
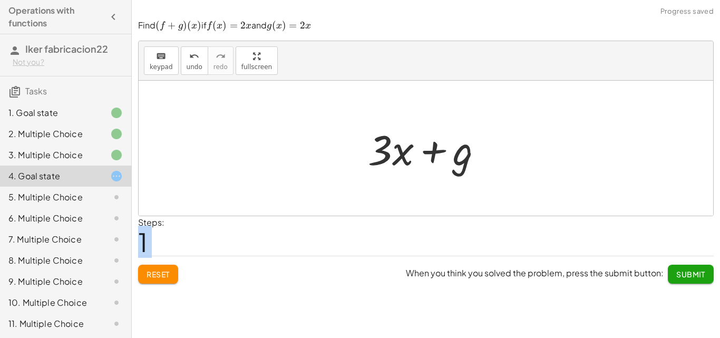
click at [475, 161] on div at bounding box center [430, 148] width 134 height 54
click at [472, 161] on div at bounding box center [430, 148] width 134 height 54
click at [467, 160] on div at bounding box center [430, 148] width 134 height 54
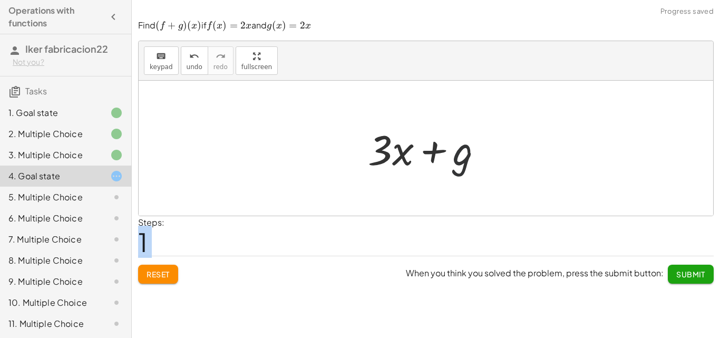
click at [465, 157] on div at bounding box center [430, 148] width 134 height 54
click at [152, 55] on div "keyboard" at bounding box center [161, 56] width 23 height 13
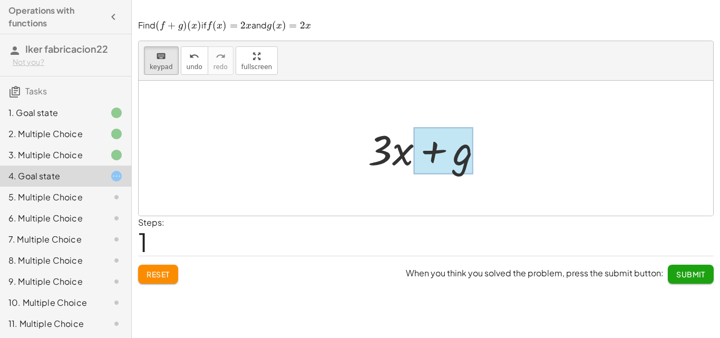
click at [460, 152] on div at bounding box center [444, 150] width 60 height 47
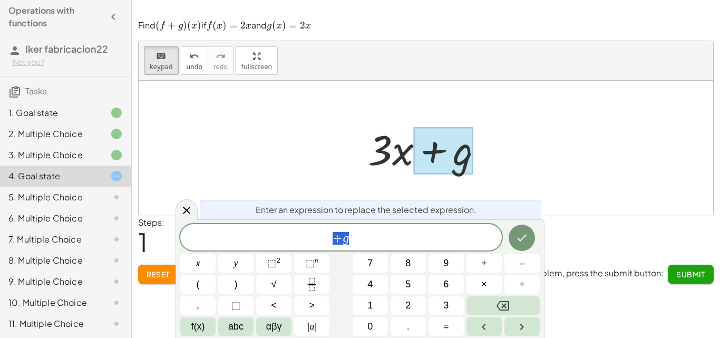
click at [405, 244] on span "+ g" at bounding box center [341, 238] width 322 height 15
click at [405, 244] on span "+ g ​" at bounding box center [341, 238] width 322 height 15
click at [508, 302] on icon "Backspace" at bounding box center [503, 305] width 13 height 9
click at [363, 302] on button "1" at bounding box center [370, 305] width 35 height 18
click at [499, 309] on icon "Backspace" at bounding box center [503, 306] width 13 height 13
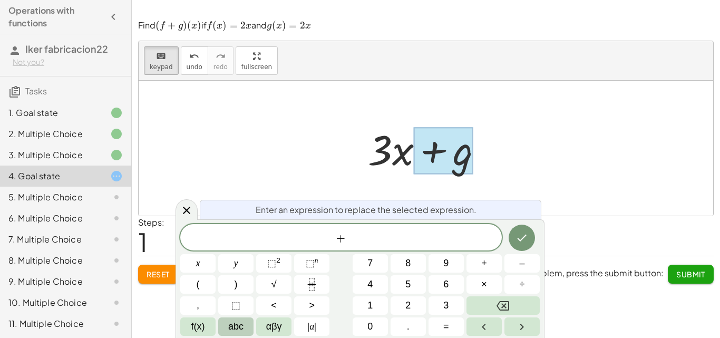
click at [234, 323] on span "abc" at bounding box center [235, 327] width 15 height 14
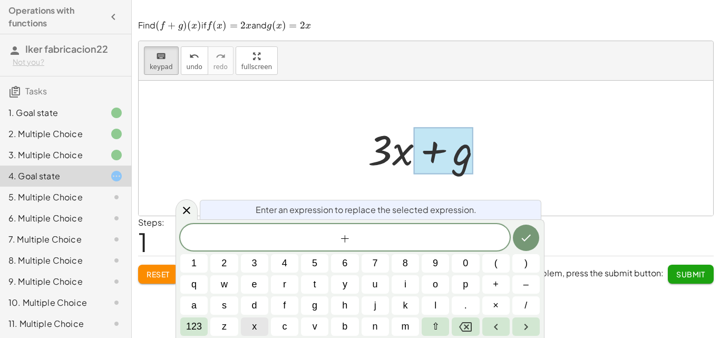
click at [248, 321] on button "x" at bounding box center [254, 326] width 27 height 18
click at [526, 245] on button "Done" at bounding box center [526, 238] width 26 height 26
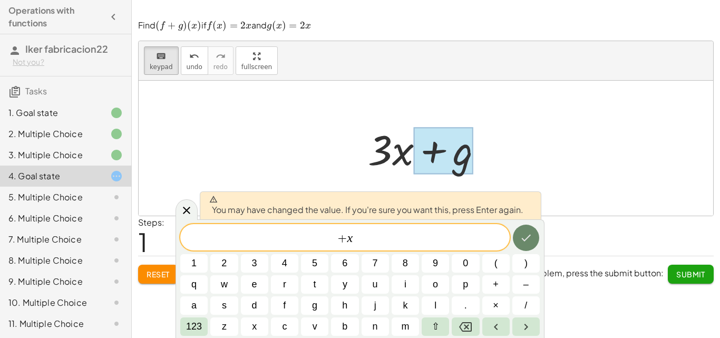
click at [539, 239] on button "Done" at bounding box center [526, 238] width 26 height 26
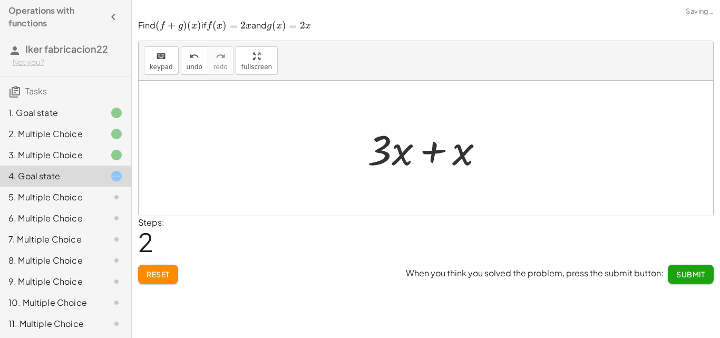
click at [538, 239] on div "Steps: 2" at bounding box center [426, 235] width 576 height 39
click at [460, 176] on div "+ f + g + · 3 · x + g + g + · 3 · x + x" at bounding box center [426, 149] width 149 height 60
click at [430, 156] on div at bounding box center [430, 148] width 136 height 54
click at [430, 156] on div at bounding box center [430, 148] width 74 height 54
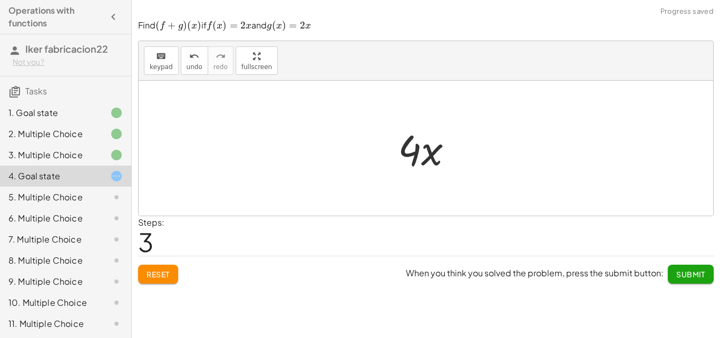
click at [693, 270] on span "Submit" at bounding box center [691, 274] width 29 height 9
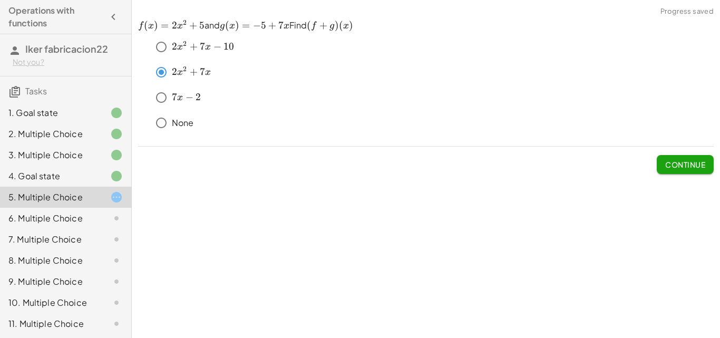
click at [682, 165] on span "Continue" at bounding box center [686, 164] width 40 height 9
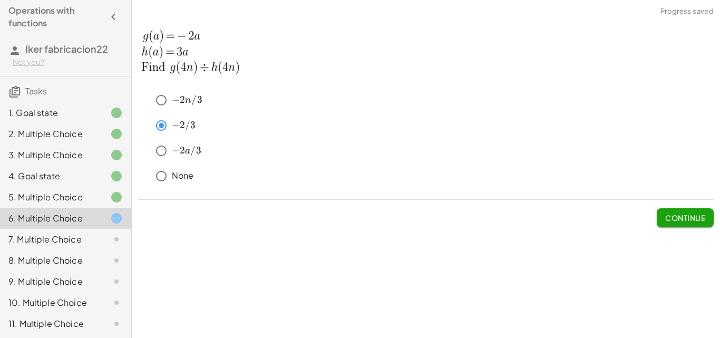
click at [701, 218] on span "Continue" at bounding box center [686, 217] width 40 height 9
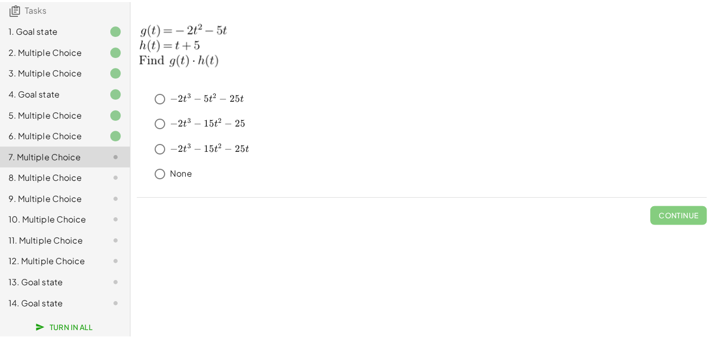
scroll to position [91, 0]
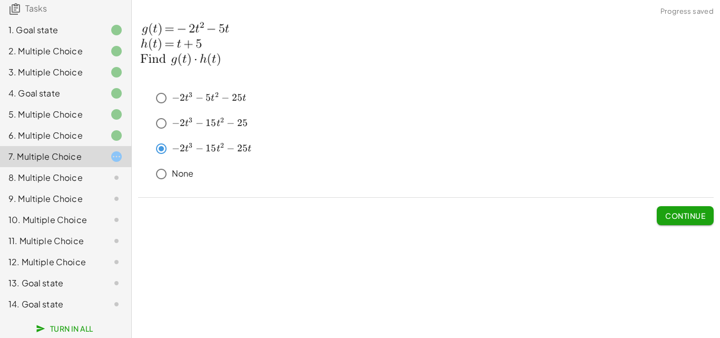
click at [692, 218] on span "Continue" at bounding box center [686, 215] width 40 height 9
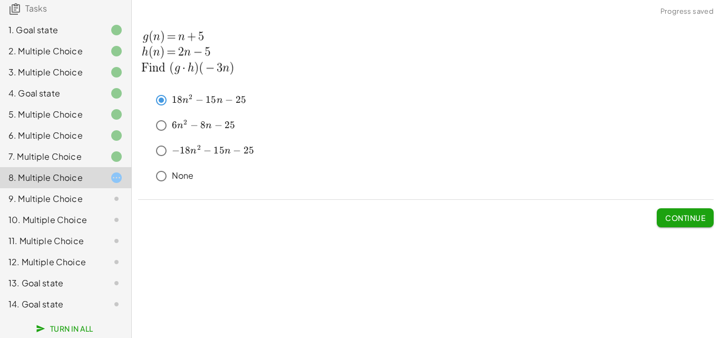
click at [687, 215] on span "Continue" at bounding box center [686, 217] width 40 height 9
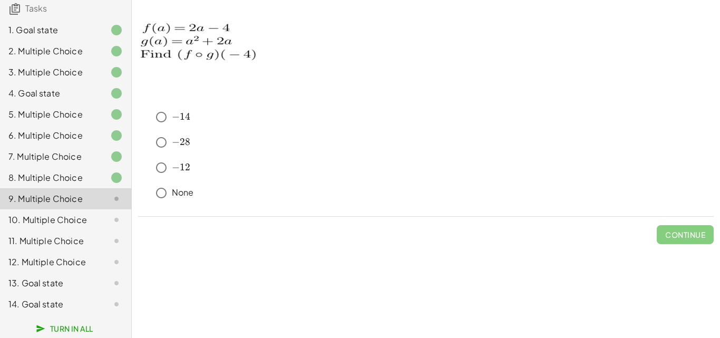
click at [83, 150] on div "7. Multiple Choice" at bounding box center [50, 156] width 85 height 13
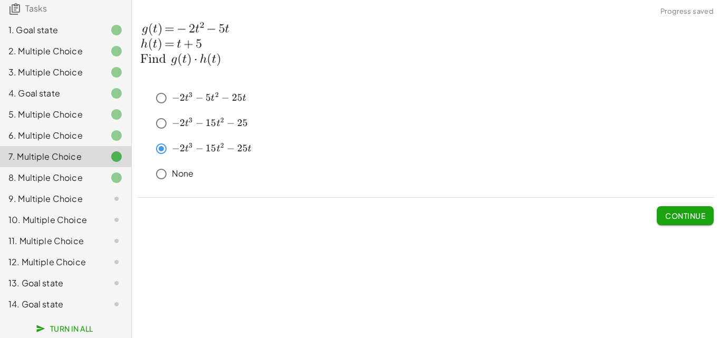
click at [93, 194] on div at bounding box center [108, 199] width 30 height 13
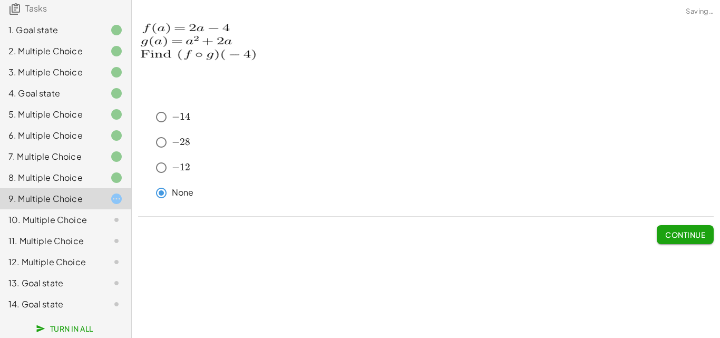
click at [702, 235] on span "Continue" at bounding box center [686, 234] width 40 height 9
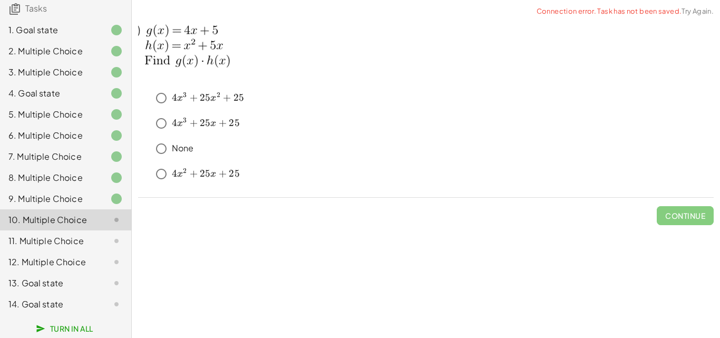
click at [56, 150] on div "7. Multiple Choice" at bounding box center [50, 156] width 85 height 13
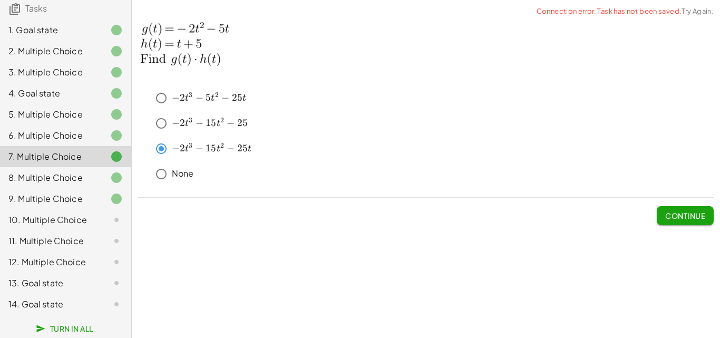
click at [59, 150] on div "7. Multiple Choice" at bounding box center [50, 156] width 85 height 13
click at [52, 193] on div "9. Multiple Choice" at bounding box center [50, 199] width 85 height 13
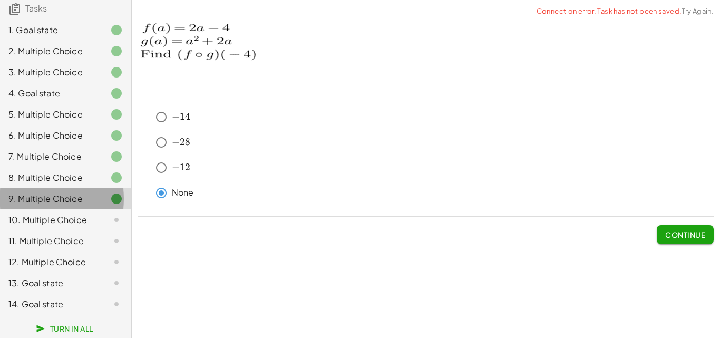
click at [60, 171] on div "8. Multiple Choice" at bounding box center [50, 177] width 85 height 13
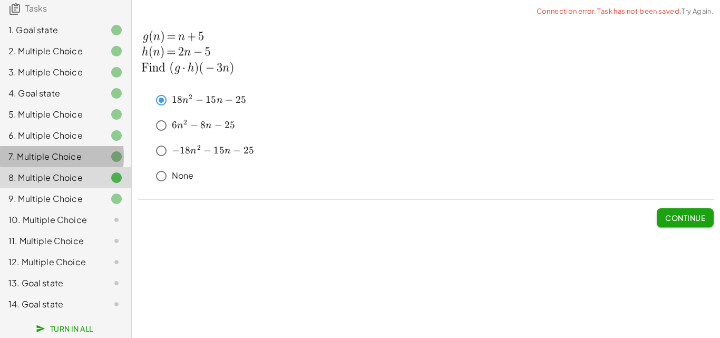
click at [95, 153] on div at bounding box center [108, 156] width 30 height 13
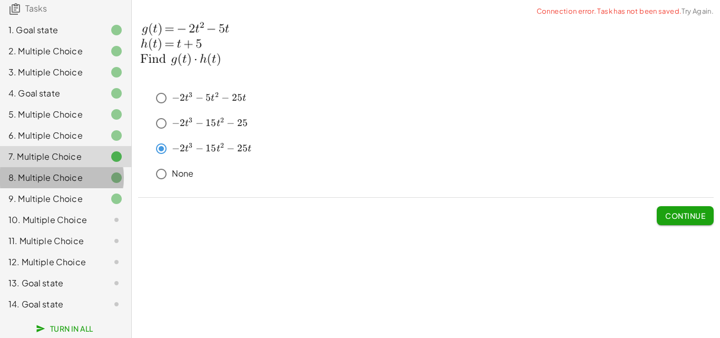
click at [93, 171] on div at bounding box center [108, 177] width 30 height 13
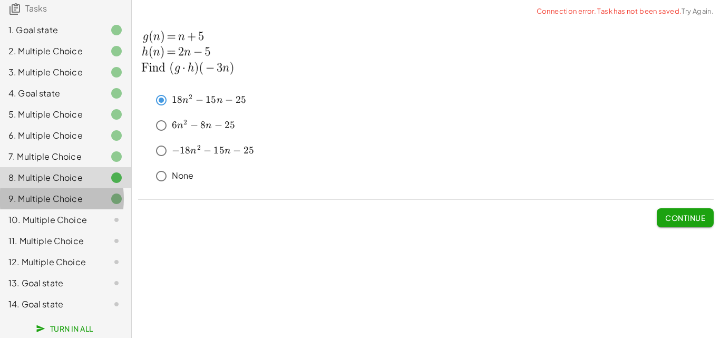
click at [97, 193] on div at bounding box center [108, 199] width 30 height 13
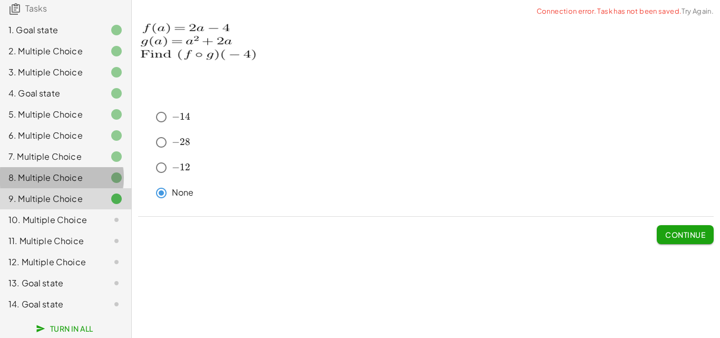
click at [110, 171] on icon at bounding box center [116, 177] width 13 height 13
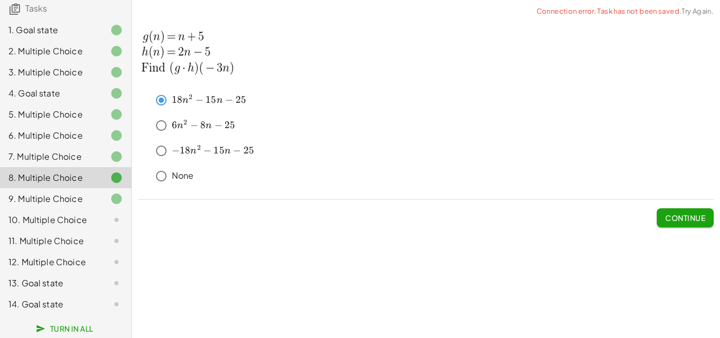
click at [110, 150] on icon at bounding box center [116, 156] width 13 height 13
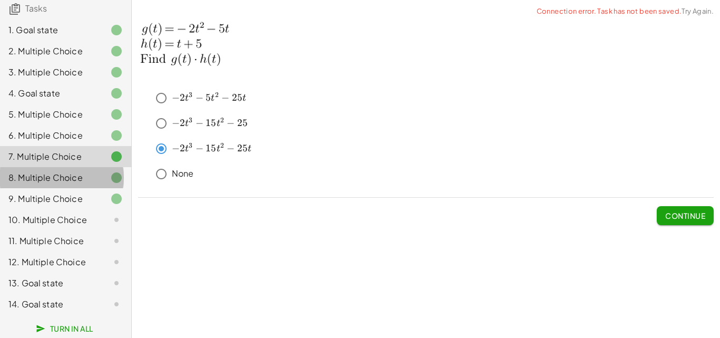
click at [97, 171] on div at bounding box center [108, 177] width 30 height 13
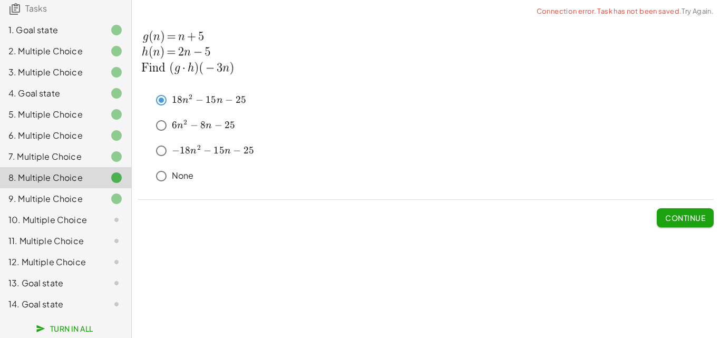
click at [93, 193] on div at bounding box center [108, 199] width 30 height 13
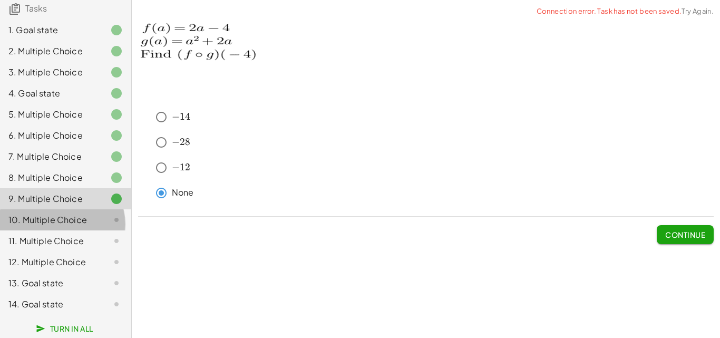
click at [79, 214] on div "10. Multiple Choice" at bounding box center [50, 220] width 85 height 13
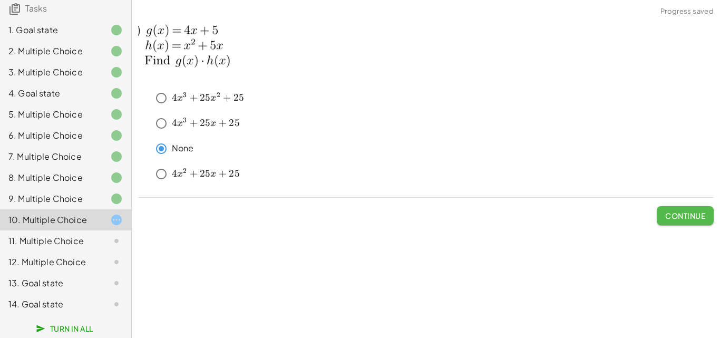
click at [674, 210] on button "Continue" at bounding box center [685, 215] width 57 height 19
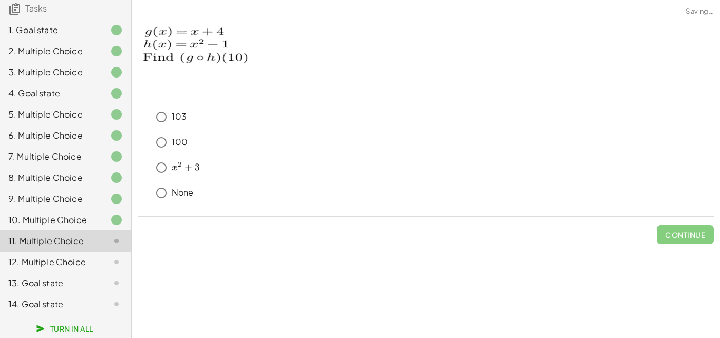
click at [74, 240] on div "11. Multiple Choice" at bounding box center [50, 241] width 85 height 13
click at [667, 233] on span "Continue" at bounding box center [686, 234] width 40 height 9
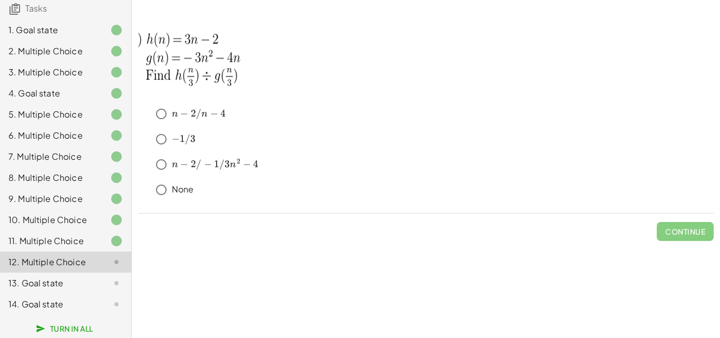
click at [78, 284] on div "13. Goal state" at bounding box center [50, 283] width 85 height 13
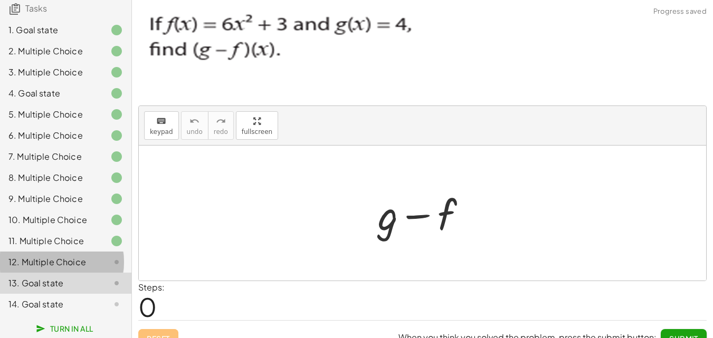
click at [93, 262] on div at bounding box center [108, 262] width 30 height 13
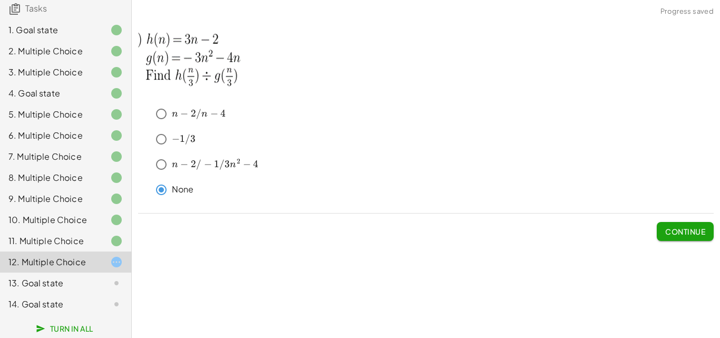
click at [671, 227] on span "Continue" at bounding box center [686, 231] width 40 height 9
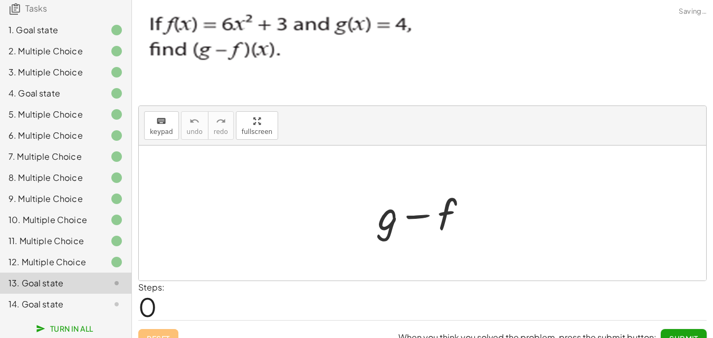
click at [56, 283] on div "13. Goal state" at bounding box center [50, 283] width 85 height 13
click at [384, 222] on div at bounding box center [426, 213] width 108 height 54
click at [66, 305] on div "14. Goal state" at bounding box center [50, 304] width 85 height 13
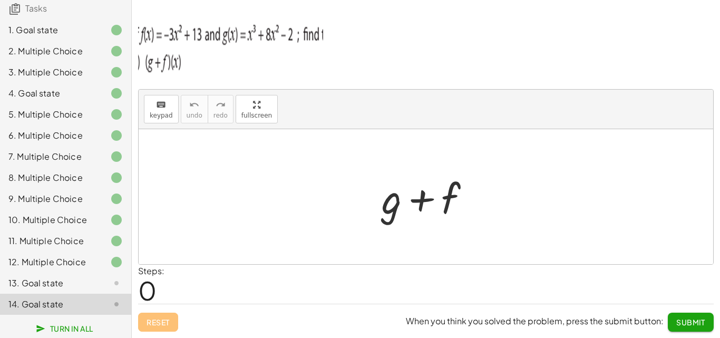
click at [59, 286] on div "13. Goal state" at bounding box center [50, 283] width 85 height 13
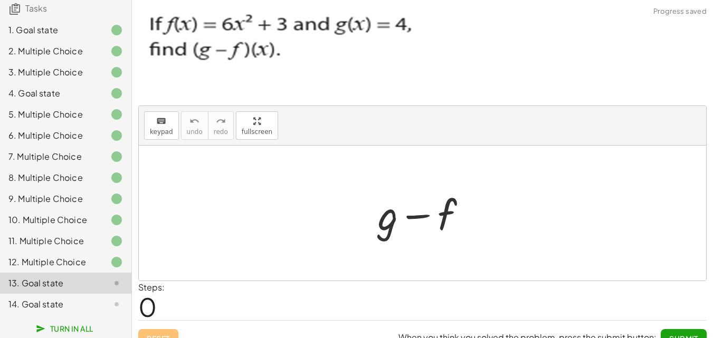
drag, startPoint x: 430, startPoint y: 220, endPoint x: 378, endPoint y: 223, distance: 52.3
click at [430, 220] on div at bounding box center [426, 213] width 108 height 54
click at [373, 223] on div at bounding box center [426, 213] width 108 height 54
click at [391, 208] on div at bounding box center [426, 213] width 108 height 54
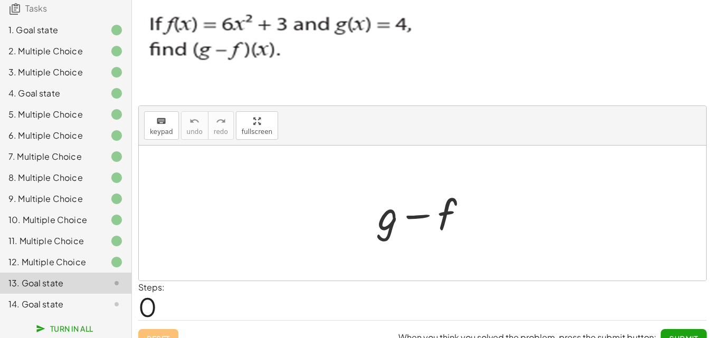
click at [391, 208] on div at bounding box center [426, 213] width 108 height 54
click at [163, 132] on span "keypad" at bounding box center [161, 131] width 23 height 7
click at [374, 226] on div at bounding box center [426, 213] width 108 height 54
click at [391, 225] on div at bounding box center [388, 214] width 20 height 49
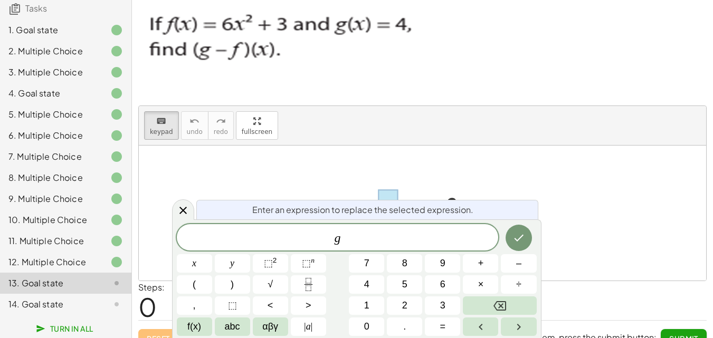
click at [437, 193] on div at bounding box center [426, 213] width 108 height 54
click at [180, 205] on icon at bounding box center [183, 210] width 13 height 13
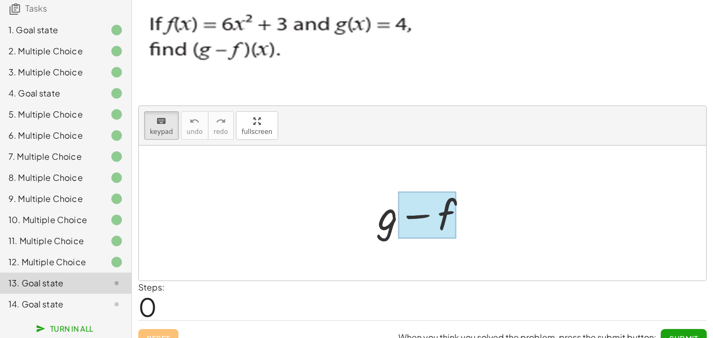
click at [448, 206] on div at bounding box center [427, 215] width 59 height 47
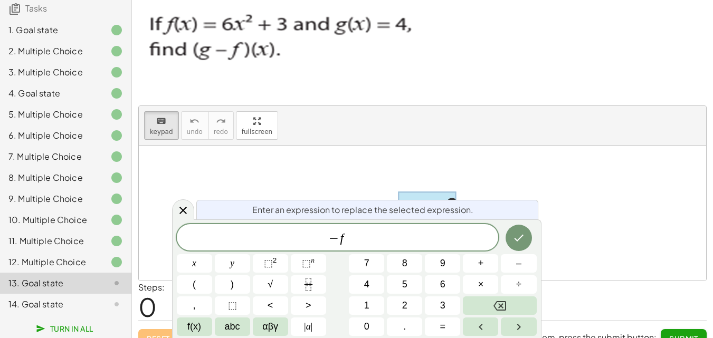
click at [448, 206] on span "Enter an expression to replace the selected expression." at bounding box center [362, 210] width 221 height 13
click at [413, 227] on div "− f" at bounding box center [338, 237] width 322 height 26
click at [274, 262] on sup "2" at bounding box center [275, 260] width 4 height 8
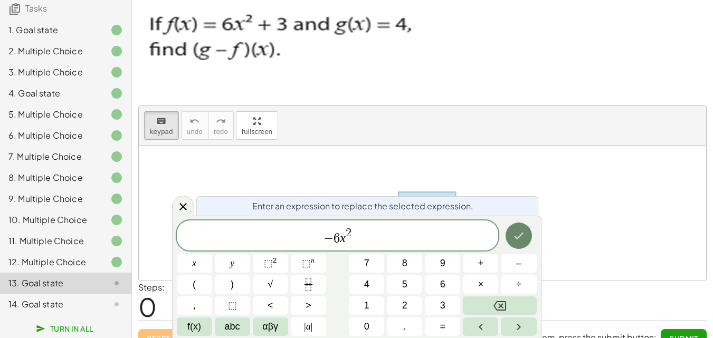
click at [511, 228] on button "Done" at bounding box center [518, 236] width 26 height 26
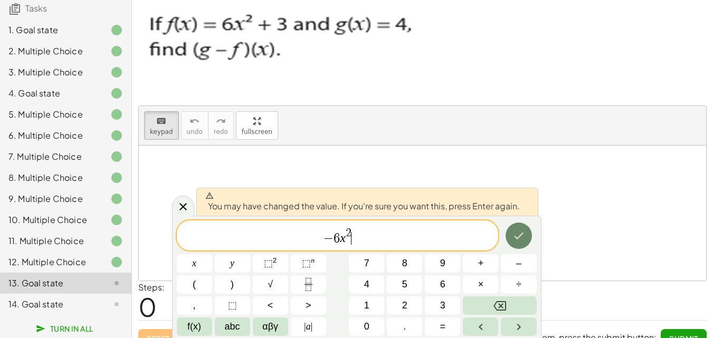
click at [527, 228] on button "Done" at bounding box center [518, 236] width 26 height 26
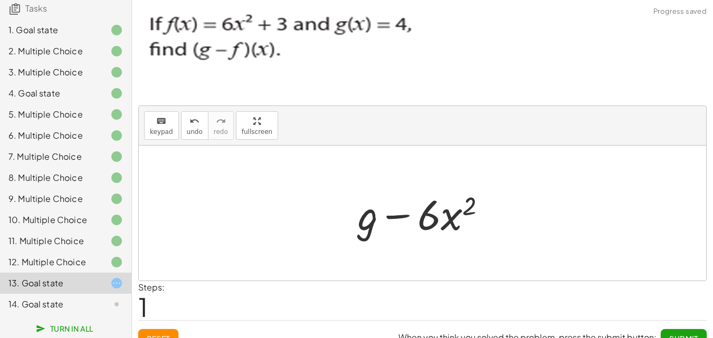
click at [361, 221] on div at bounding box center [426, 213] width 148 height 54
click at [370, 220] on div at bounding box center [426, 213] width 148 height 54
click at [158, 124] on icon "keyboard" at bounding box center [161, 121] width 10 height 13
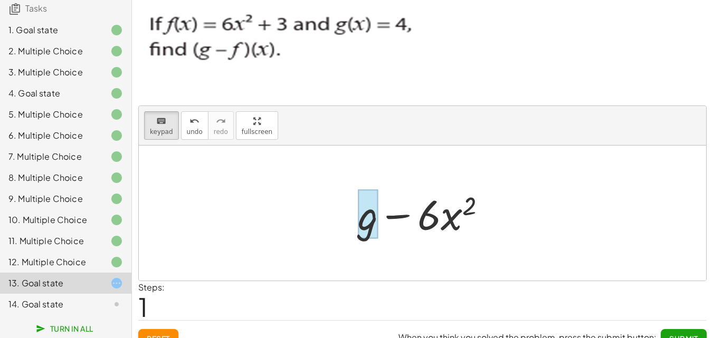
click at [366, 222] on div at bounding box center [368, 214] width 20 height 49
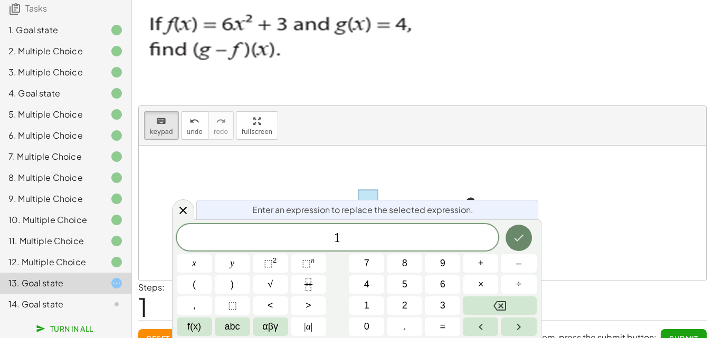
click at [514, 232] on icon "Done" at bounding box center [518, 238] width 13 height 13
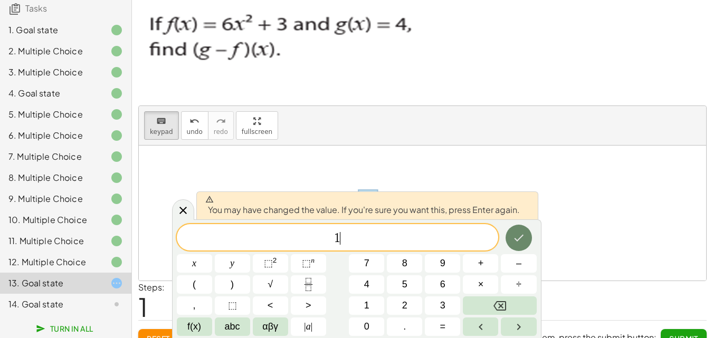
click at [514, 232] on icon "Done" at bounding box center [518, 238] width 13 height 13
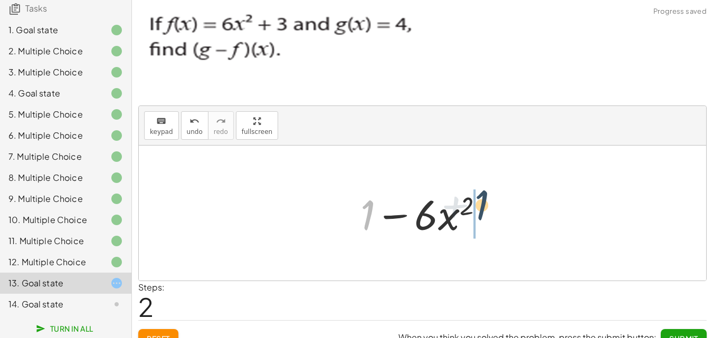
drag, startPoint x: 367, startPoint y: 217, endPoint x: 485, endPoint y: 212, distance: 117.7
click at [485, 212] on div at bounding box center [426, 213] width 142 height 54
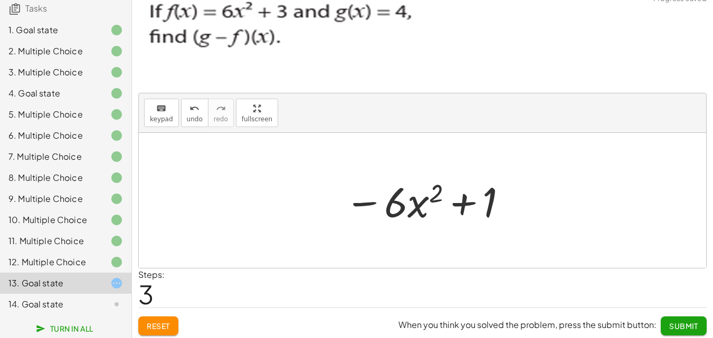
scroll to position [16, 0]
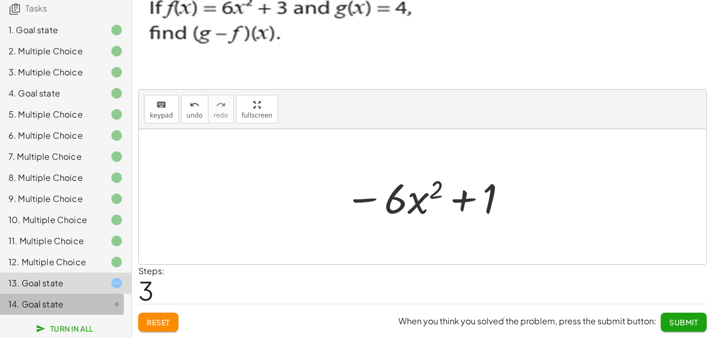
click at [93, 304] on div at bounding box center [108, 304] width 30 height 13
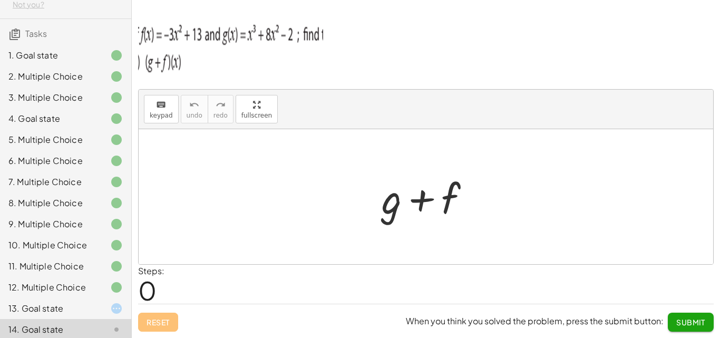
scroll to position [0, 0]
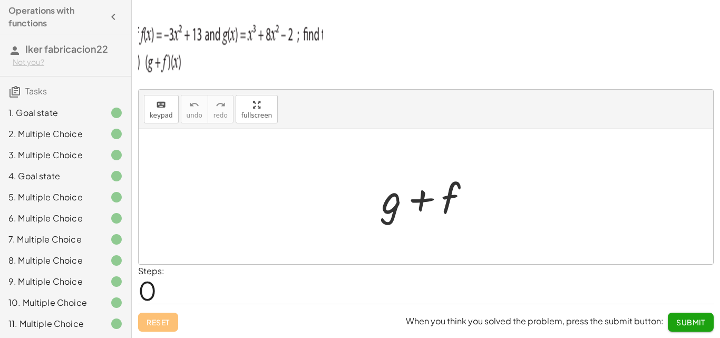
click at [59, 108] on div "1. Goal state" at bounding box center [50, 113] width 85 height 13
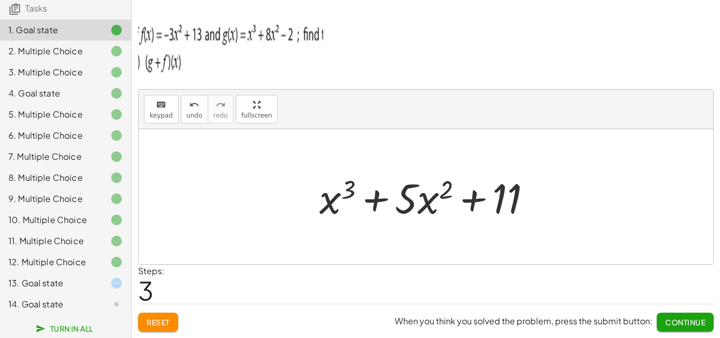
scroll to position [91, 0]
click at [98, 304] on div at bounding box center [108, 304] width 30 height 13
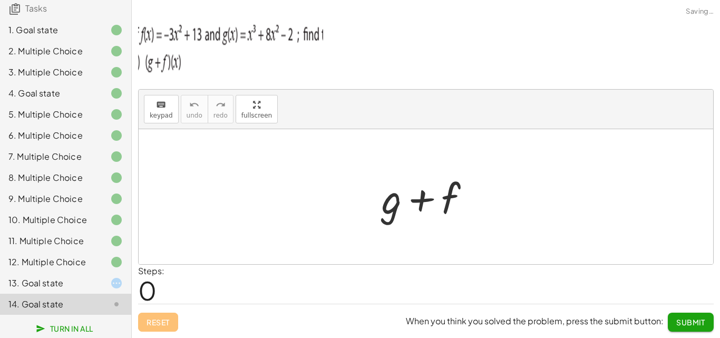
click at [391, 204] on div at bounding box center [431, 197] width 108 height 54
click at [153, 109] on div "keyboard" at bounding box center [161, 104] width 23 height 13
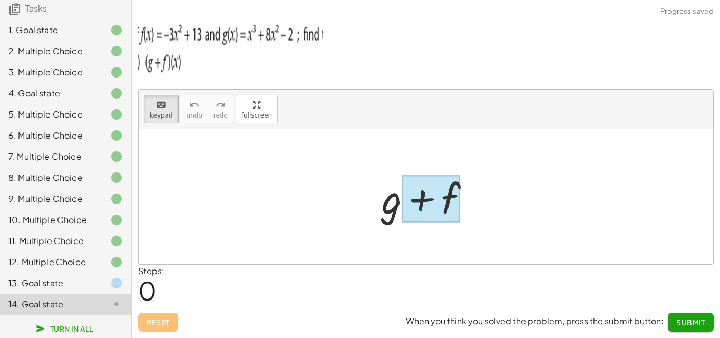
click at [402, 208] on div at bounding box center [431, 199] width 59 height 47
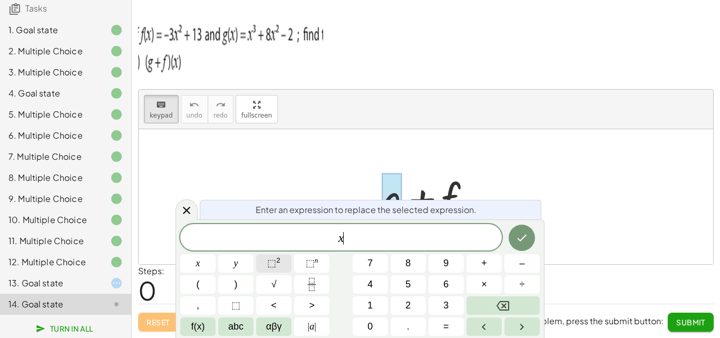
click at [273, 265] on span "⬚" at bounding box center [271, 263] width 9 height 11
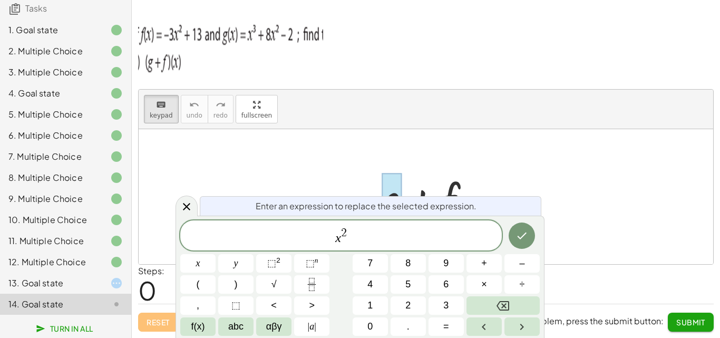
click at [349, 233] on span "x 2 ​" at bounding box center [341, 236] width 322 height 19
click at [345, 226] on div "x 2 ​" at bounding box center [341, 235] width 322 height 30
click at [364, 247] on div "x 3 ​" at bounding box center [341, 235] width 322 height 30
click at [488, 267] on button "+" at bounding box center [484, 263] width 35 height 18
click at [403, 286] on button "5" at bounding box center [408, 284] width 35 height 18
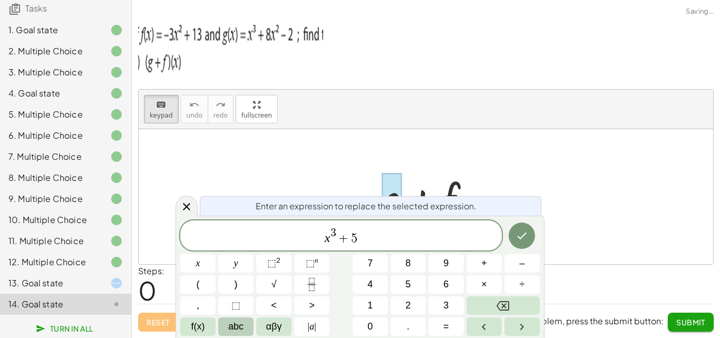
click at [231, 323] on span "abc" at bounding box center [235, 327] width 15 height 14
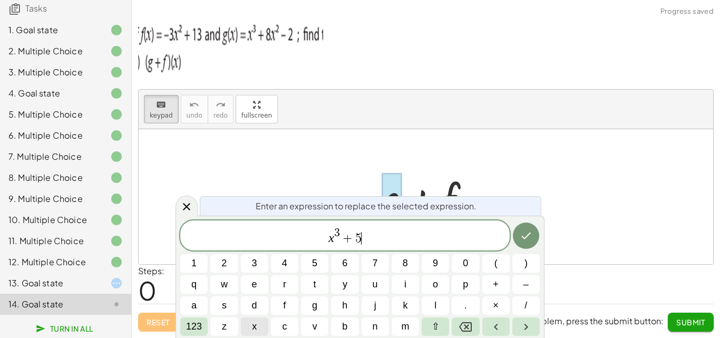
click at [258, 332] on button "x" at bounding box center [254, 326] width 27 height 18
click at [201, 325] on span "123" at bounding box center [194, 327] width 16 height 14
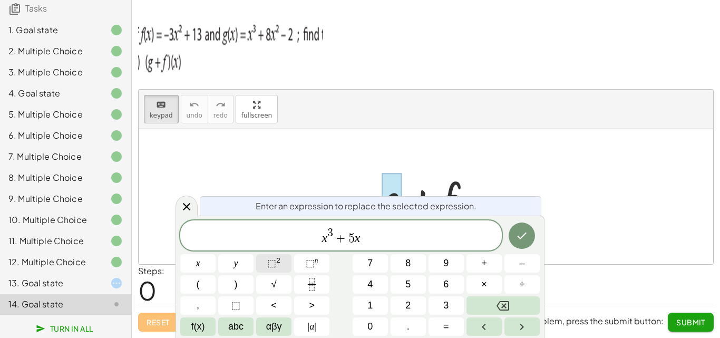
click at [281, 260] on button "⬚ 2" at bounding box center [273, 263] width 35 height 18
click at [512, 235] on button "Done" at bounding box center [522, 236] width 26 height 26
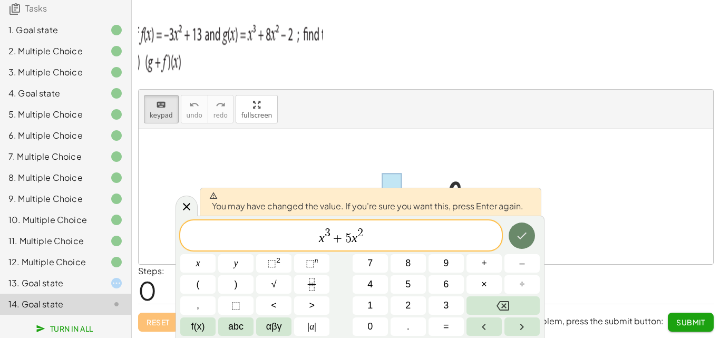
click at [515, 232] on button "Done" at bounding box center [522, 236] width 26 height 26
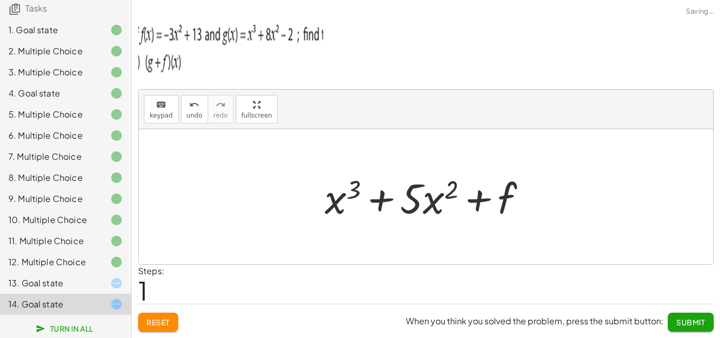
click at [515, 232] on div at bounding box center [426, 196] width 575 height 135
click at [505, 200] on div at bounding box center [430, 197] width 221 height 54
click at [158, 110] on button "keyboard keypad" at bounding box center [161, 109] width 35 height 28
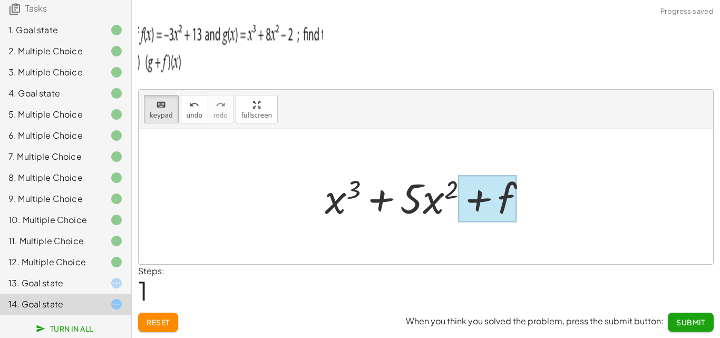
click at [504, 205] on div at bounding box center [488, 199] width 59 height 47
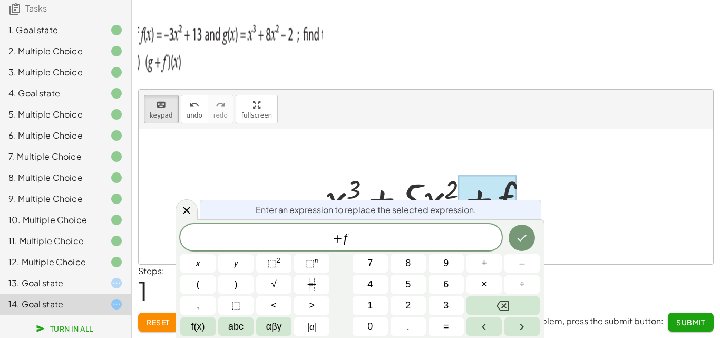
click at [401, 227] on div "+ f ​" at bounding box center [341, 237] width 322 height 26
click at [531, 244] on button "Done" at bounding box center [522, 238] width 26 height 26
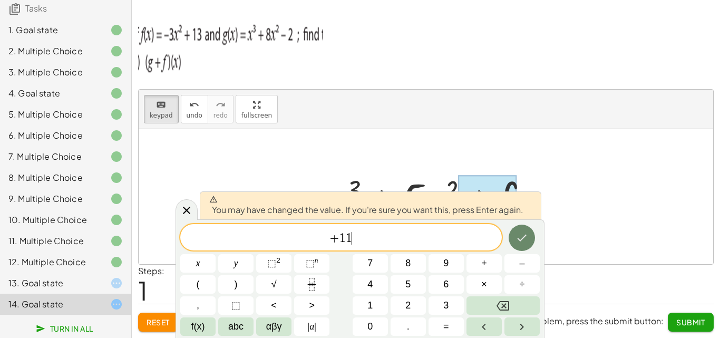
click at [532, 243] on button "Done" at bounding box center [522, 238] width 26 height 26
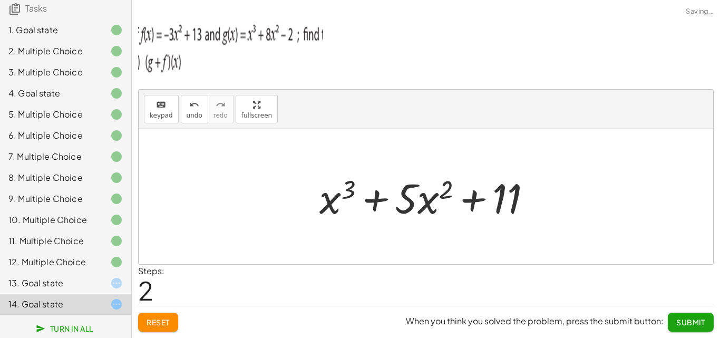
click at [532, 243] on div at bounding box center [426, 196] width 575 height 135
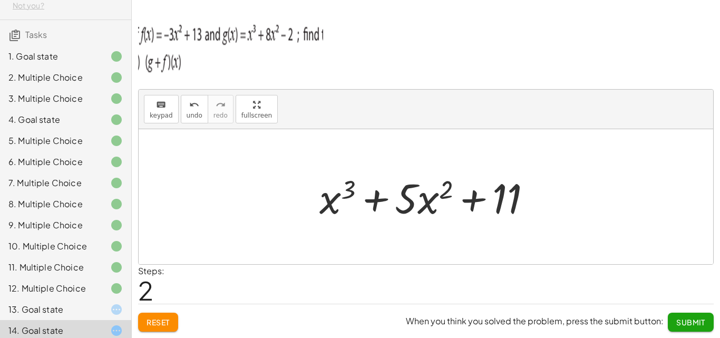
scroll to position [39, 0]
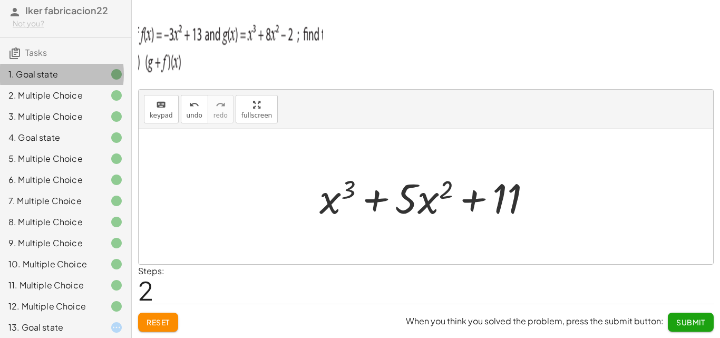
click at [82, 78] on div "1. Goal state" at bounding box center [50, 74] width 85 height 13
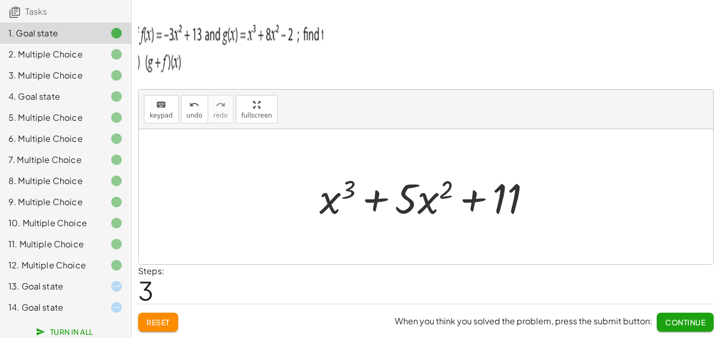
scroll to position [91, 0]
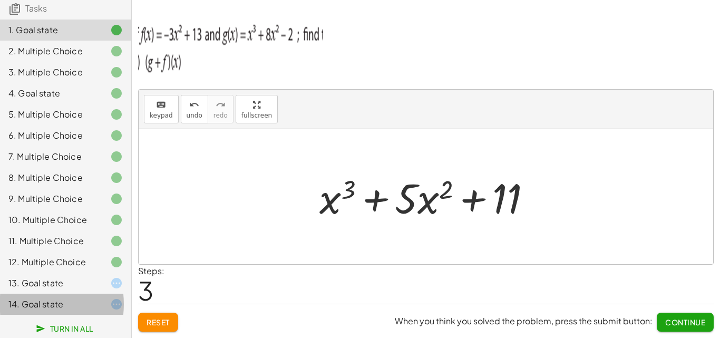
click at [81, 305] on div "14. Goal state" at bounding box center [50, 304] width 85 height 13
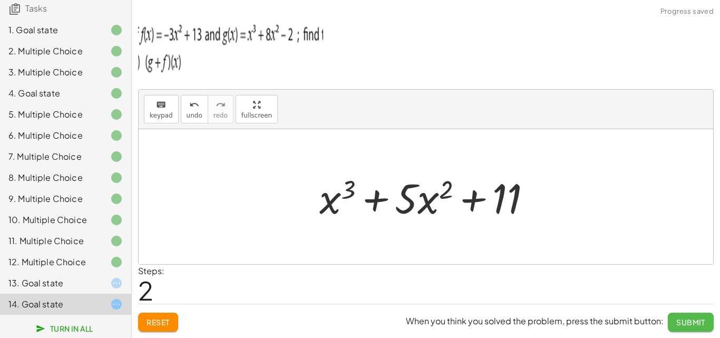
click at [685, 317] on button "Submit" at bounding box center [691, 322] width 46 height 19
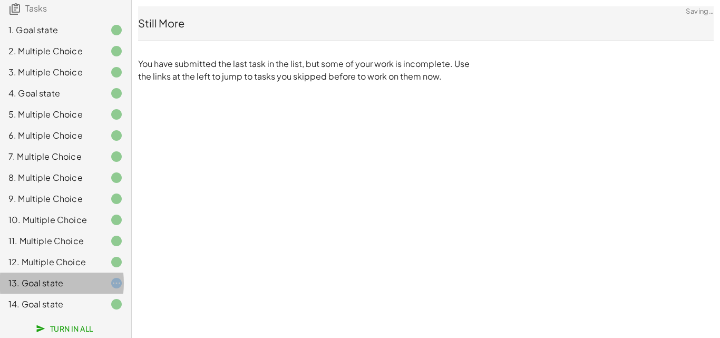
click at [96, 281] on div at bounding box center [108, 283] width 30 height 13
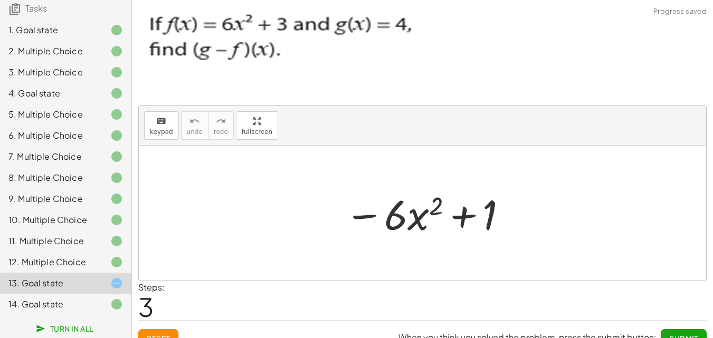
click at [684, 330] on button "Submit" at bounding box center [683, 338] width 46 height 19
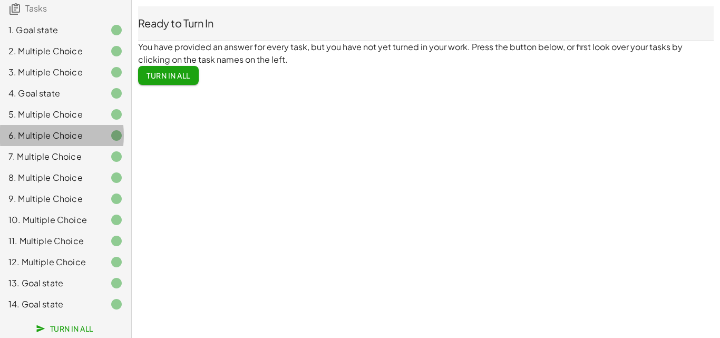
click at [74, 129] on div "6. Multiple Choice" at bounding box center [50, 135] width 85 height 13
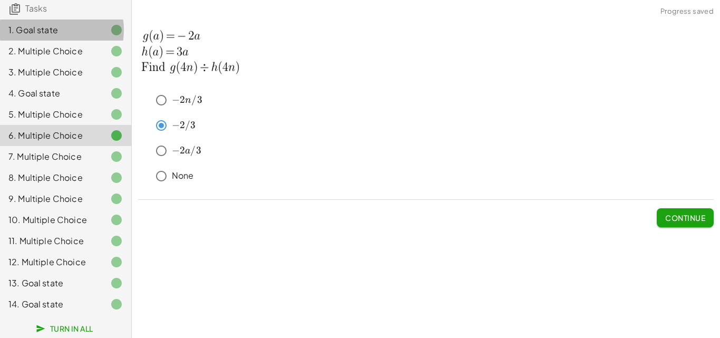
click at [78, 24] on div "1. Goal state" at bounding box center [50, 30] width 85 height 13
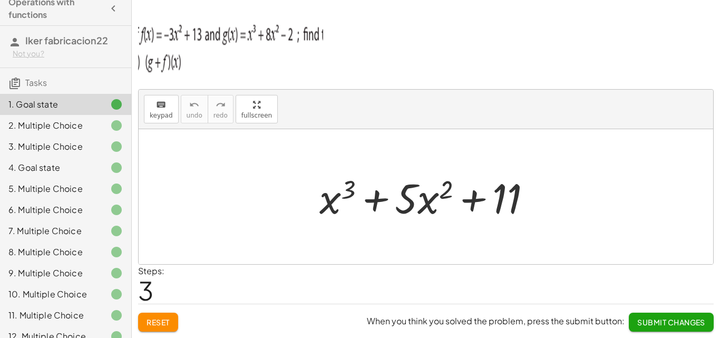
scroll to position [0, 0]
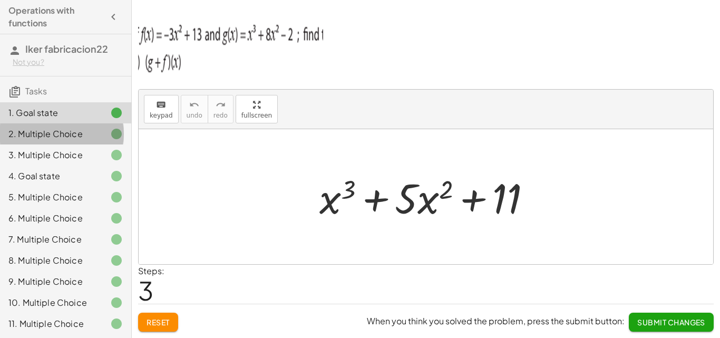
click at [83, 132] on div "2. Multiple Choice" at bounding box center [50, 134] width 85 height 13
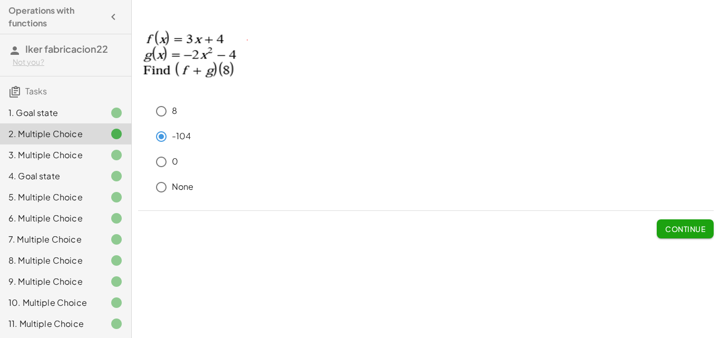
scroll to position [91, 0]
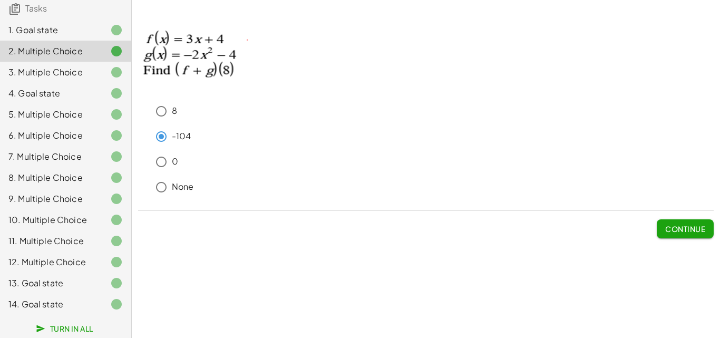
click at [65, 301] on div "14. Goal state" at bounding box center [50, 304] width 85 height 13
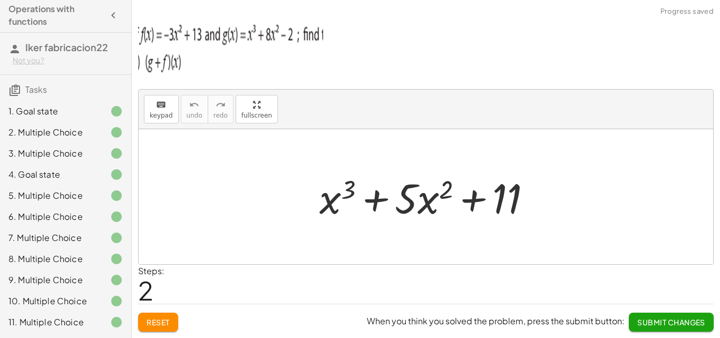
scroll to position [0, 0]
click at [98, 108] on div at bounding box center [108, 113] width 30 height 13
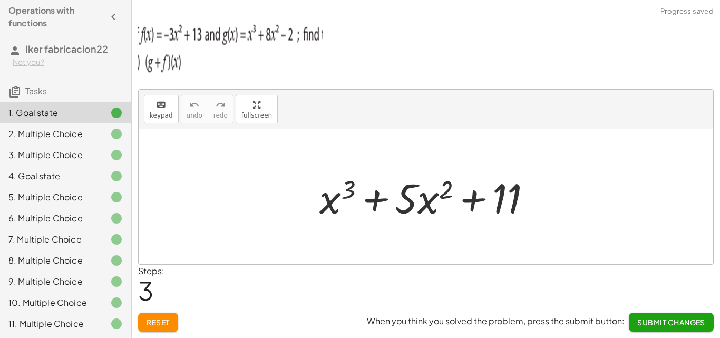
click at [97, 114] on div at bounding box center [108, 113] width 30 height 13
click at [72, 166] on div "2. Multiple Choice" at bounding box center [65, 176] width 131 height 21
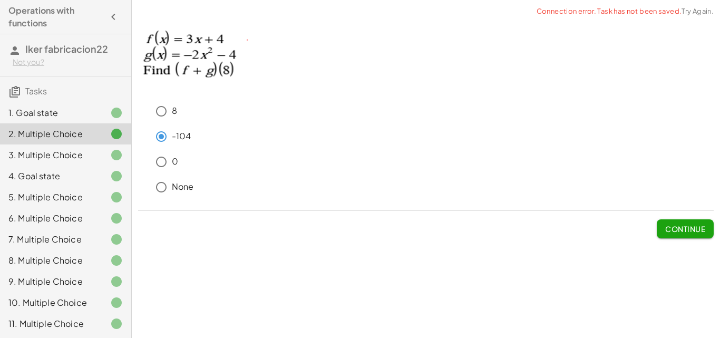
click at [1, 28] on div "Operations with functions Iker fabricacion22 Not you? Tasks 1. Goal state 2. Mu…" at bounding box center [65, 169] width 131 height 338
click at [93, 155] on div at bounding box center [108, 155] width 30 height 13
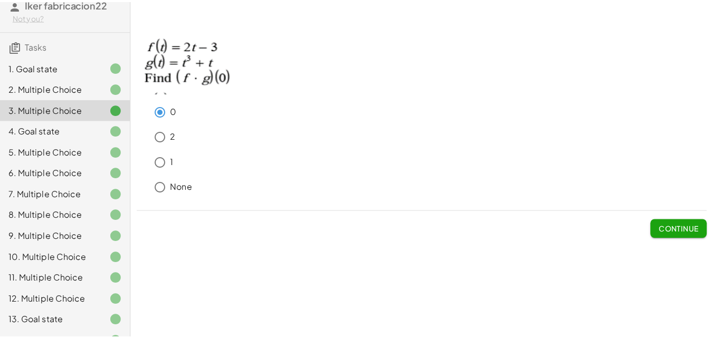
scroll to position [91, 0]
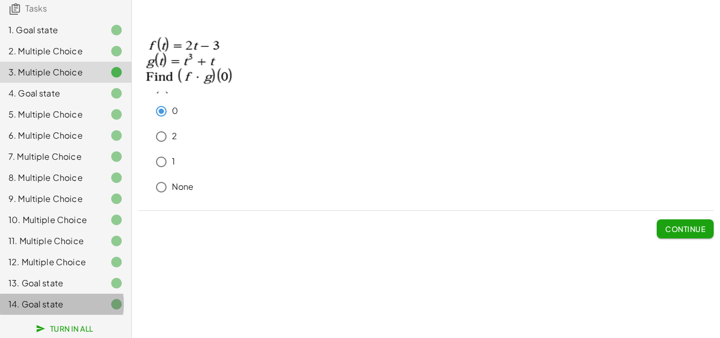
click at [93, 302] on div at bounding box center [108, 304] width 30 height 13
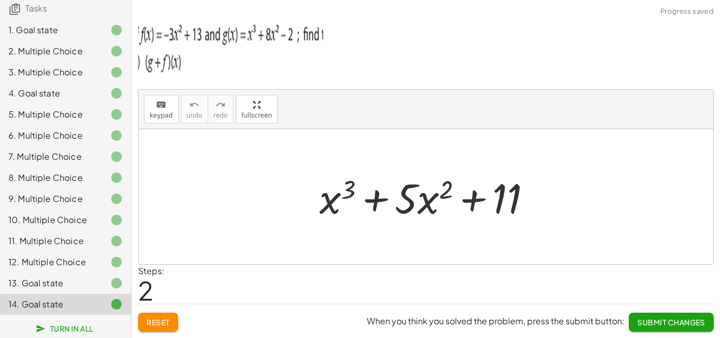
click at [93, 70] on div at bounding box center [108, 72] width 30 height 13
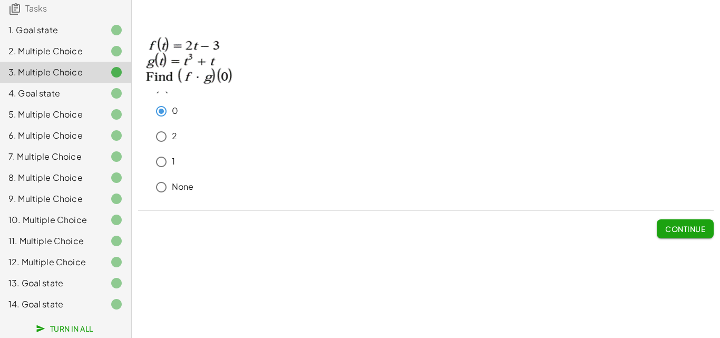
click at [56, 87] on div "4. Goal state" at bounding box center [50, 93] width 85 height 13
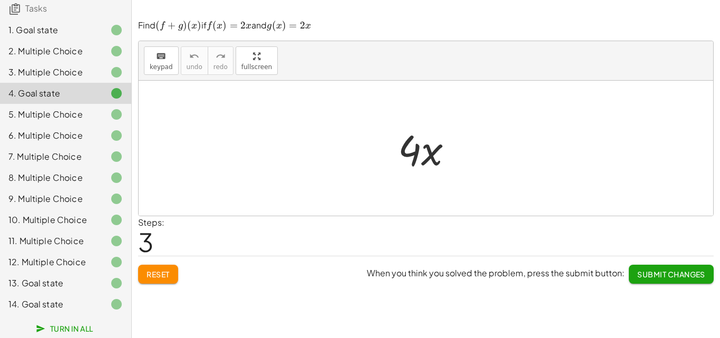
click at [81, 146] on div "5. Multiple Choice" at bounding box center [65, 156] width 131 height 21
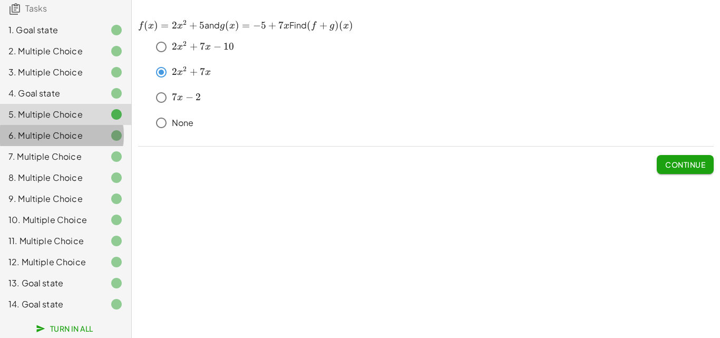
click at [84, 129] on div "6. Multiple Choice" at bounding box center [50, 135] width 85 height 13
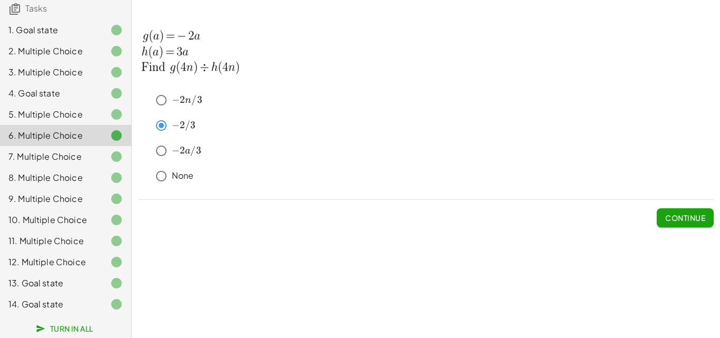
click at [54, 150] on div "7. Multiple Choice" at bounding box center [50, 156] width 85 height 13
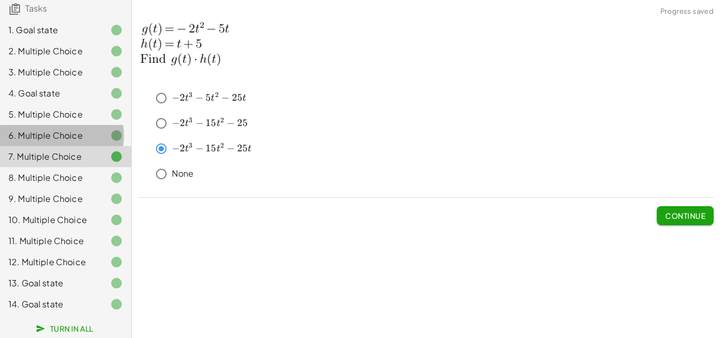
click at [93, 129] on div at bounding box center [108, 135] width 30 height 13
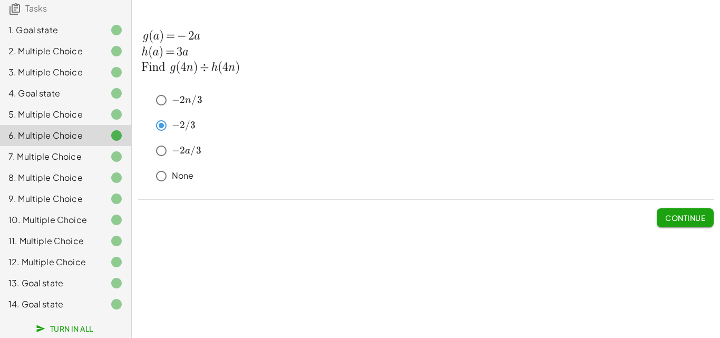
click at [32, 150] on div "7. Multiple Choice" at bounding box center [50, 156] width 85 height 13
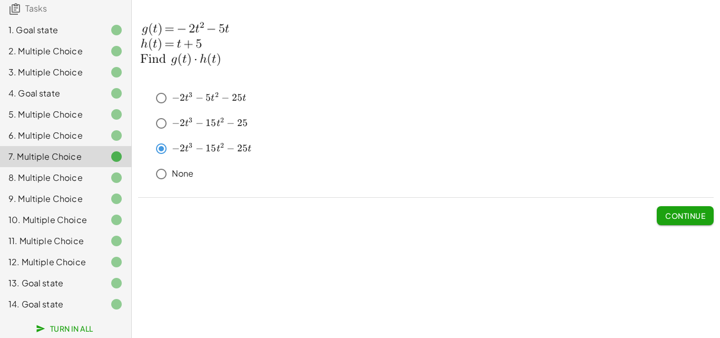
click at [69, 171] on div "8. Multiple Choice" at bounding box center [50, 177] width 85 height 13
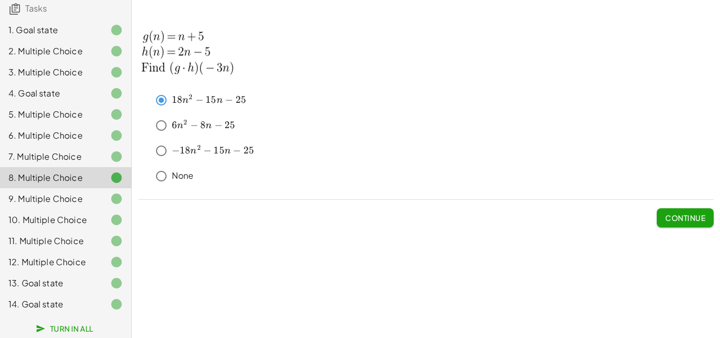
click at [66, 193] on div "9. Multiple Choice" at bounding box center [50, 199] width 85 height 13
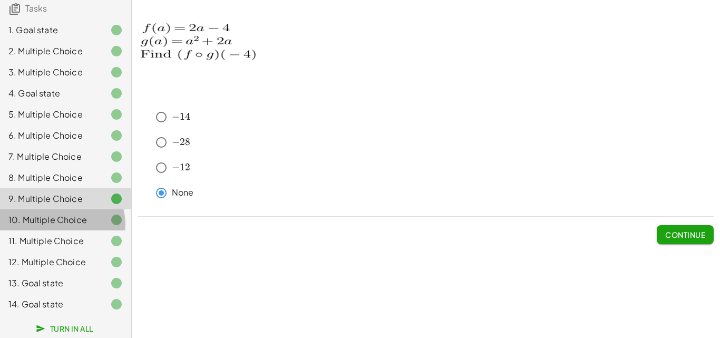
click at [93, 214] on div at bounding box center [108, 220] width 30 height 13
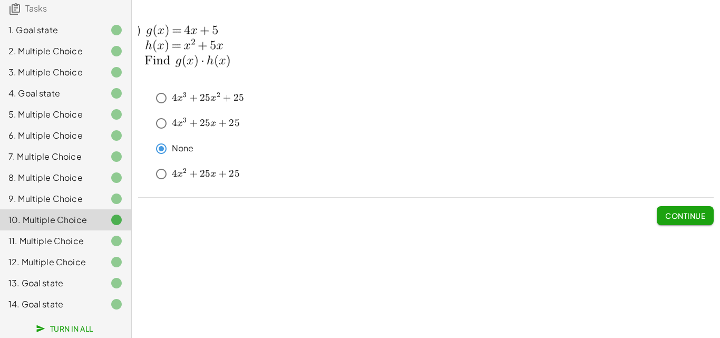
click at [14, 237] on div "11. Multiple Choice" at bounding box center [50, 241] width 85 height 13
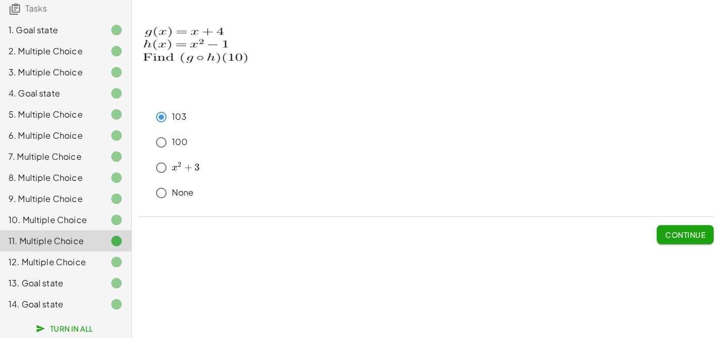
click at [70, 306] on div "14. Goal state" at bounding box center [50, 304] width 85 height 13
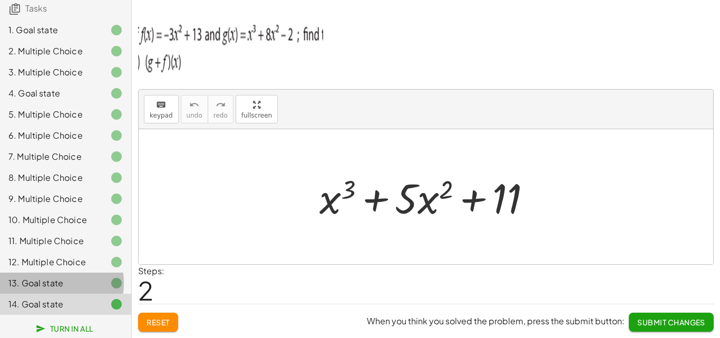
click at [93, 277] on div at bounding box center [108, 283] width 30 height 13
